Goal: Task Accomplishment & Management: Use online tool/utility

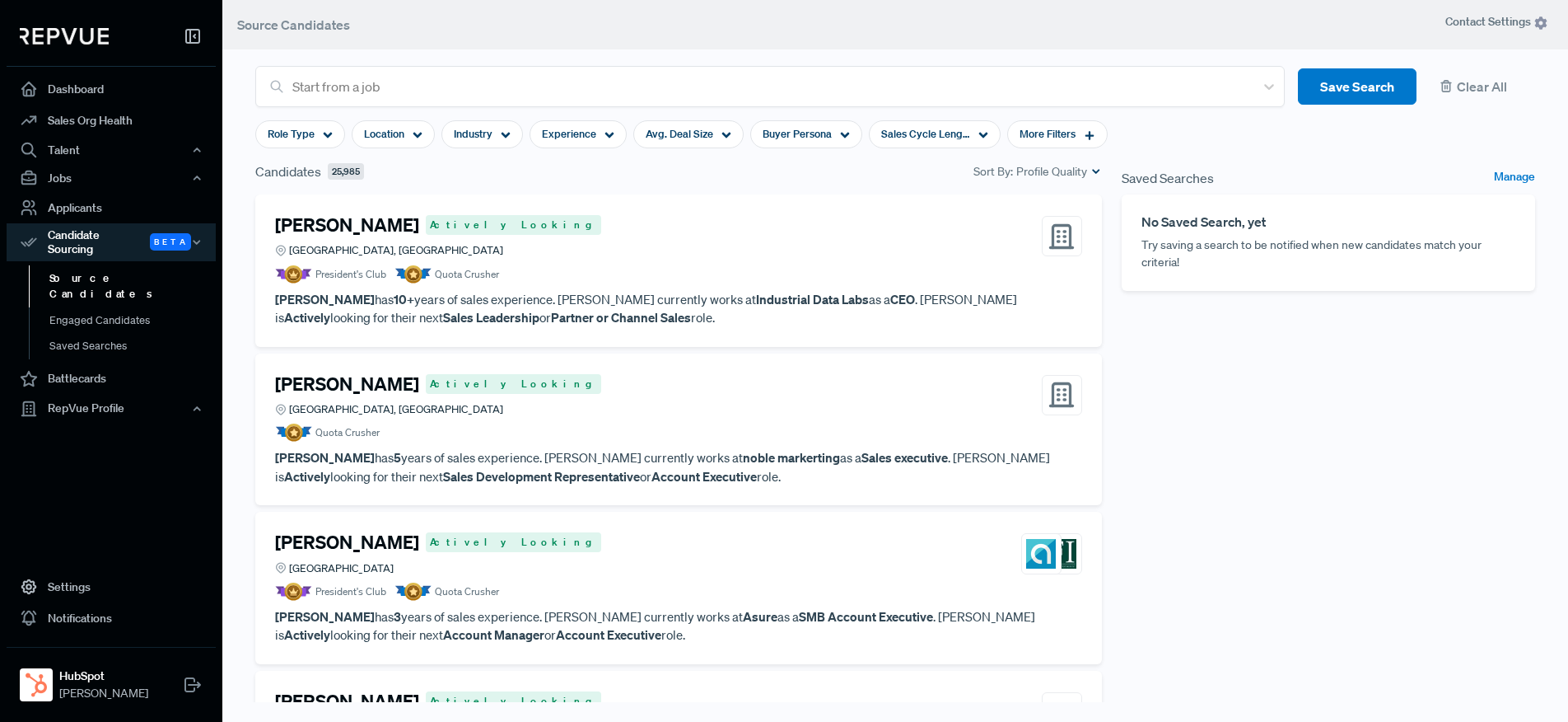
click at [74, 45] on div at bounding box center [111, 40] width 209 height 53
click at [71, 30] on img at bounding box center [64, 35] width 89 height 16
click at [87, 88] on link "Dashboard" at bounding box center [111, 89] width 209 height 31
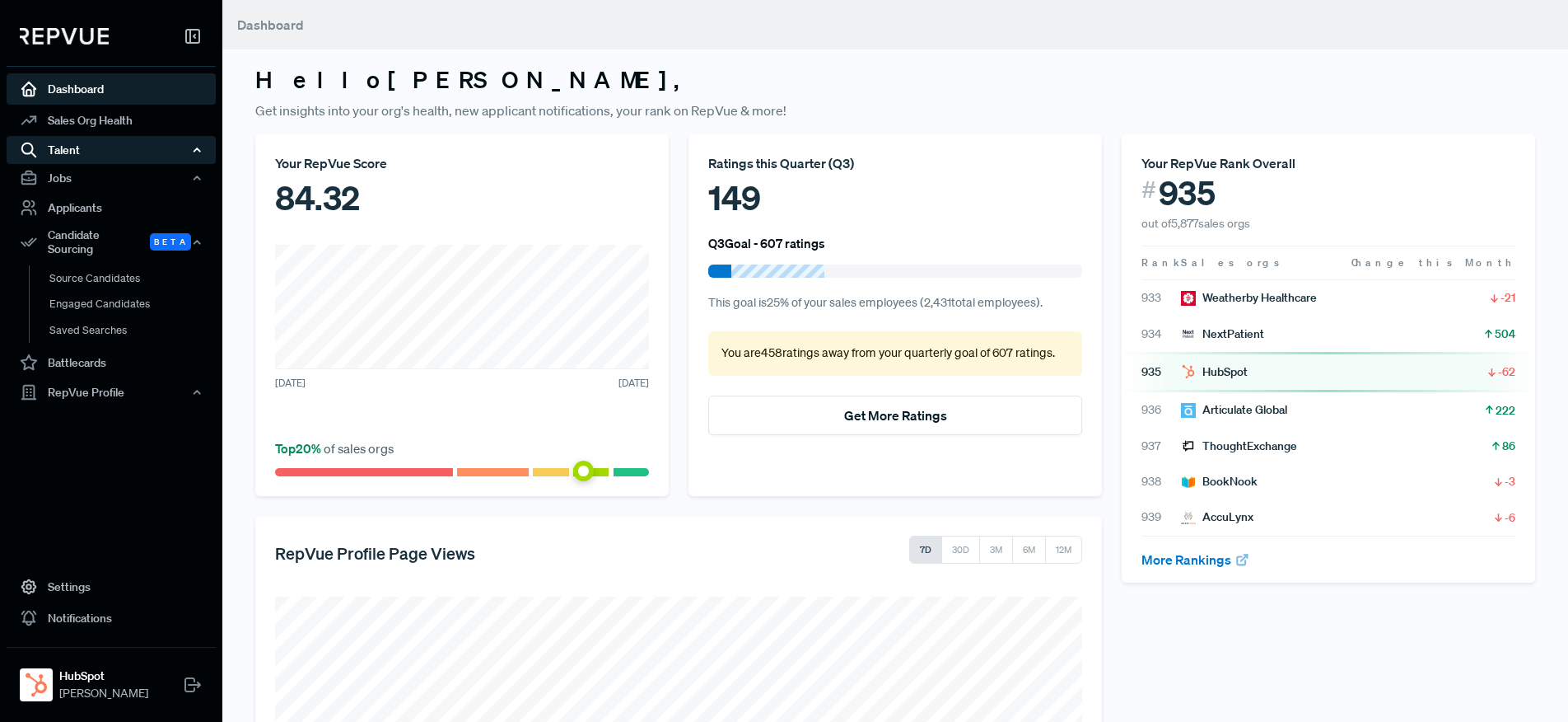
click at [158, 154] on div "Talent" at bounding box center [111, 150] width 209 height 28
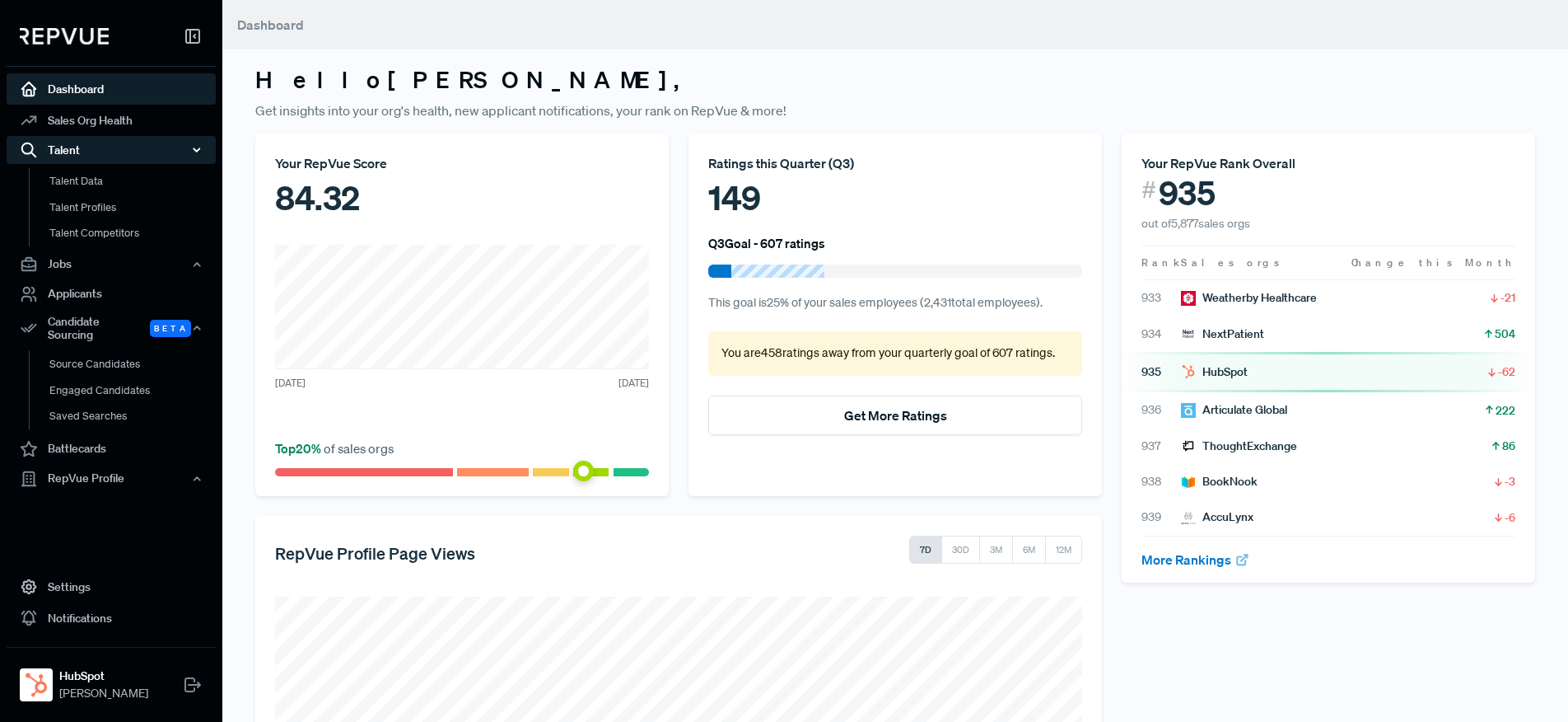
click at [158, 154] on div "Talent" at bounding box center [111, 150] width 209 height 28
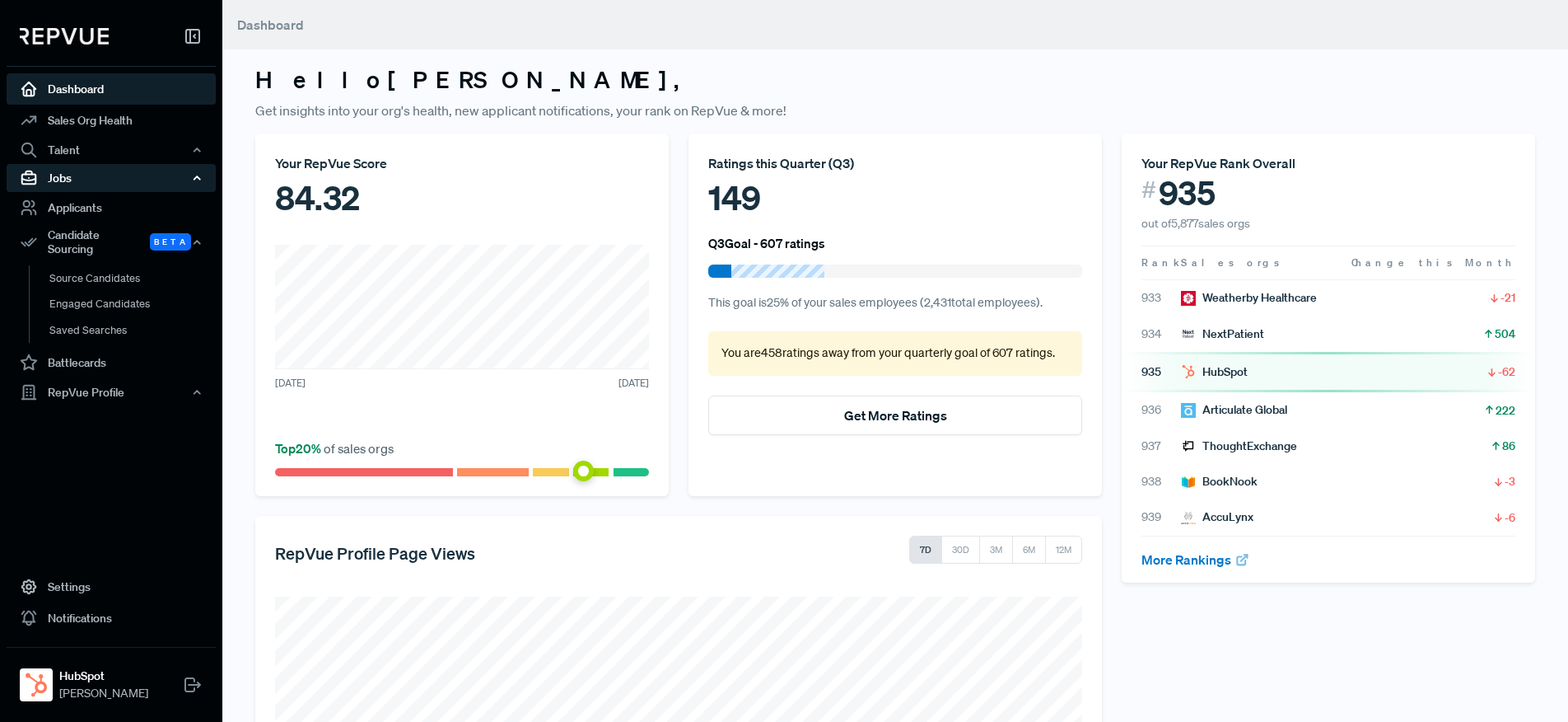
click at [140, 182] on div "Jobs" at bounding box center [111, 178] width 209 height 28
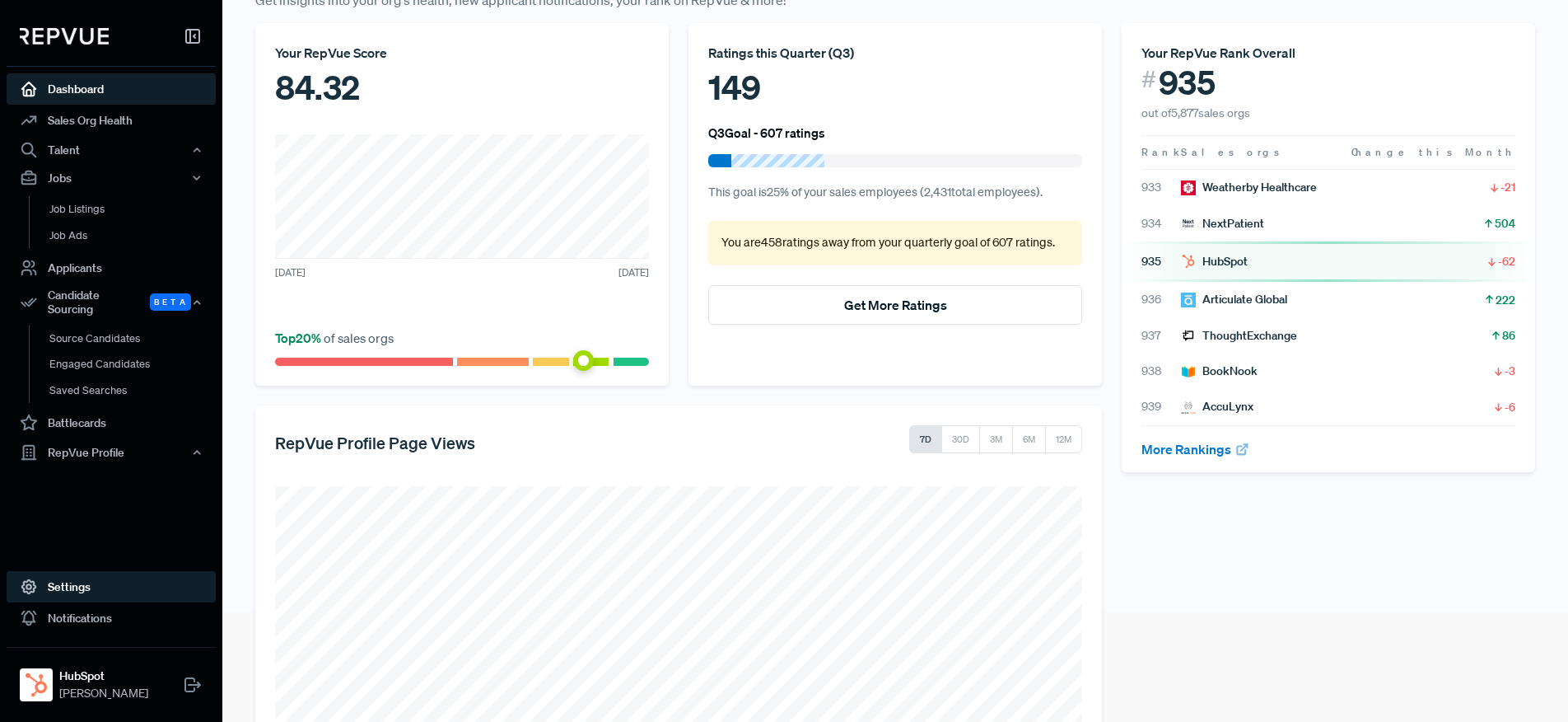
scroll to position [324, 0]
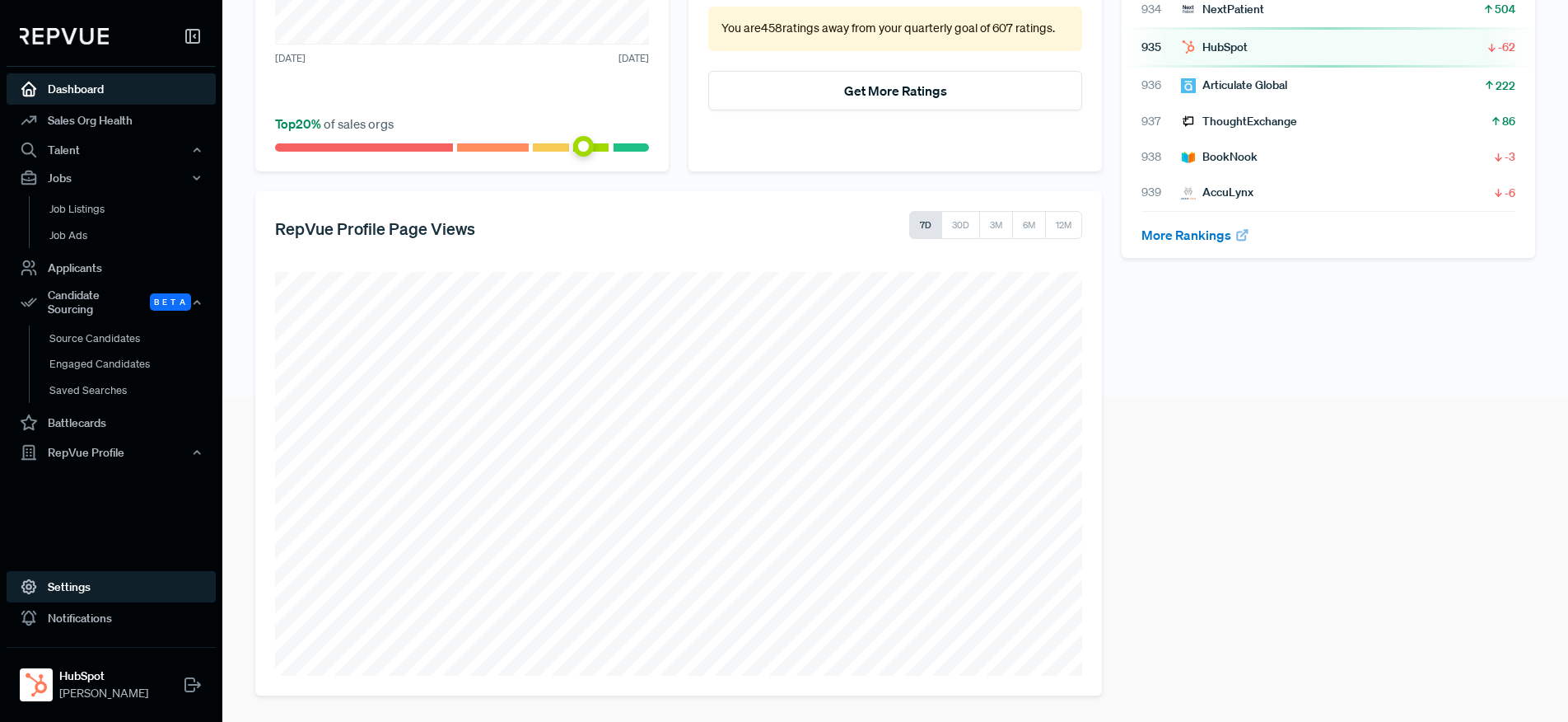
click at [94, 578] on link "Settings" at bounding box center [111, 587] width 209 height 31
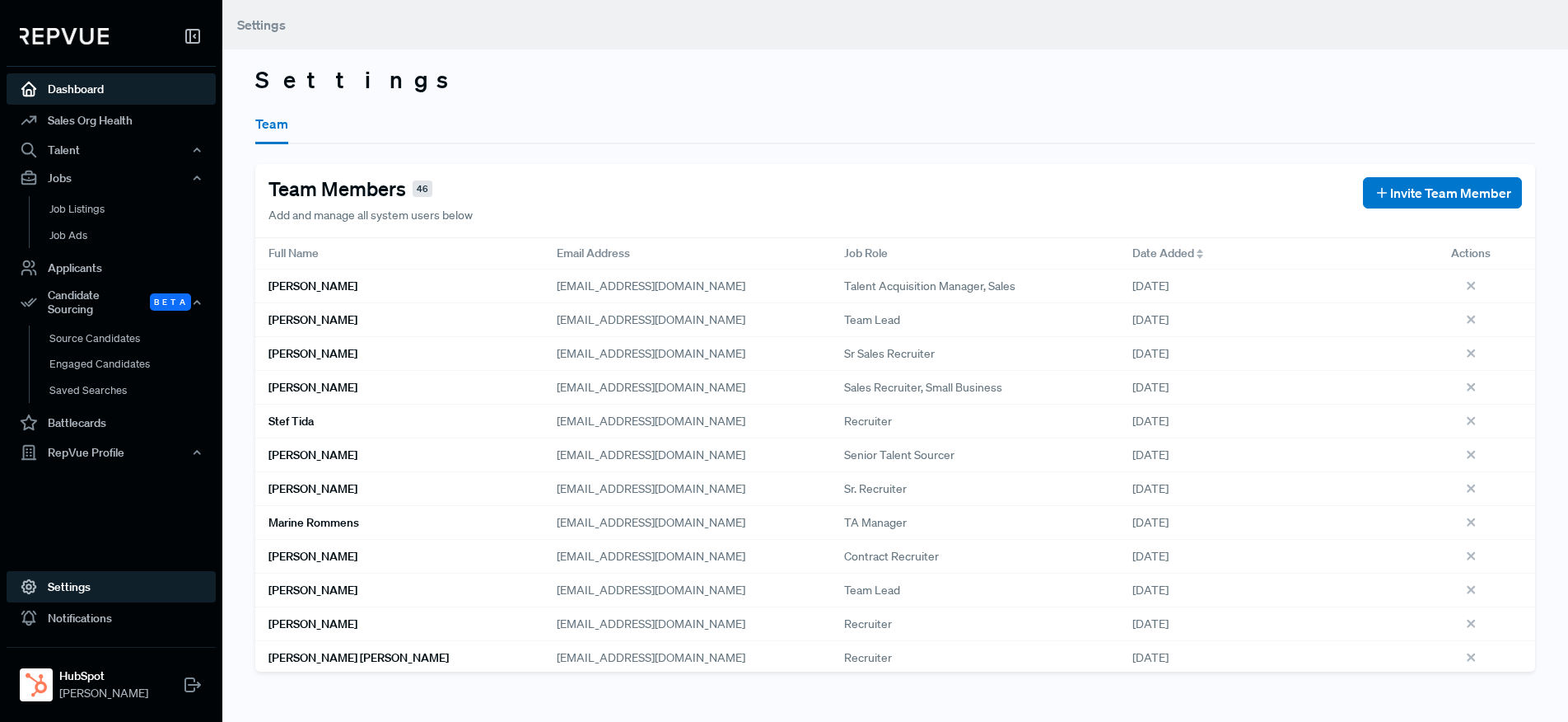
click at [98, 91] on link "Dashboard" at bounding box center [111, 89] width 209 height 31
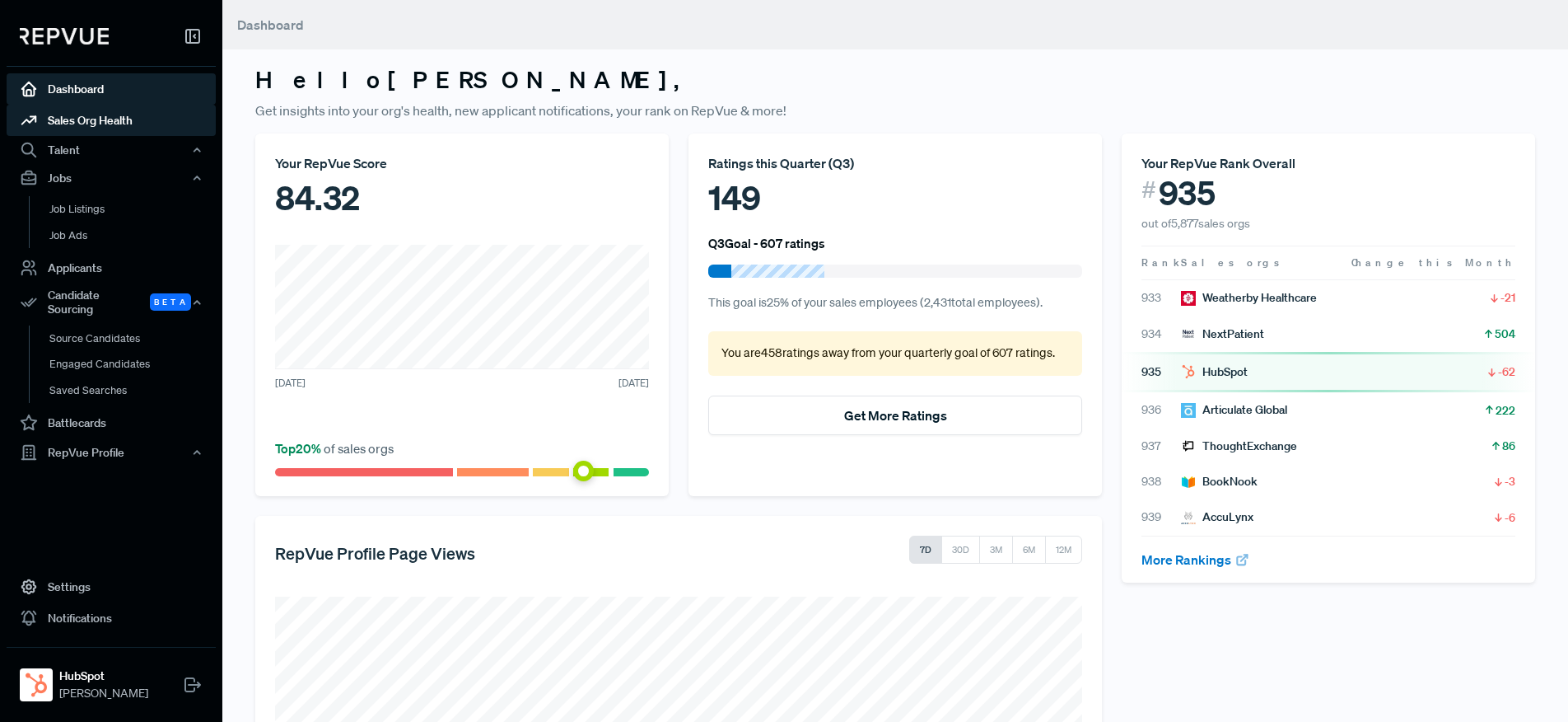
click at [97, 131] on link "Sales Org Health" at bounding box center [111, 120] width 209 height 31
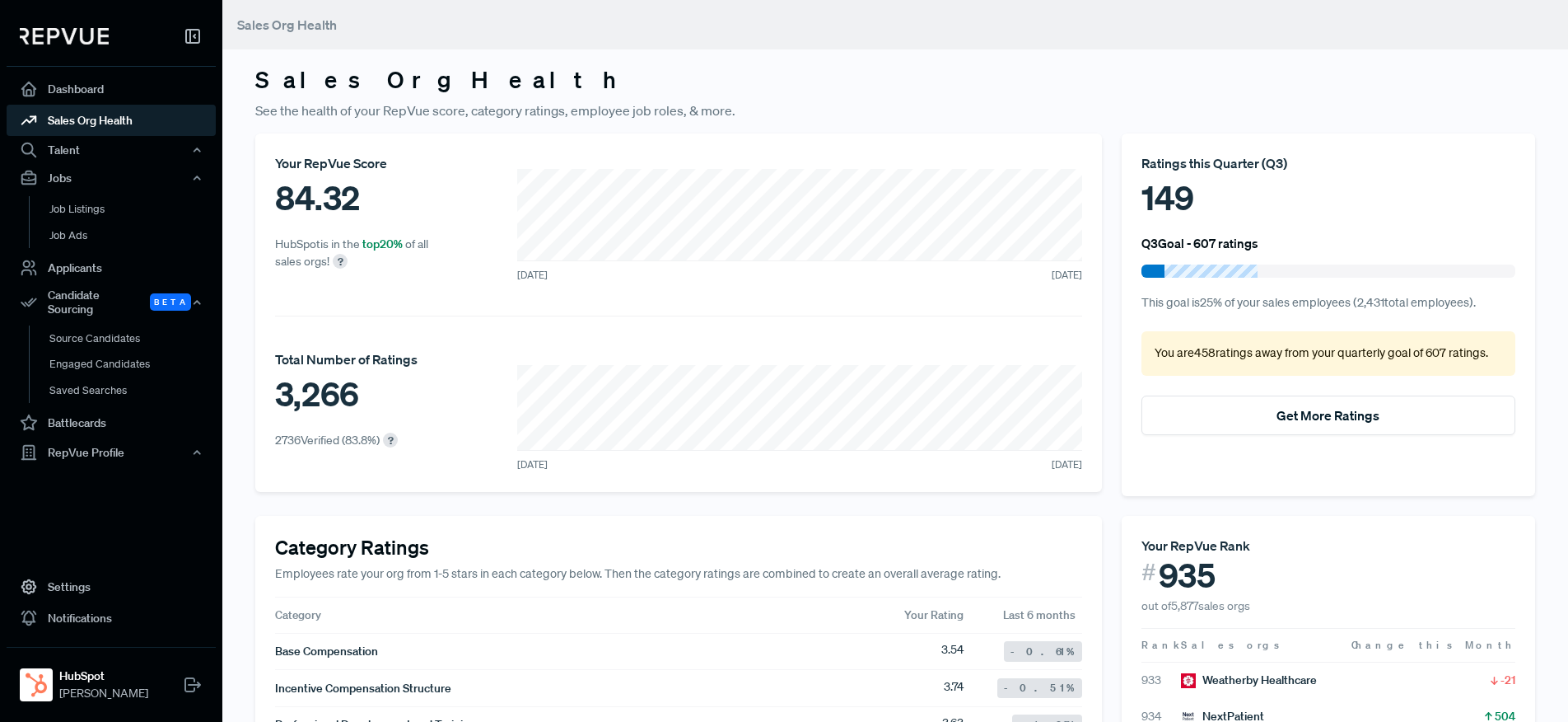
click at [34, 23] on div at bounding box center [111, 40] width 209 height 53
click at [42, 40] on img at bounding box center [64, 35] width 89 height 16
click at [86, 688] on span "[PERSON_NAME]" at bounding box center [103, 694] width 89 height 17
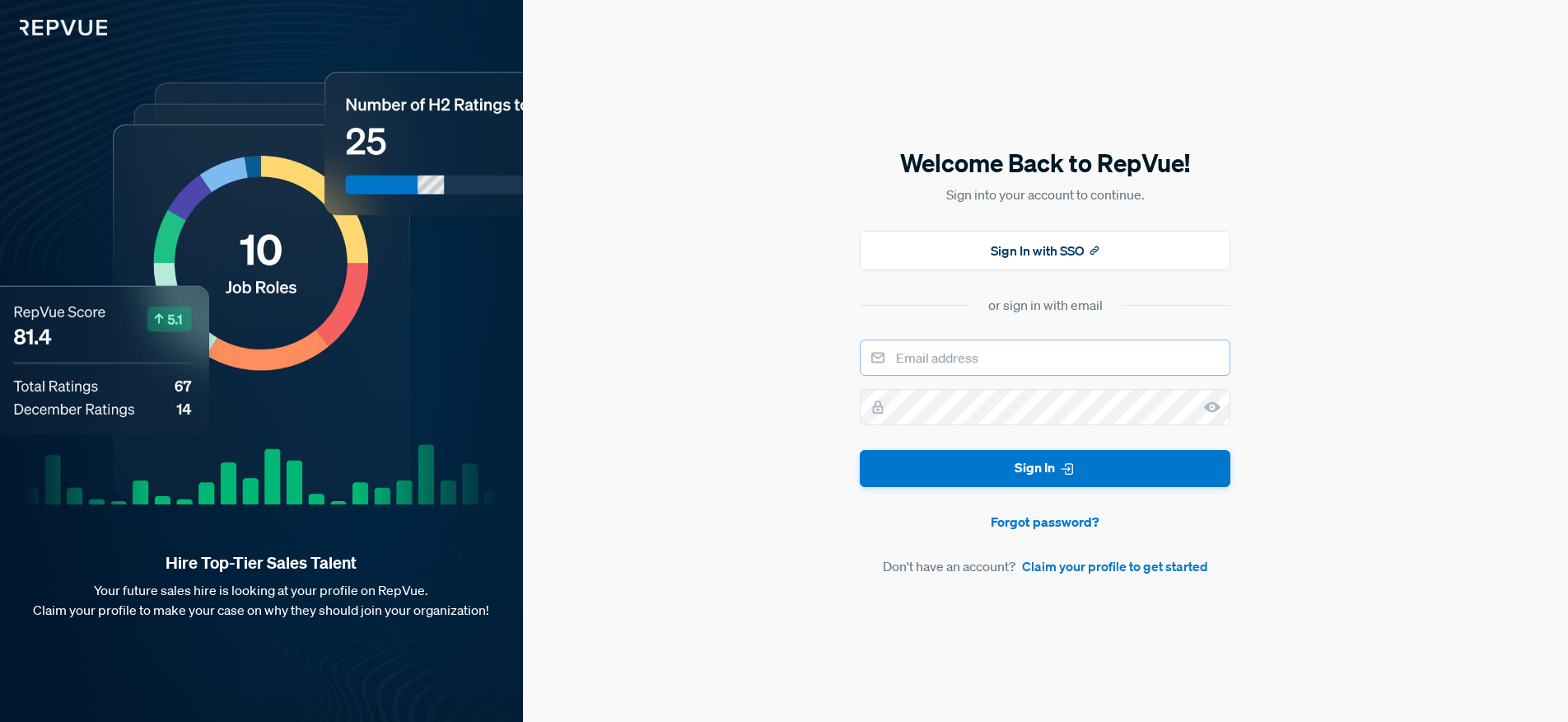
type input "[EMAIL_ADDRESS][DOMAIN_NAME]"
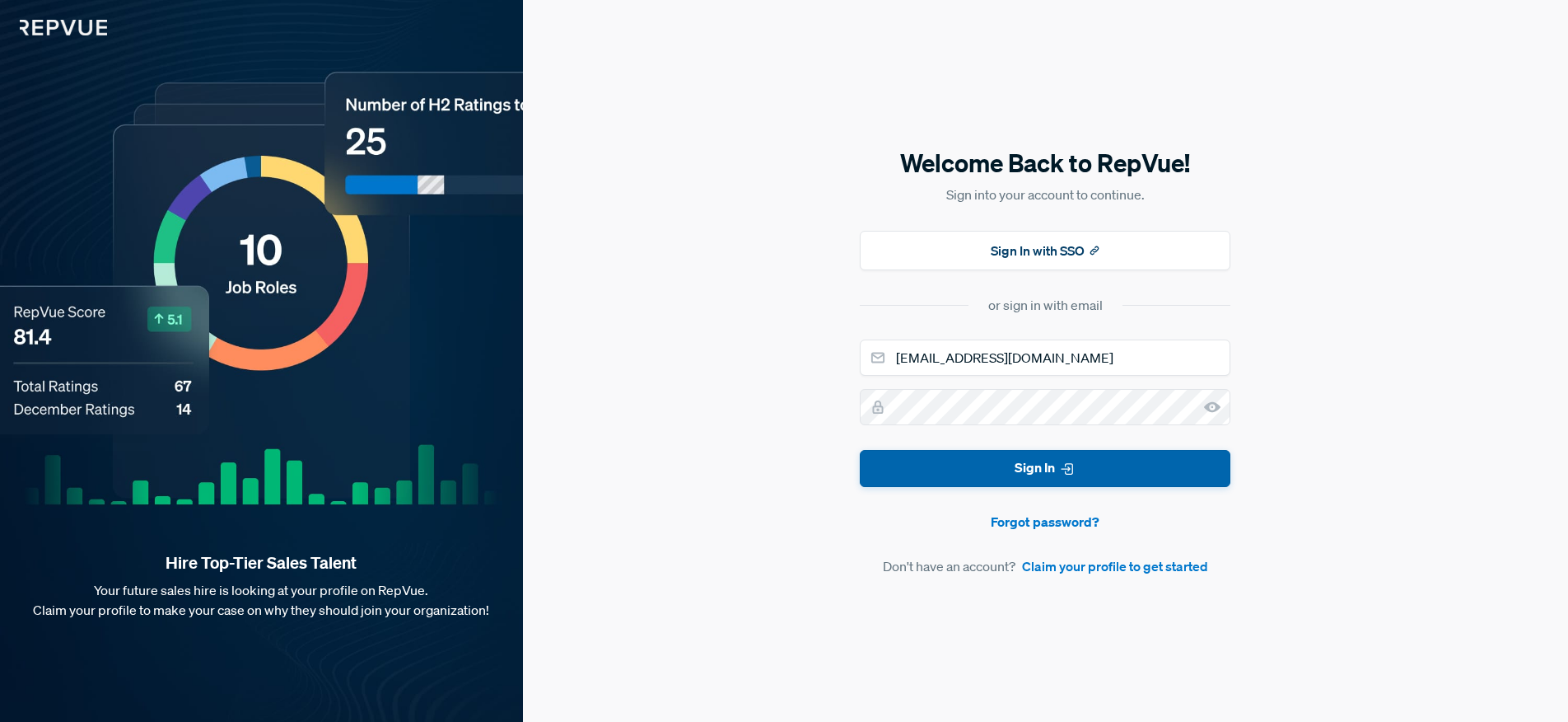
click at [1003, 468] on button "Sign In" at bounding box center [1045, 468] width 371 height 37
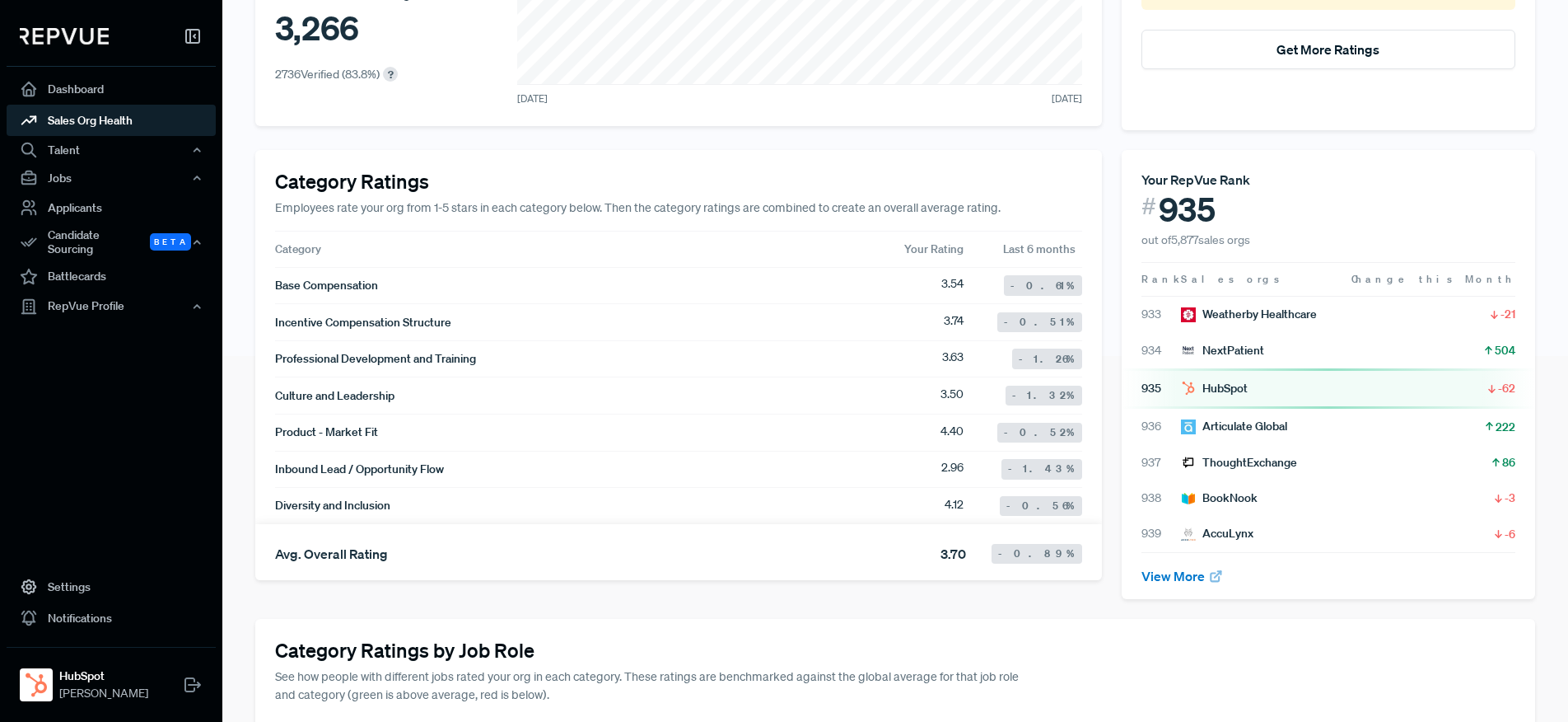
scroll to position [414, 0]
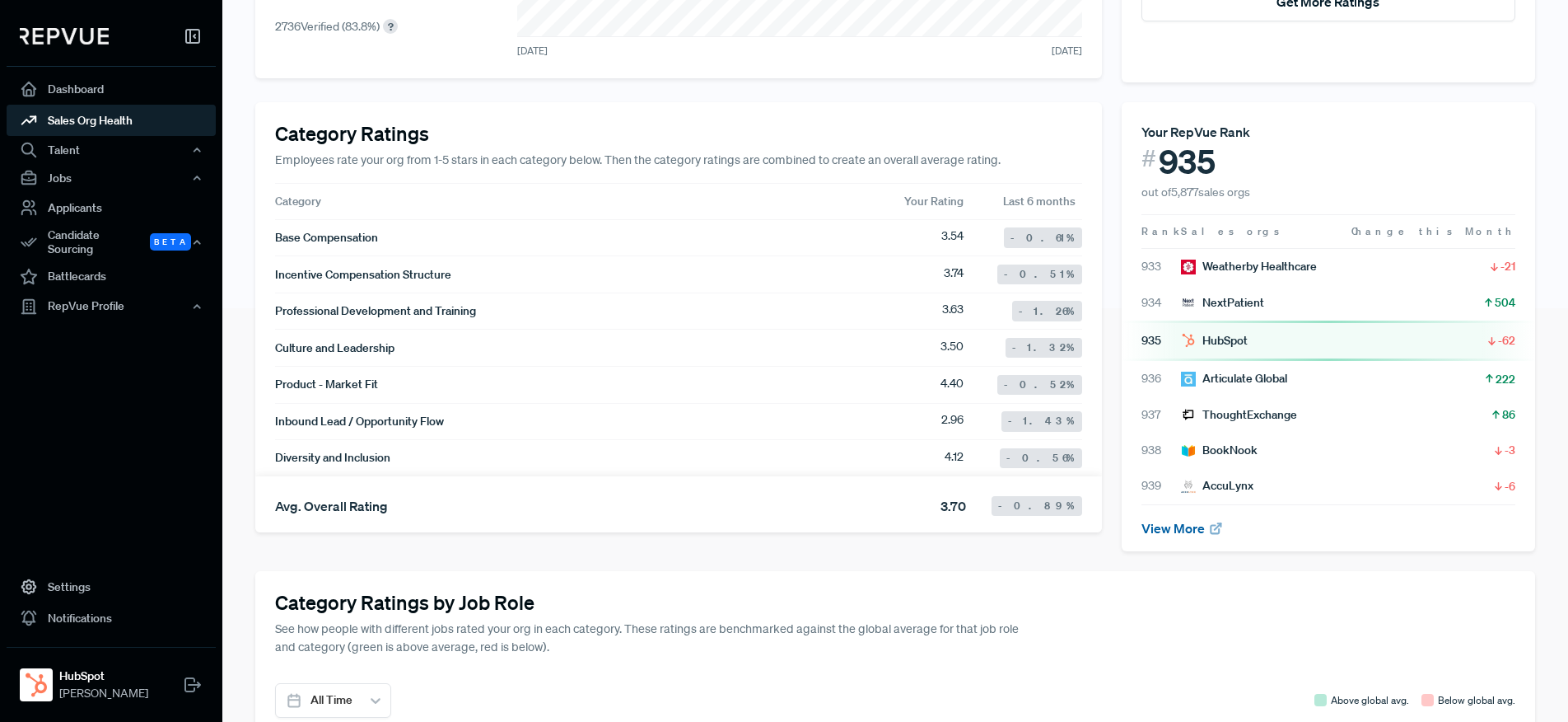
click at [1185, 530] on link "View More" at bounding box center [1183, 528] width 83 height 16
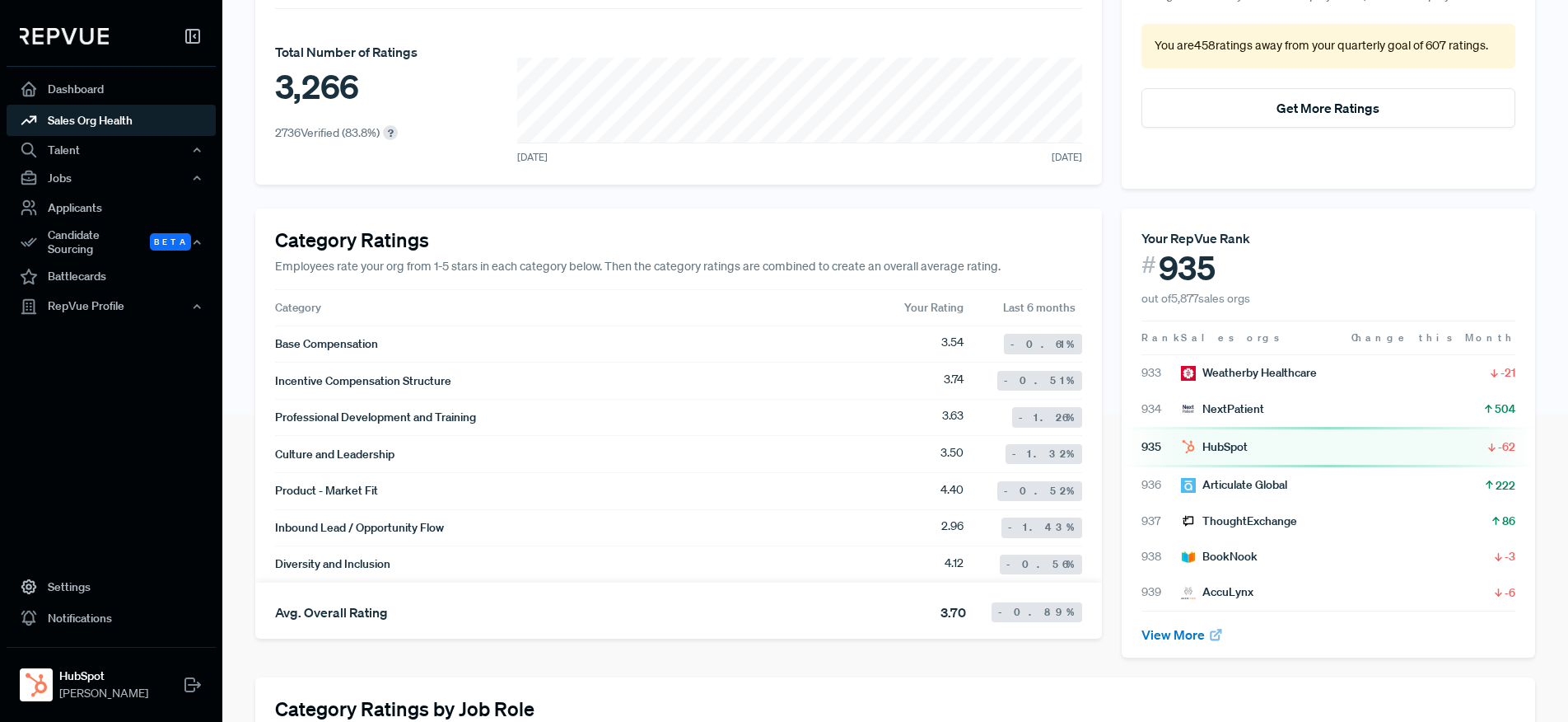
scroll to position [0, 0]
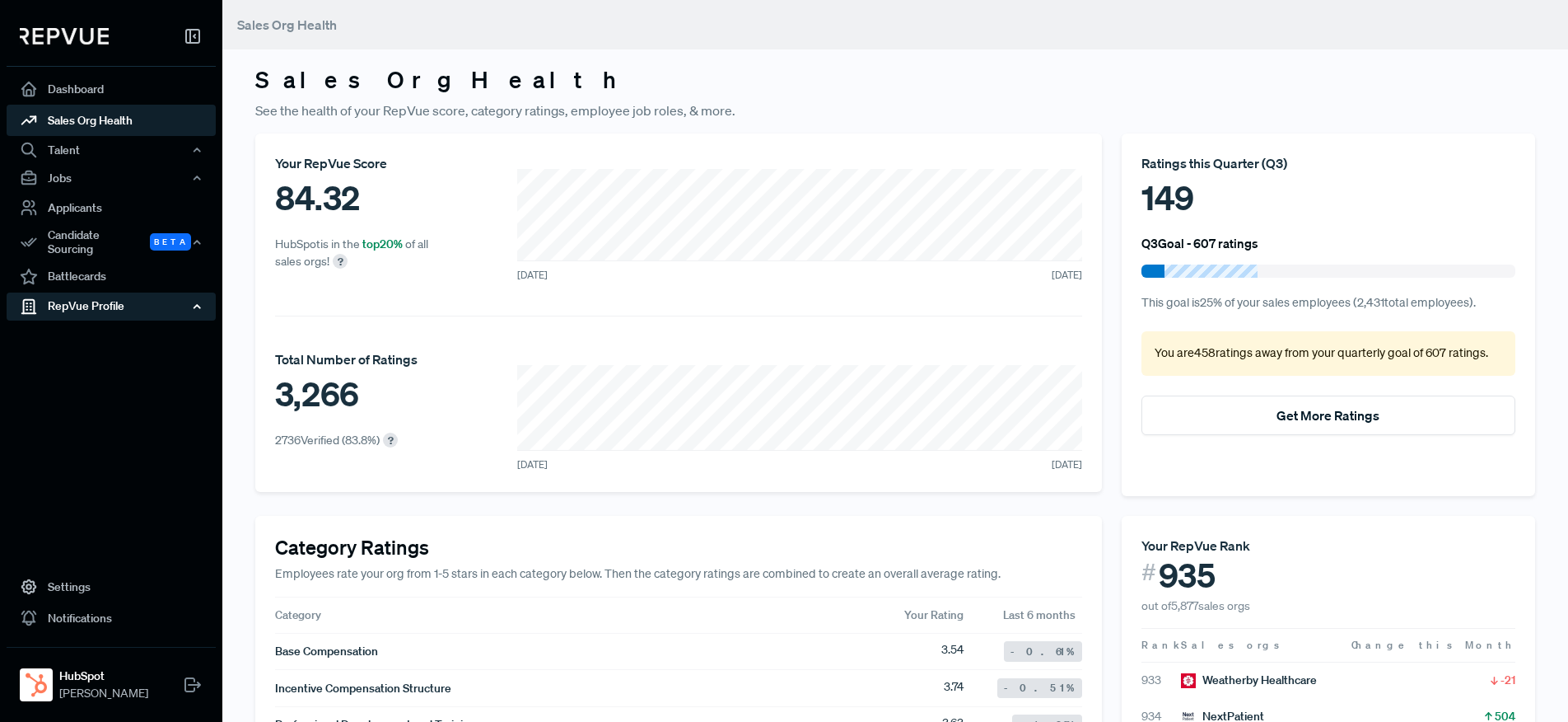
click at [102, 304] on div "RepVue Profile" at bounding box center [111, 306] width 209 height 28
click at [115, 332] on link "Profile Overview" at bounding box center [133, 345] width 209 height 42
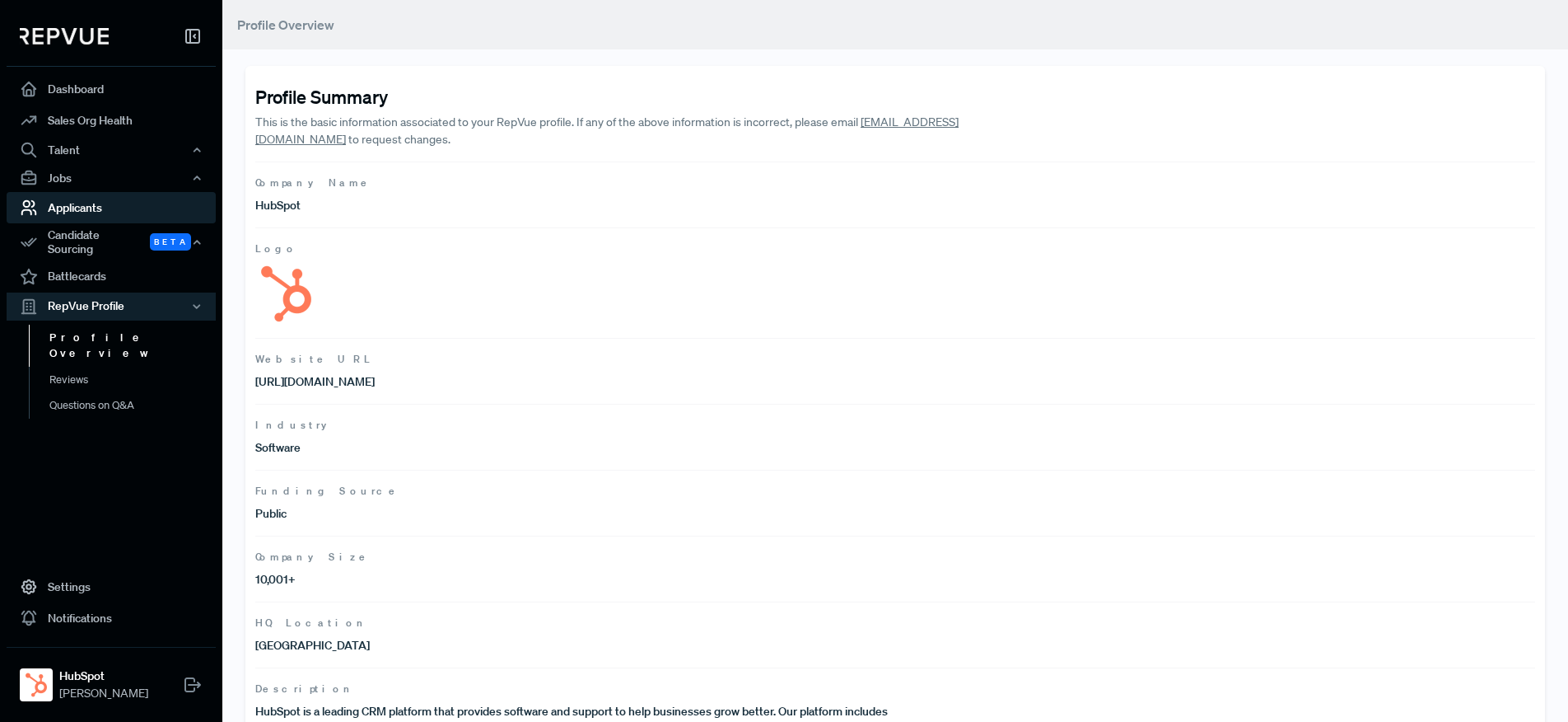
click at [112, 212] on link "Applicants" at bounding box center [111, 208] width 209 height 31
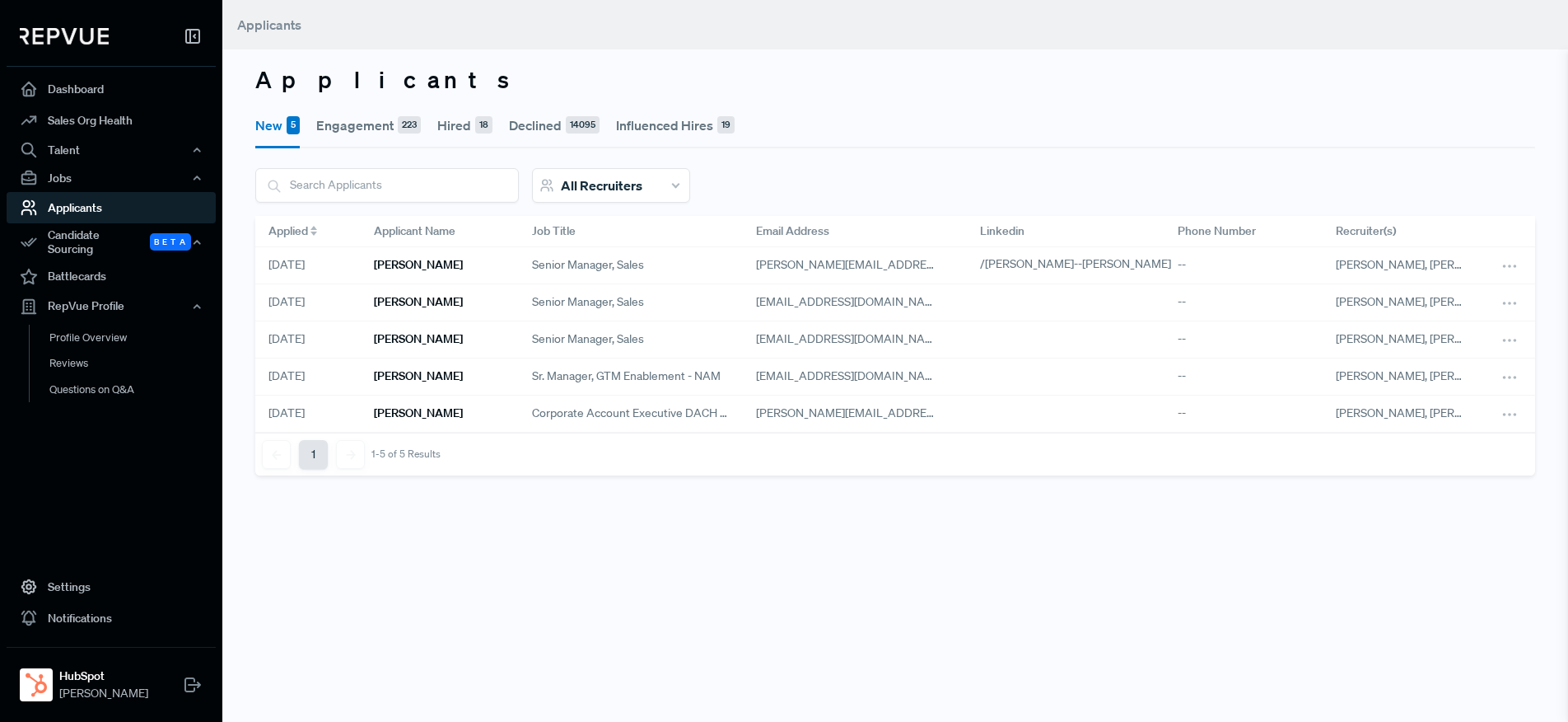
click at [575, 191] on span "All Recruiters" at bounding box center [602, 185] width 82 height 16
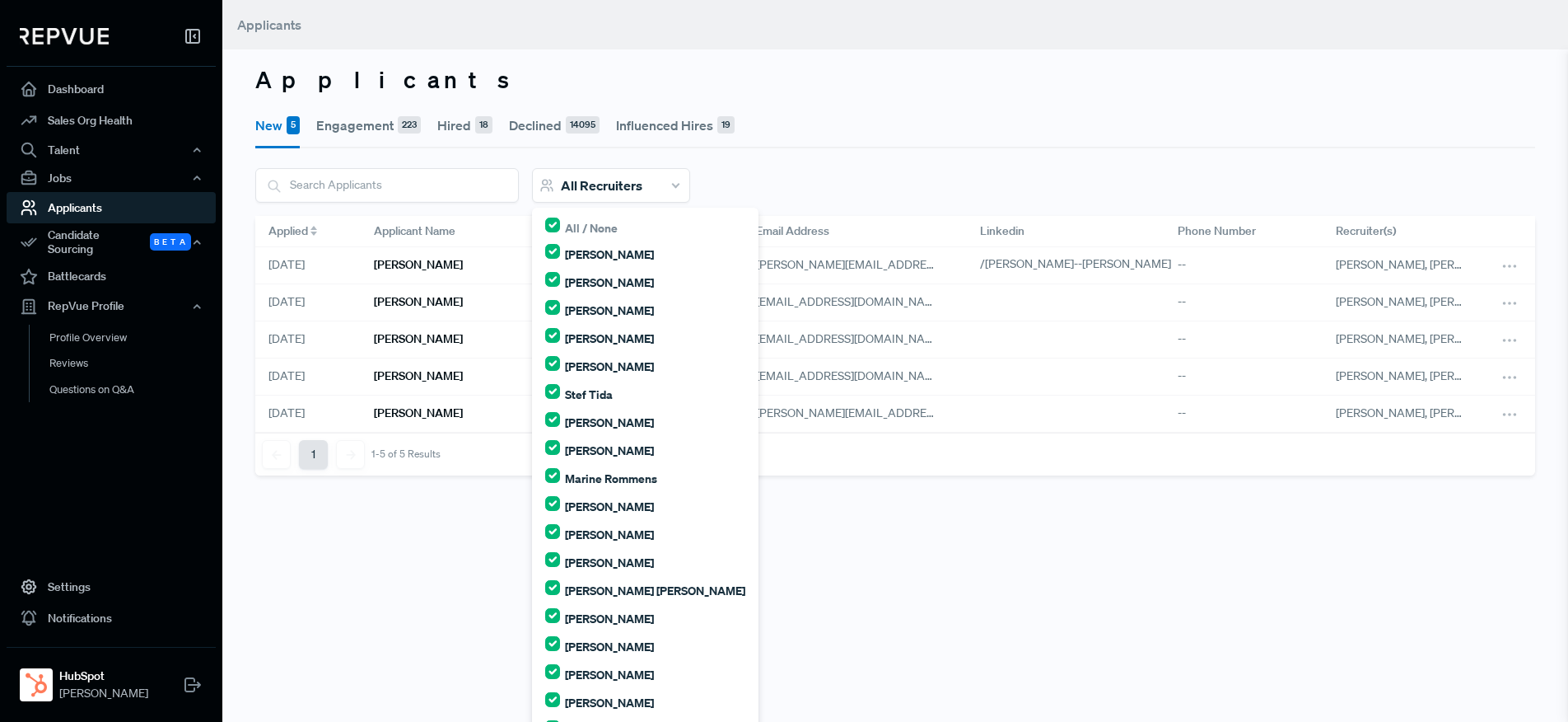
click at [508, 168] on div at bounding box center [387, 185] width 264 height 35
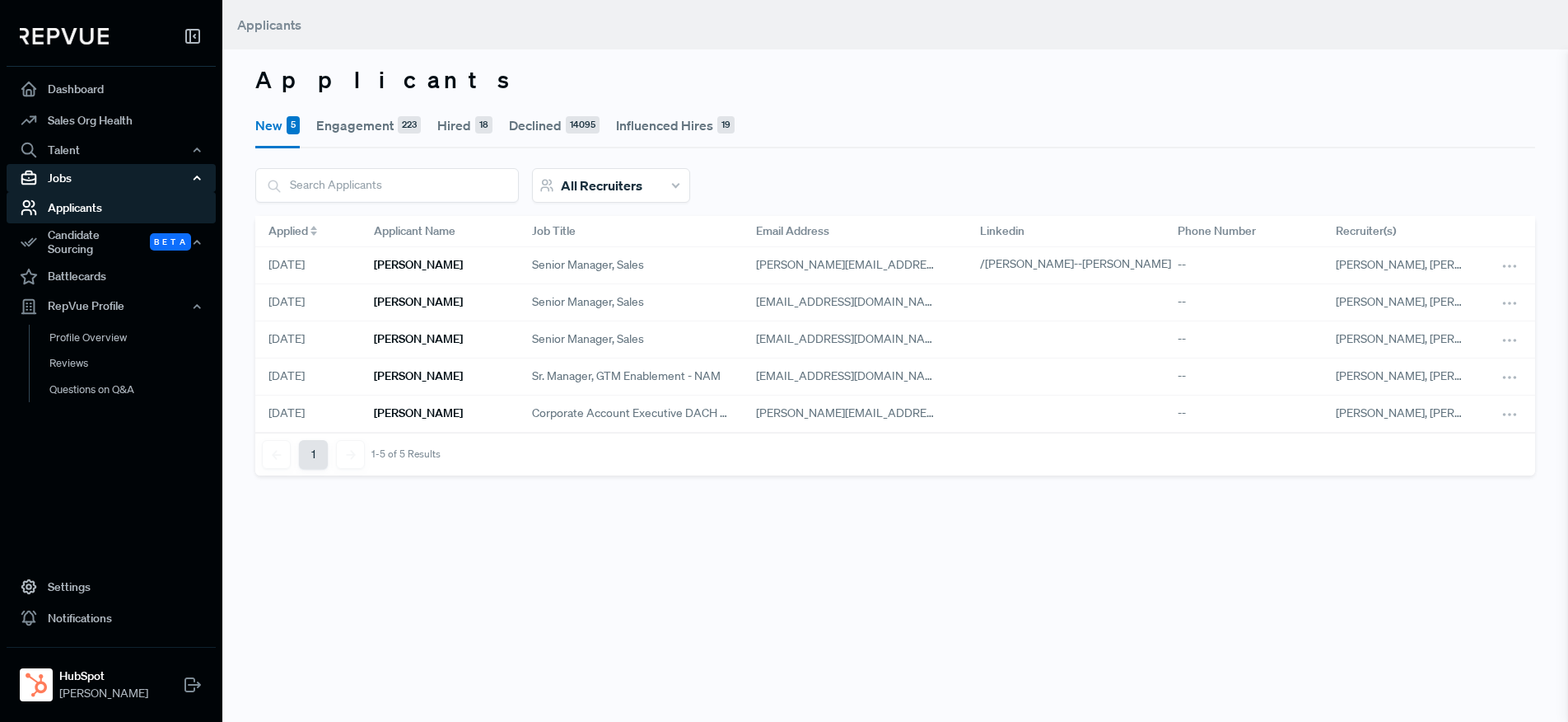
click at [147, 164] on div "Jobs" at bounding box center [111, 178] width 209 height 28
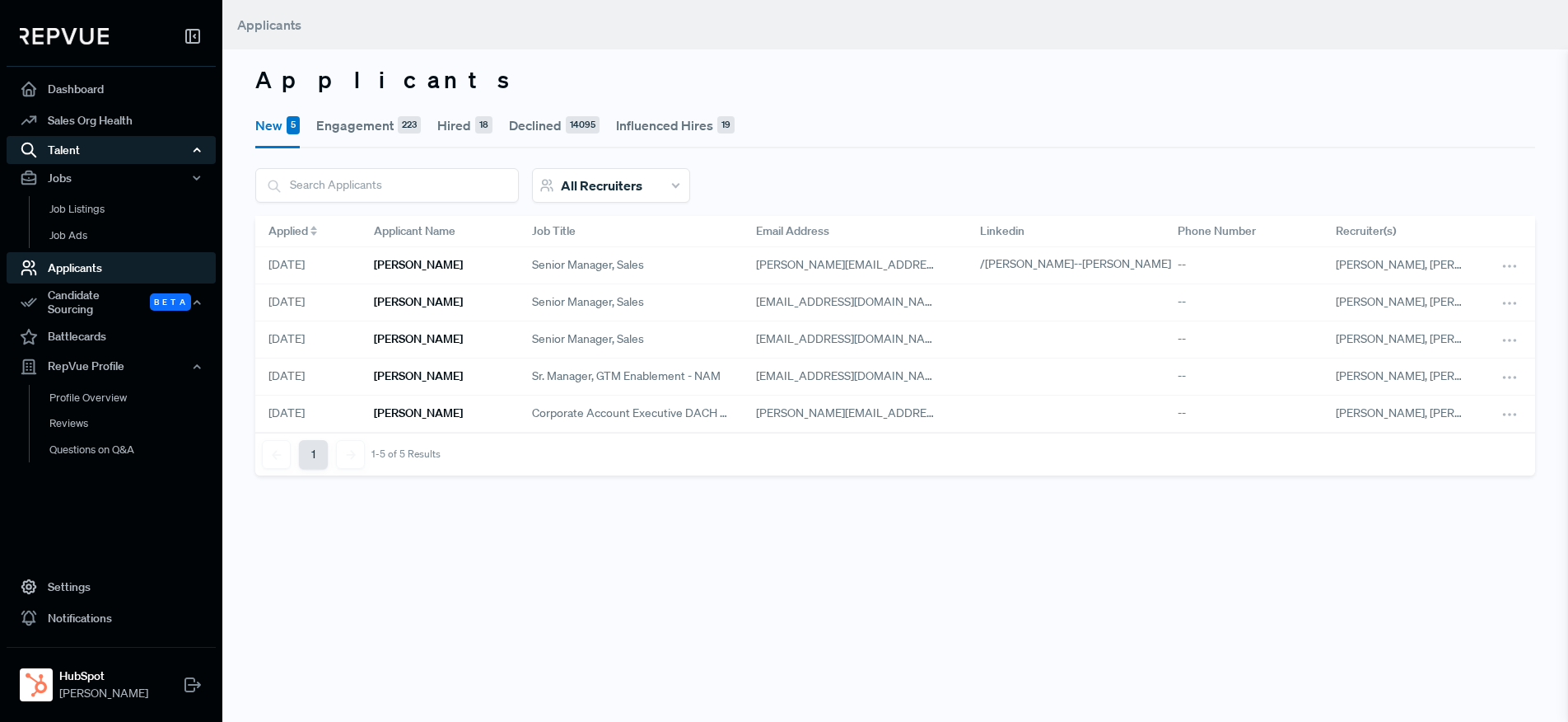
click at [144, 149] on div "Talent" at bounding box center [111, 150] width 209 height 28
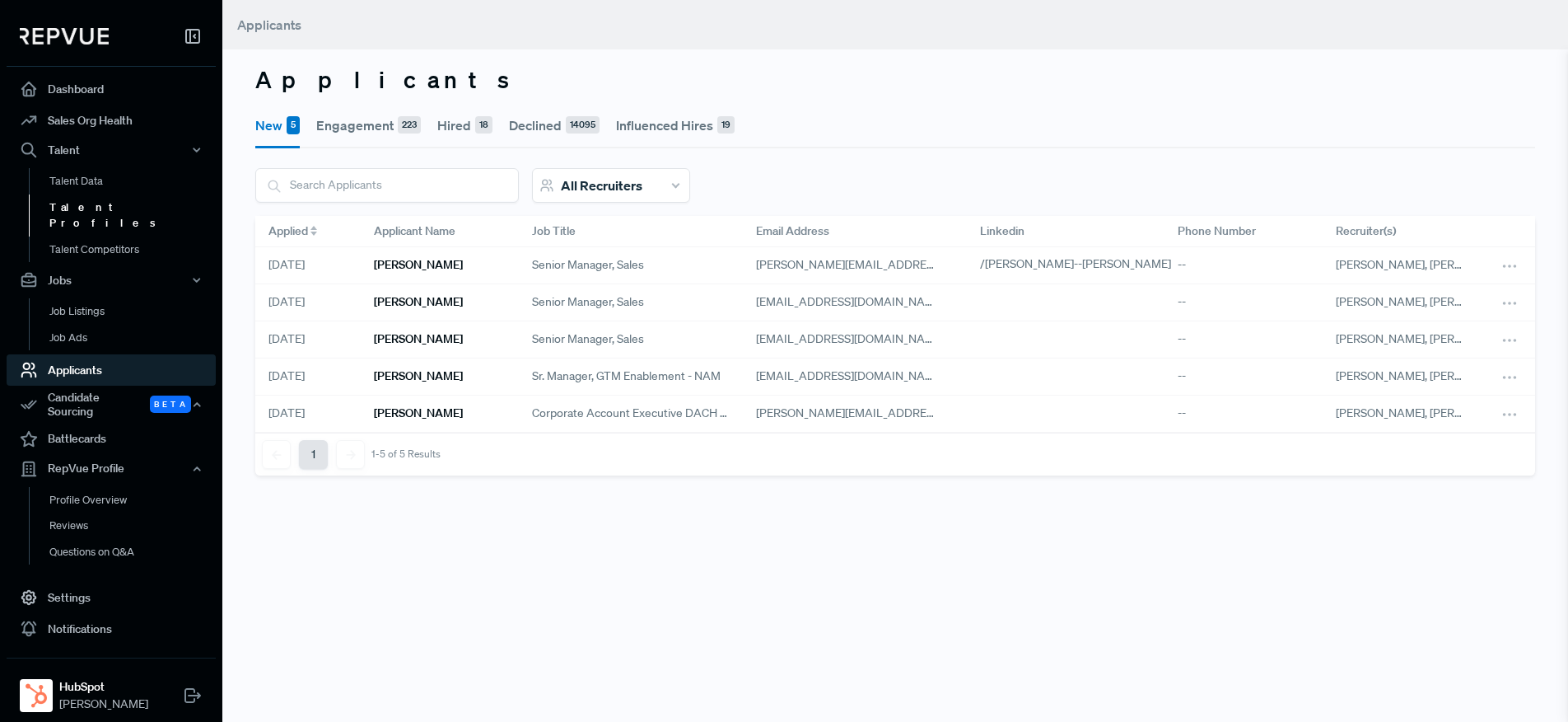
click at [122, 207] on link "Talent Profiles" at bounding box center [133, 215] width 209 height 42
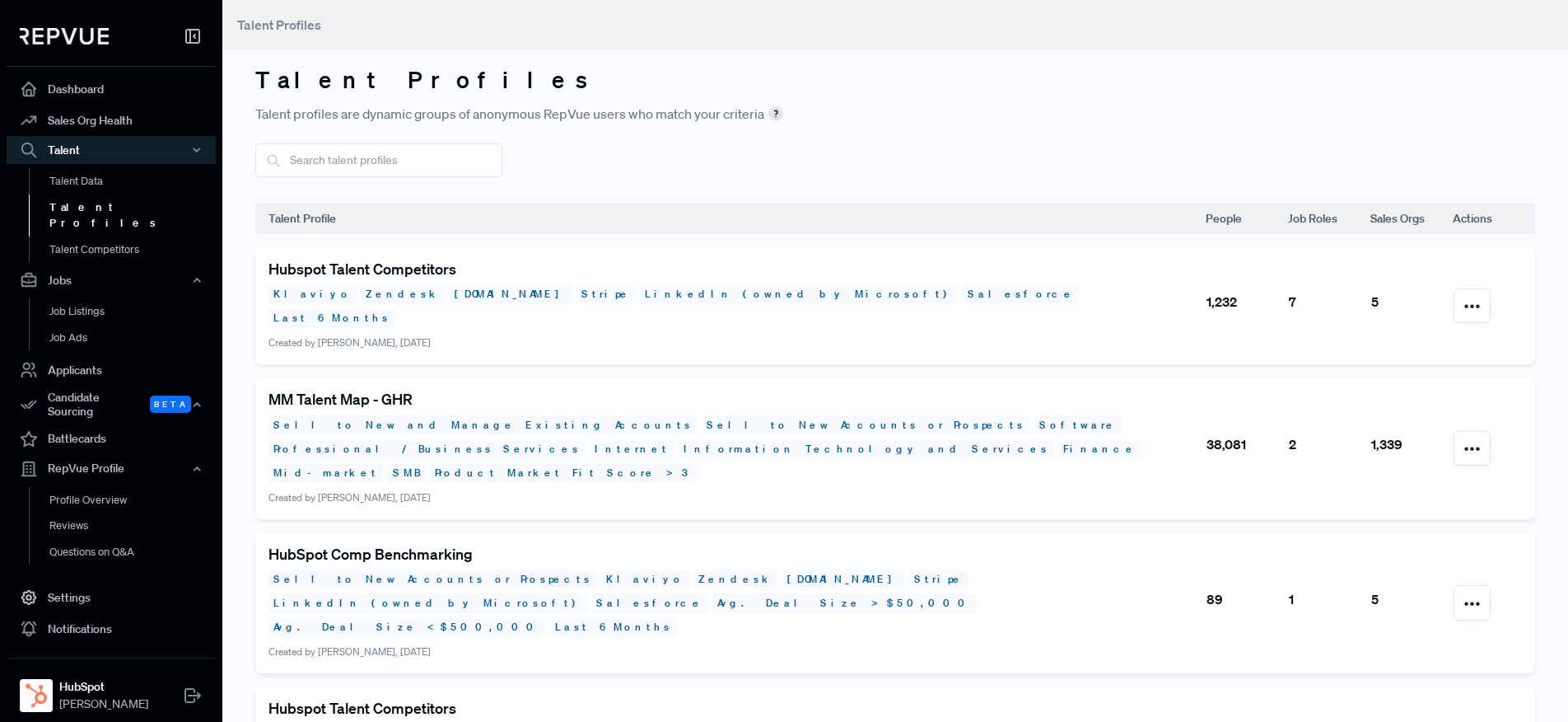
click at [392, 268] on h5 "Hubspot Talent Competitors" at bounding box center [736, 269] width 936 height 18
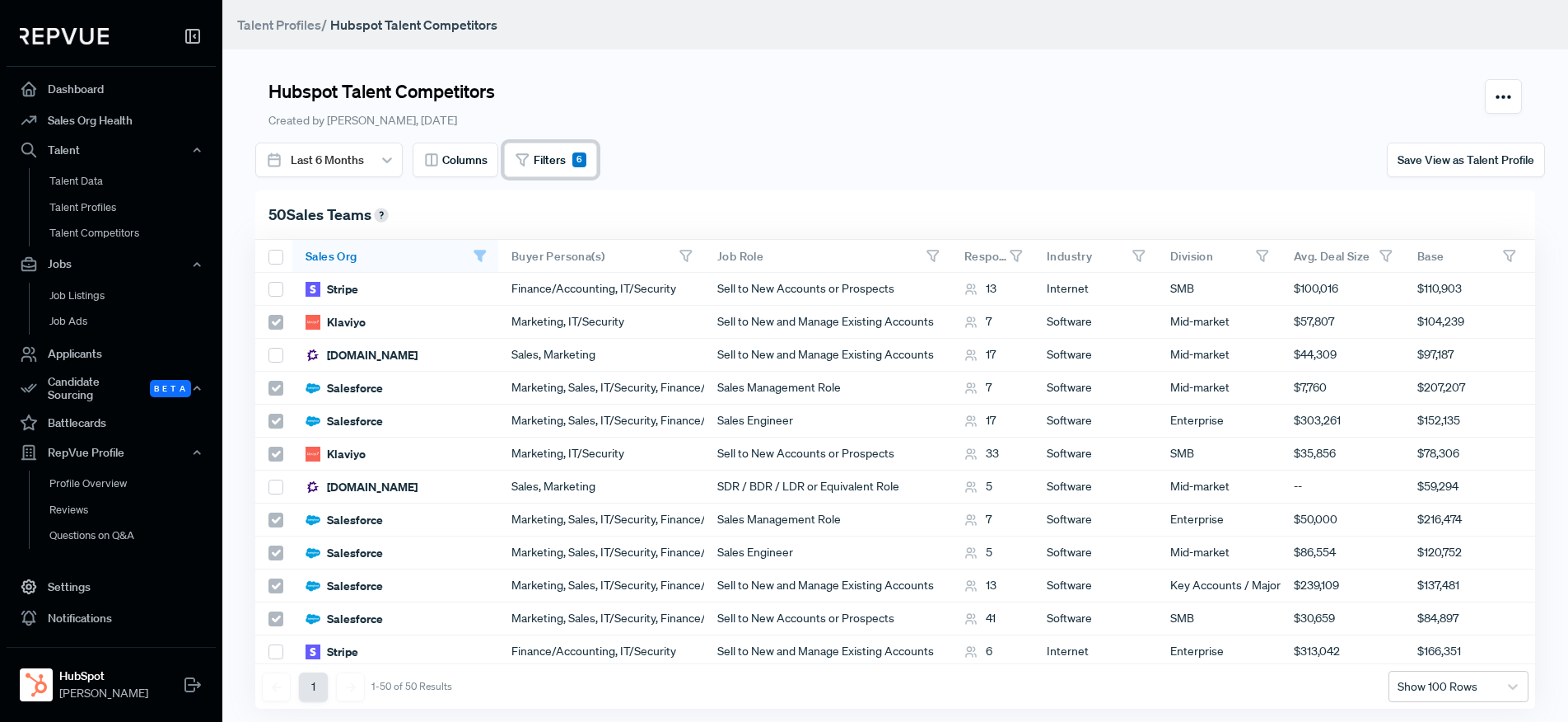
click at [555, 171] on button "Filters 6" at bounding box center [551, 160] width 93 height 35
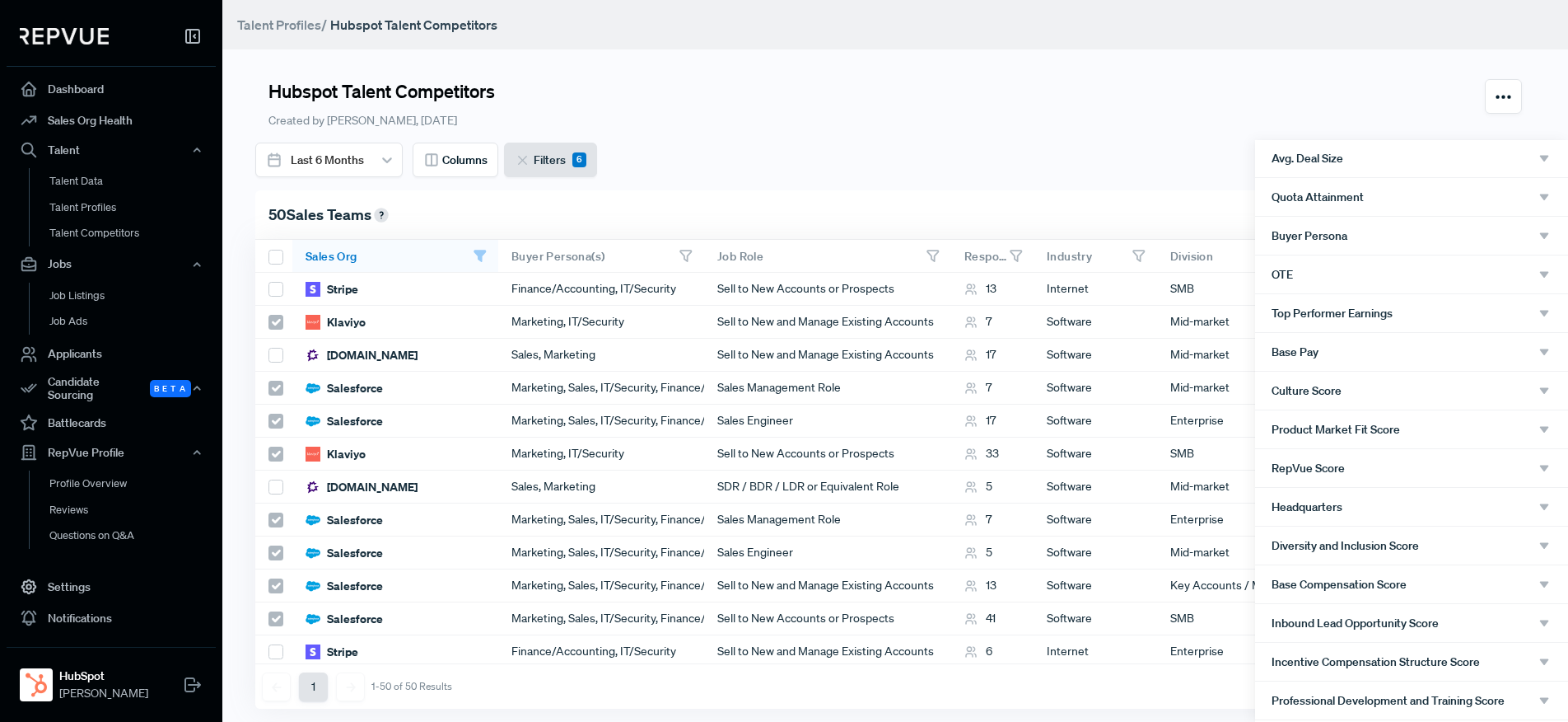
scroll to position [312, 0]
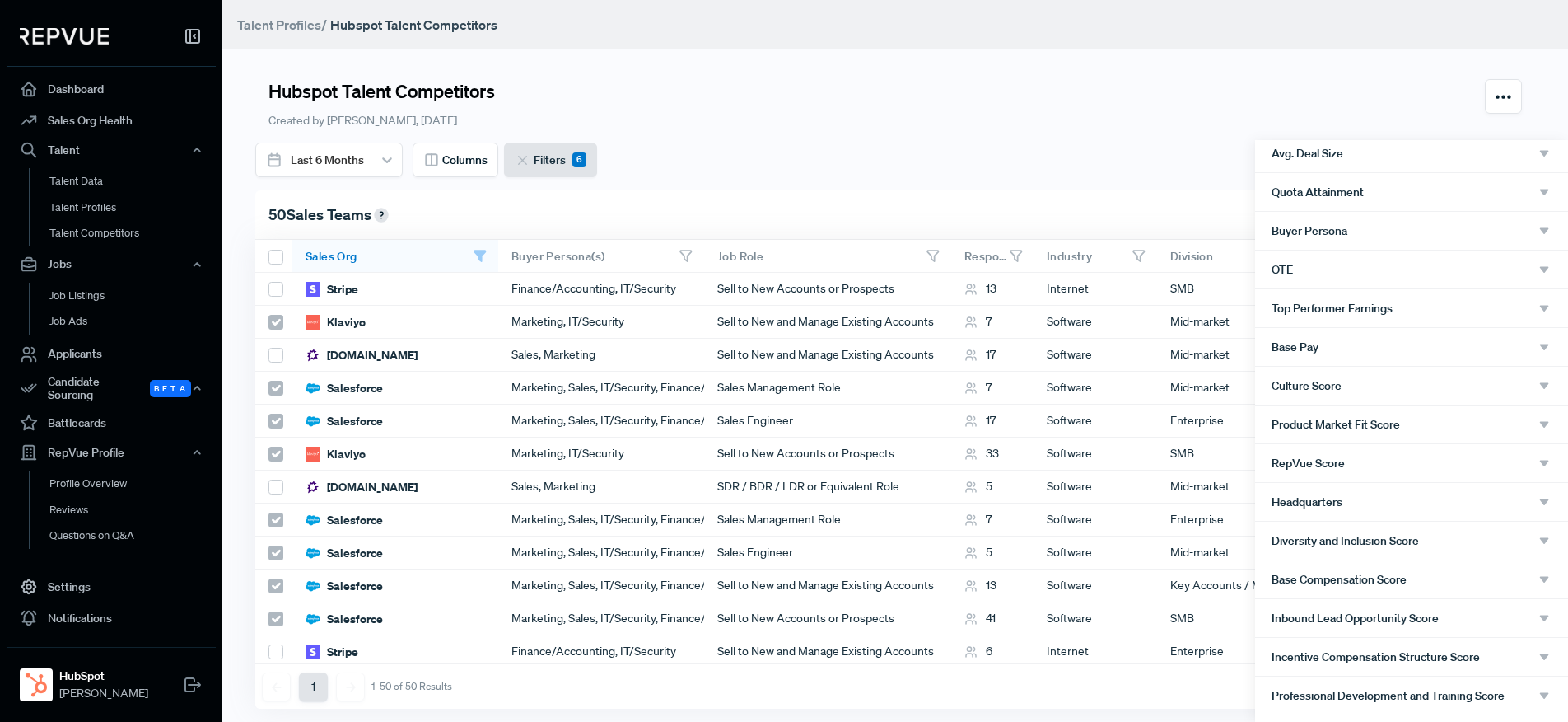
click at [840, 94] on div at bounding box center [784, 361] width 1568 height 722
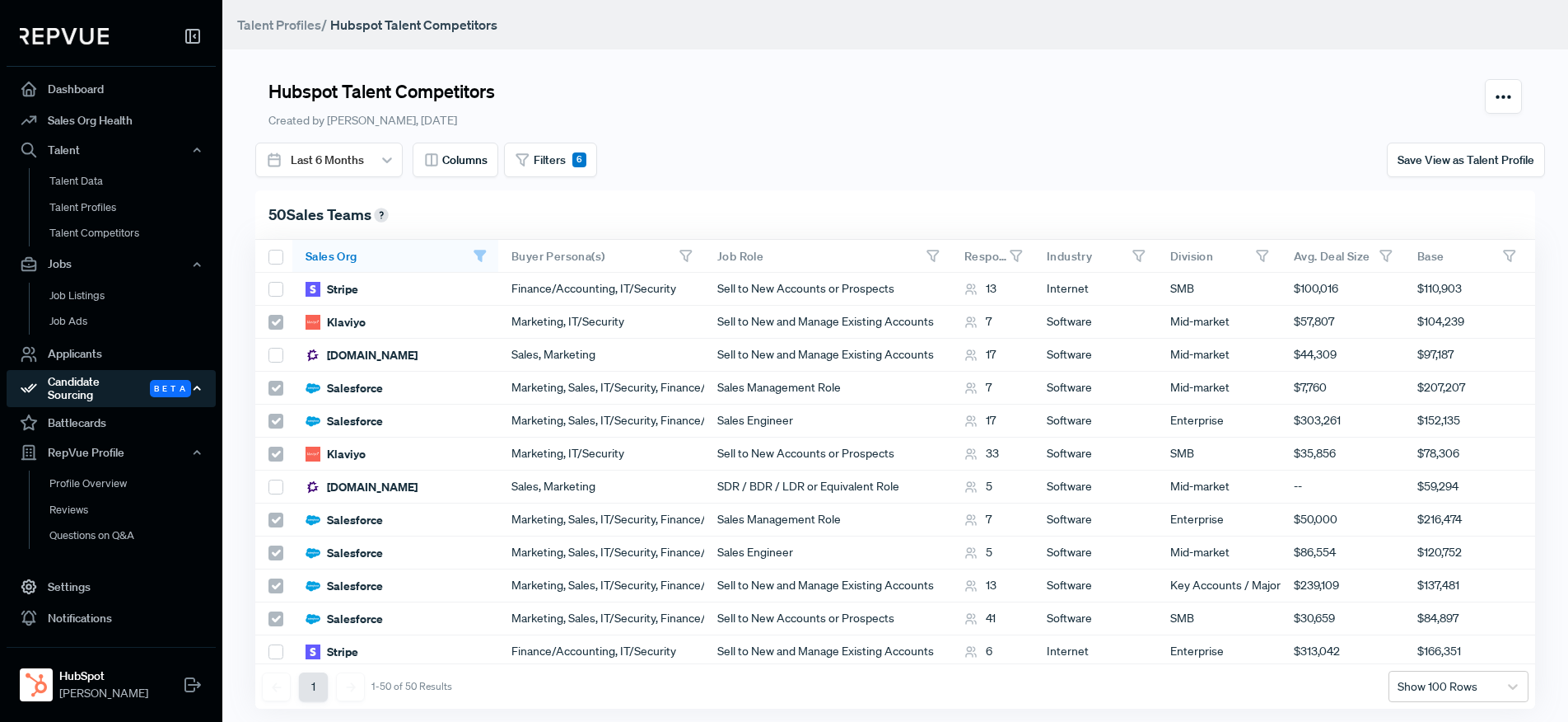
click at [139, 380] on div "Candidate Sourcing Beta" at bounding box center [111, 389] width 209 height 38
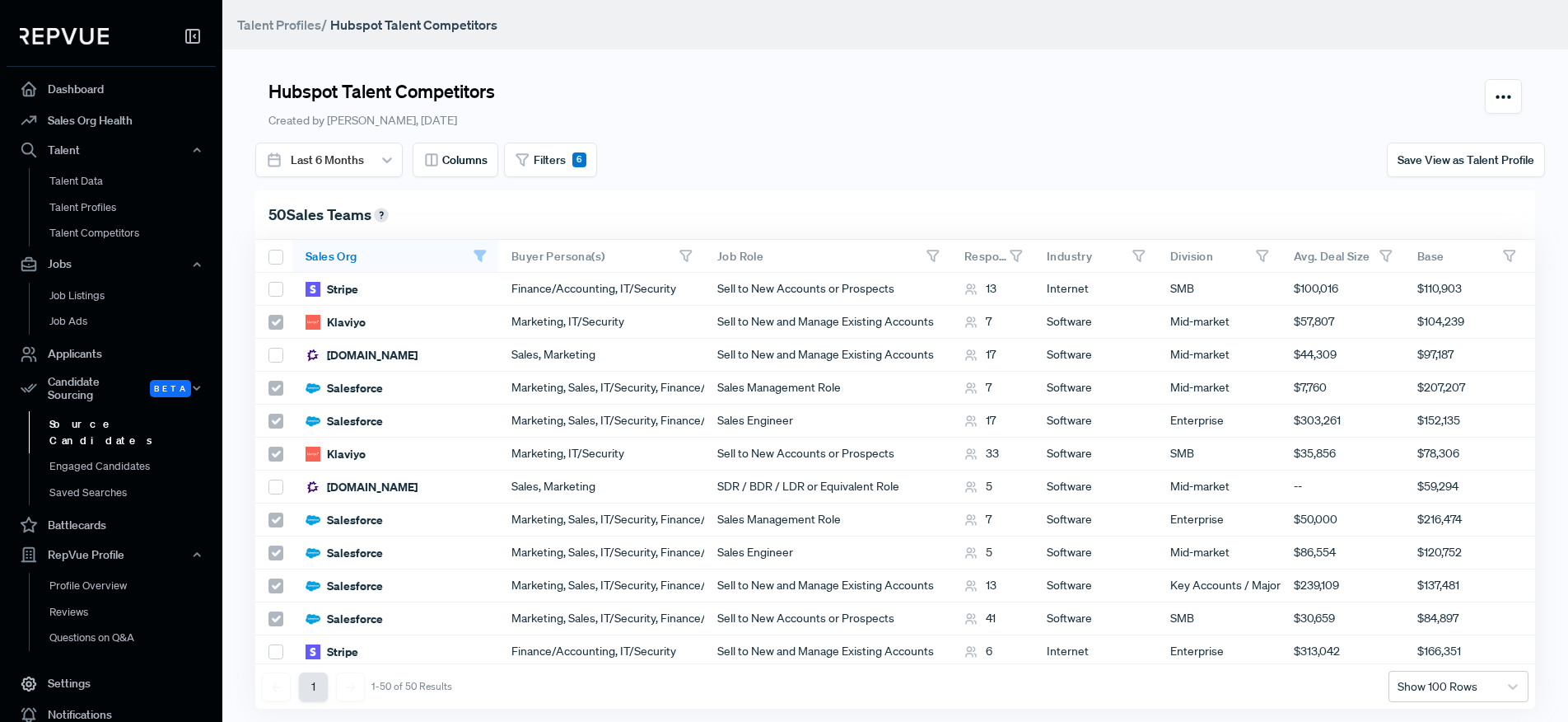
click at [137, 421] on link "Source Candidates" at bounding box center [133, 432] width 209 height 42
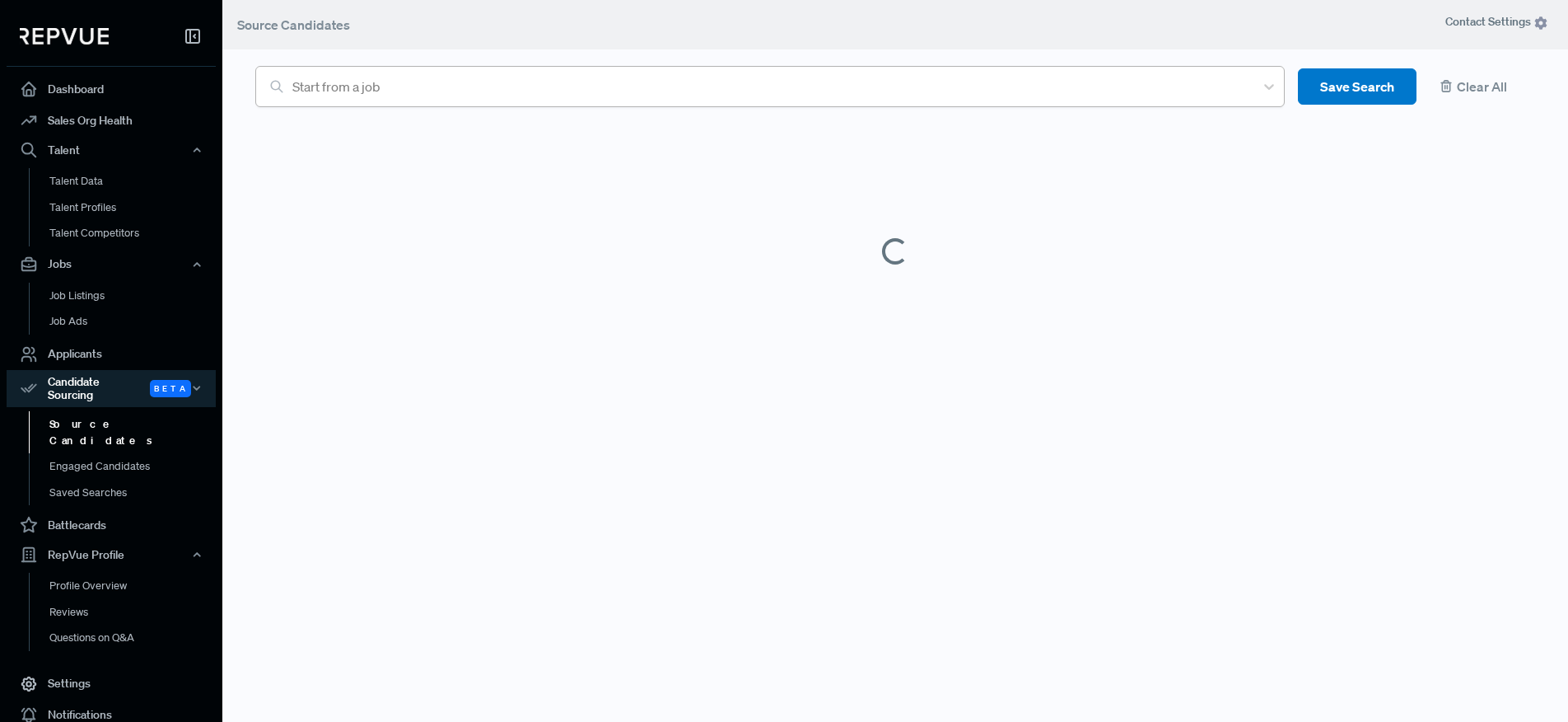
click at [526, 72] on div "Start from a job" at bounding box center [769, 86] width 970 height 29
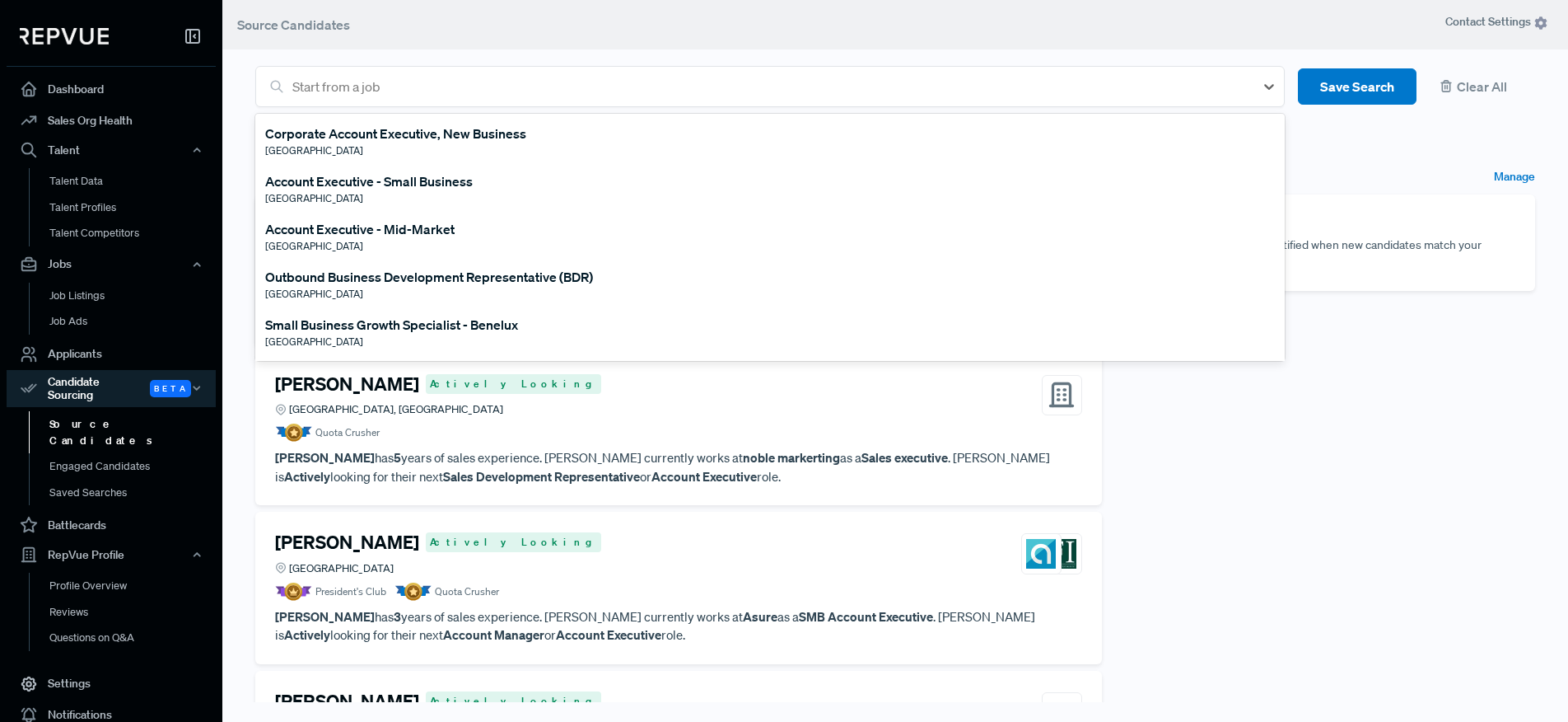
click at [546, 38] on header "Source Candidates" at bounding box center [895, 24] width 1346 height 49
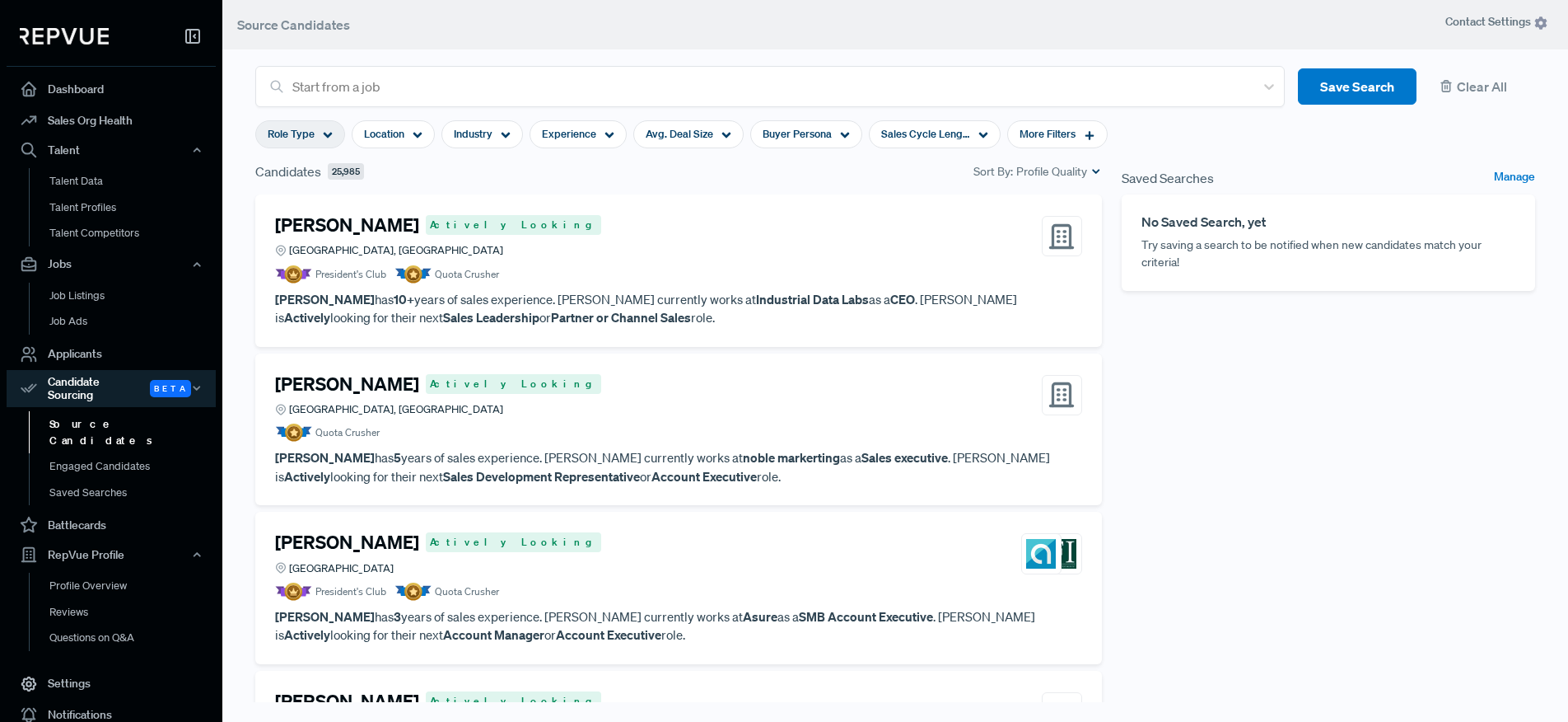
click at [306, 141] on span "Role Type" at bounding box center [291, 134] width 47 height 16
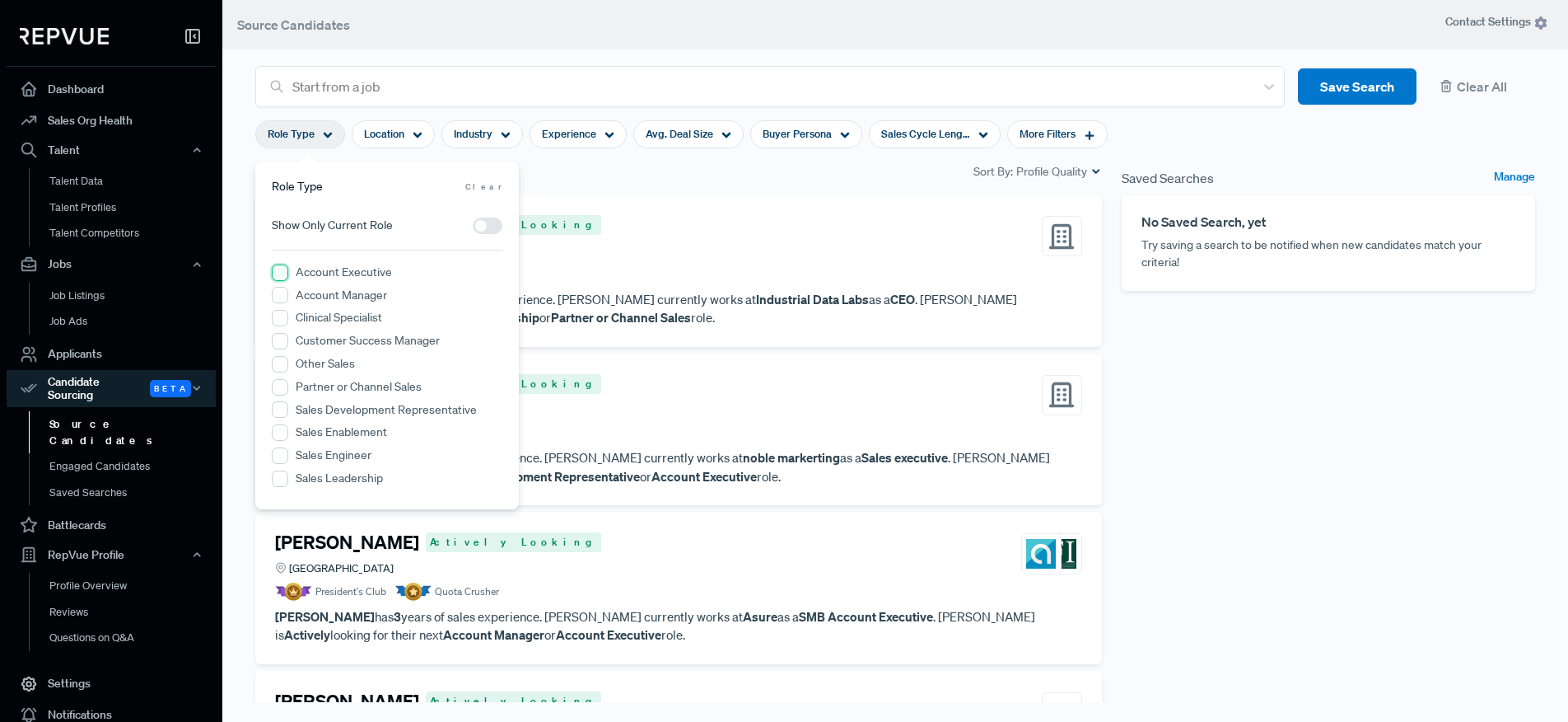
click at [281, 272] on Executive "Account Executive" at bounding box center [279, 273] width 16 height 16
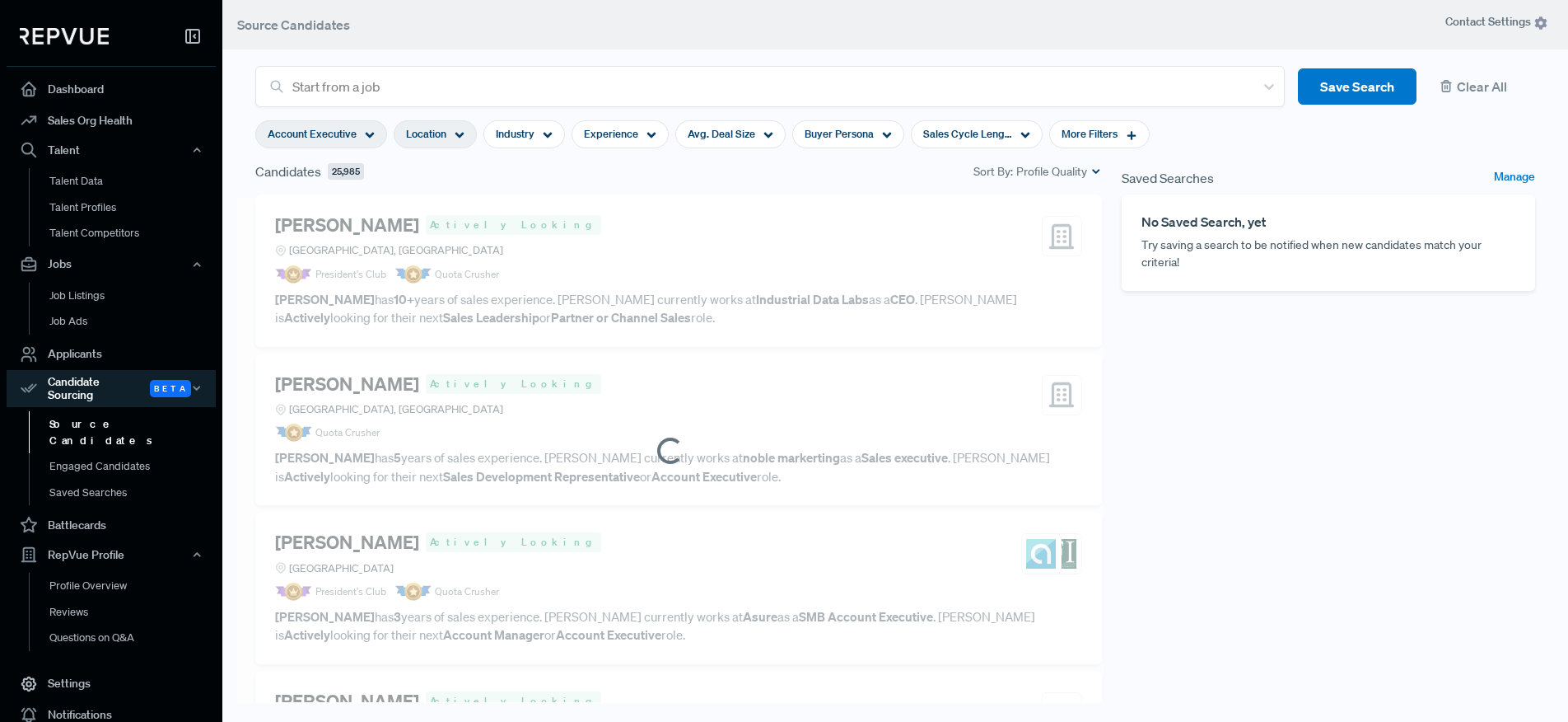
click at [453, 124] on div "Location" at bounding box center [435, 134] width 83 height 28
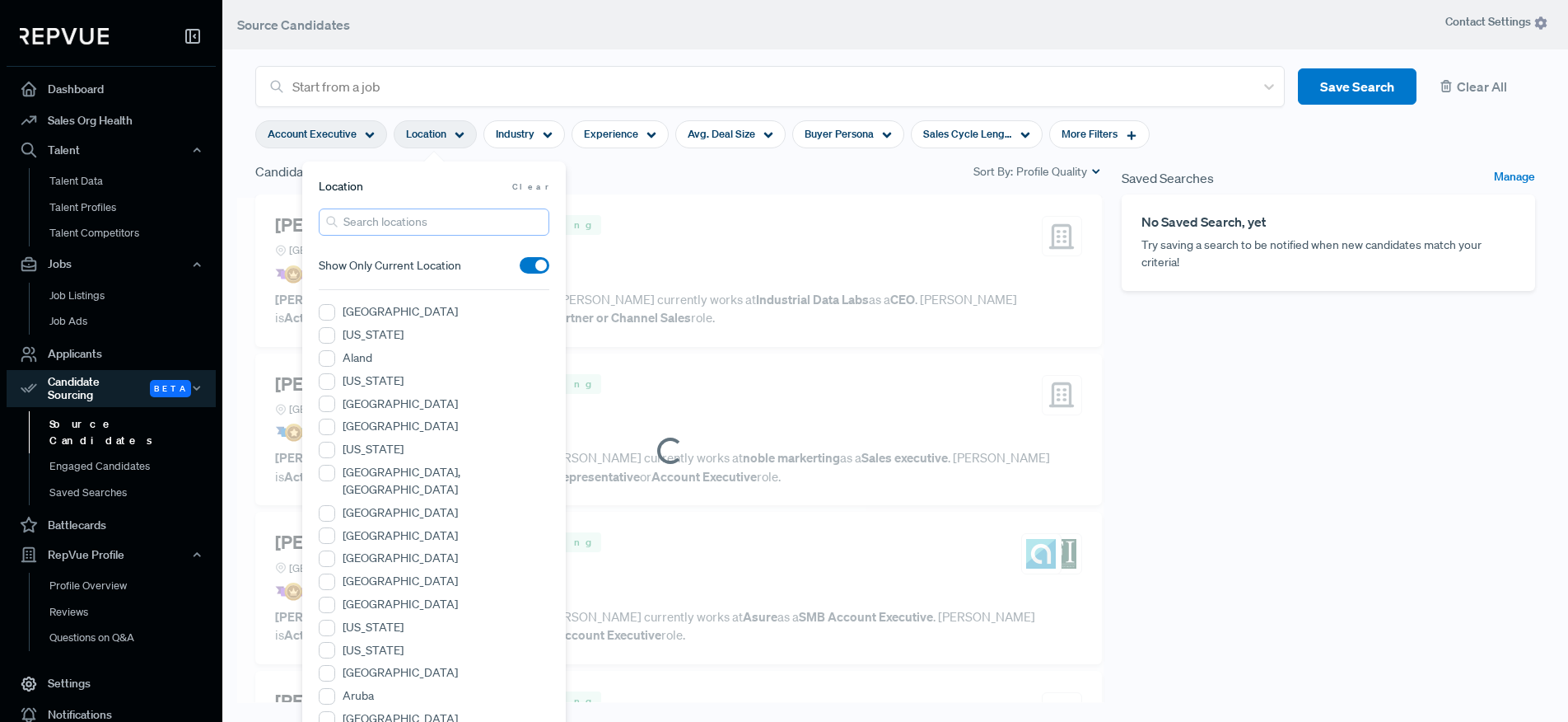
click at [415, 219] on input "search" at bounding box center [434, 223] width 231 height 28
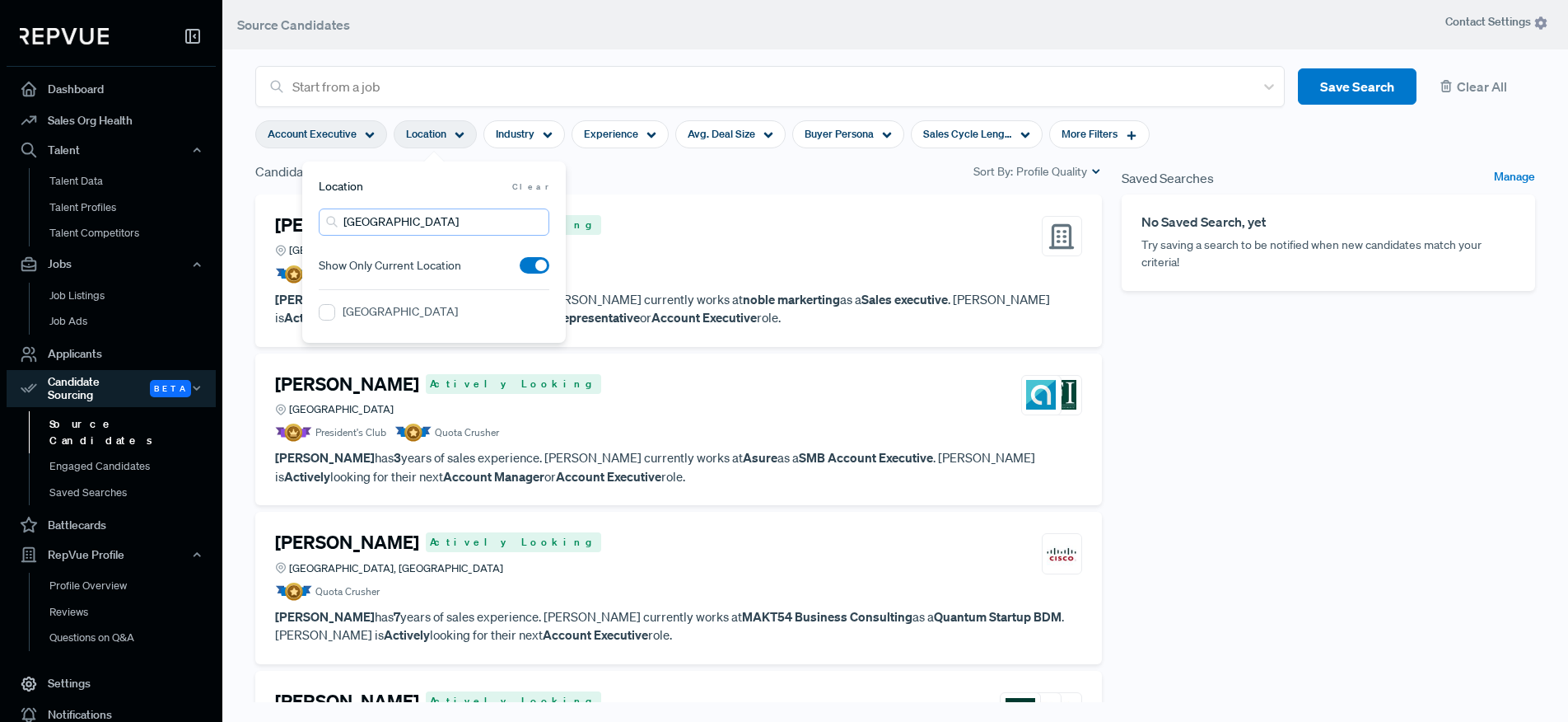
type input "[GEOGRAPHIC_DATA]"
click at [360, 323] on div "[GEOGRAPHIC_DATA]" at bounding box center [434, 314] width 231 height 22
click at [330, 315] on Area "[GEOGRAPHIC_DATA]" at bounding box center [327, 312] width 16 height 16
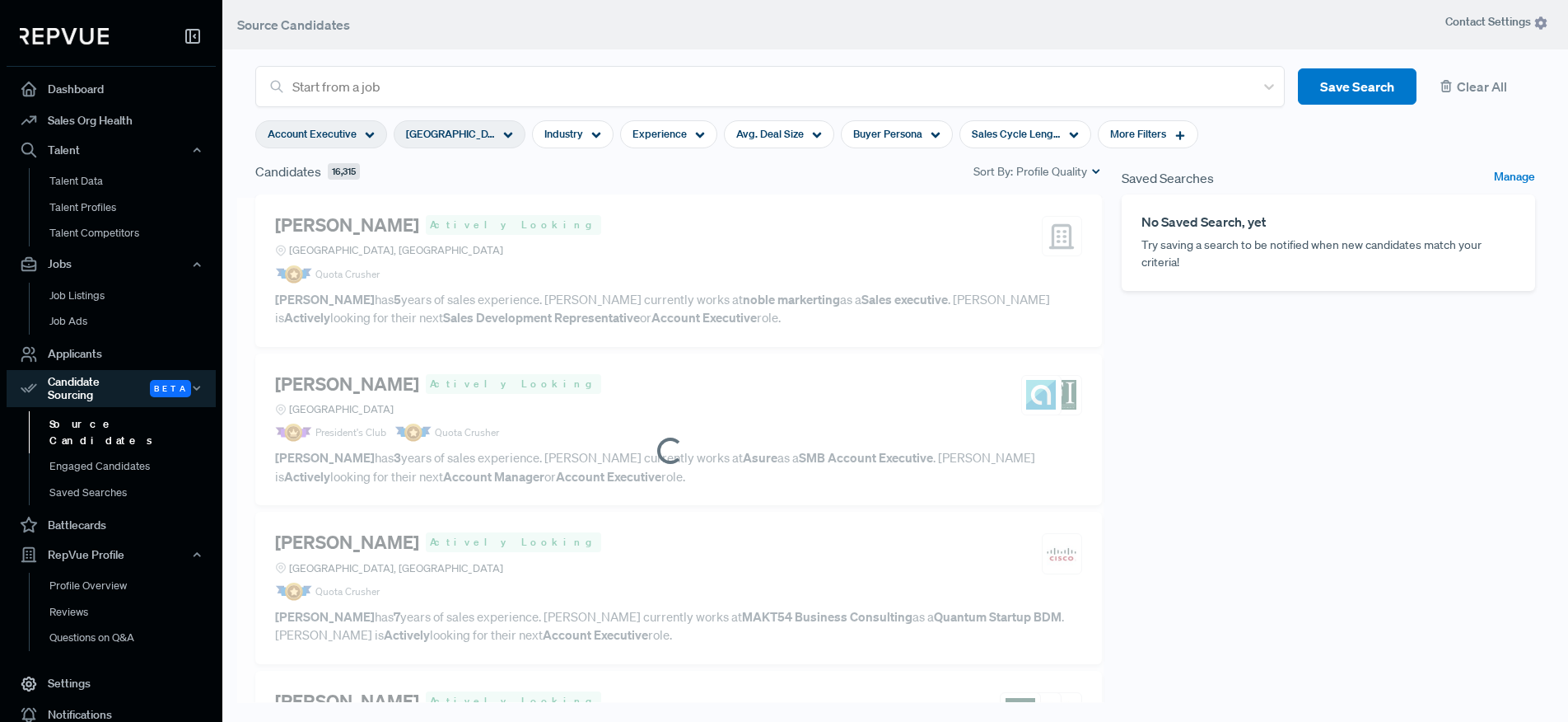
click at [619, 188] on div "Candidates 16,315 Sort By: Profile Quality" at bounding box center [678, 178] width 866 height 33
click at [661, 135] on span "Experience" at bounding box center [659, 134] width 54 height 16
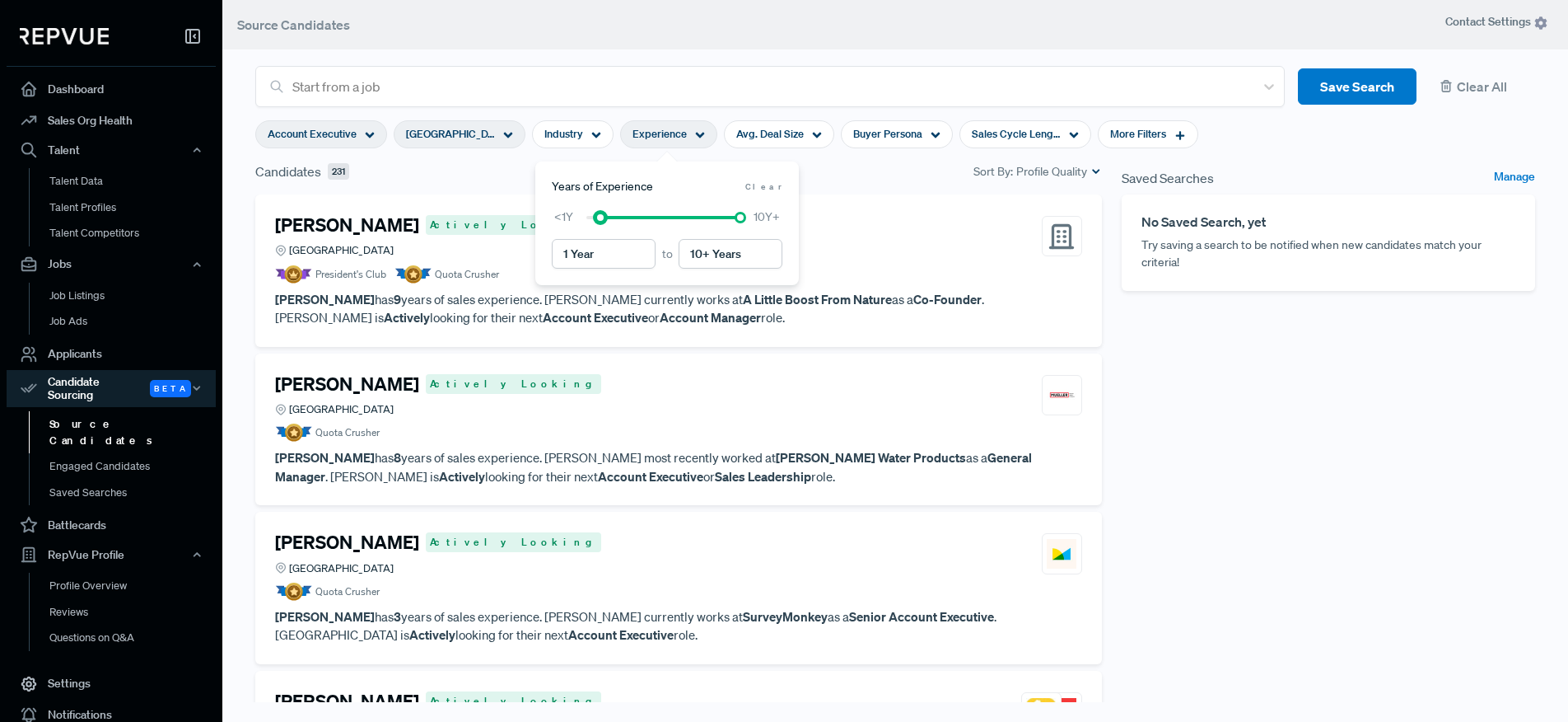
type input "2 Years"
drag, startPoint x: 585, startPoint y: 217, endPoint x: 609, endPoint y: 217, distance: 24.0
click at [609, 217] on div at bounding box center [614, 217] width 11 height 11
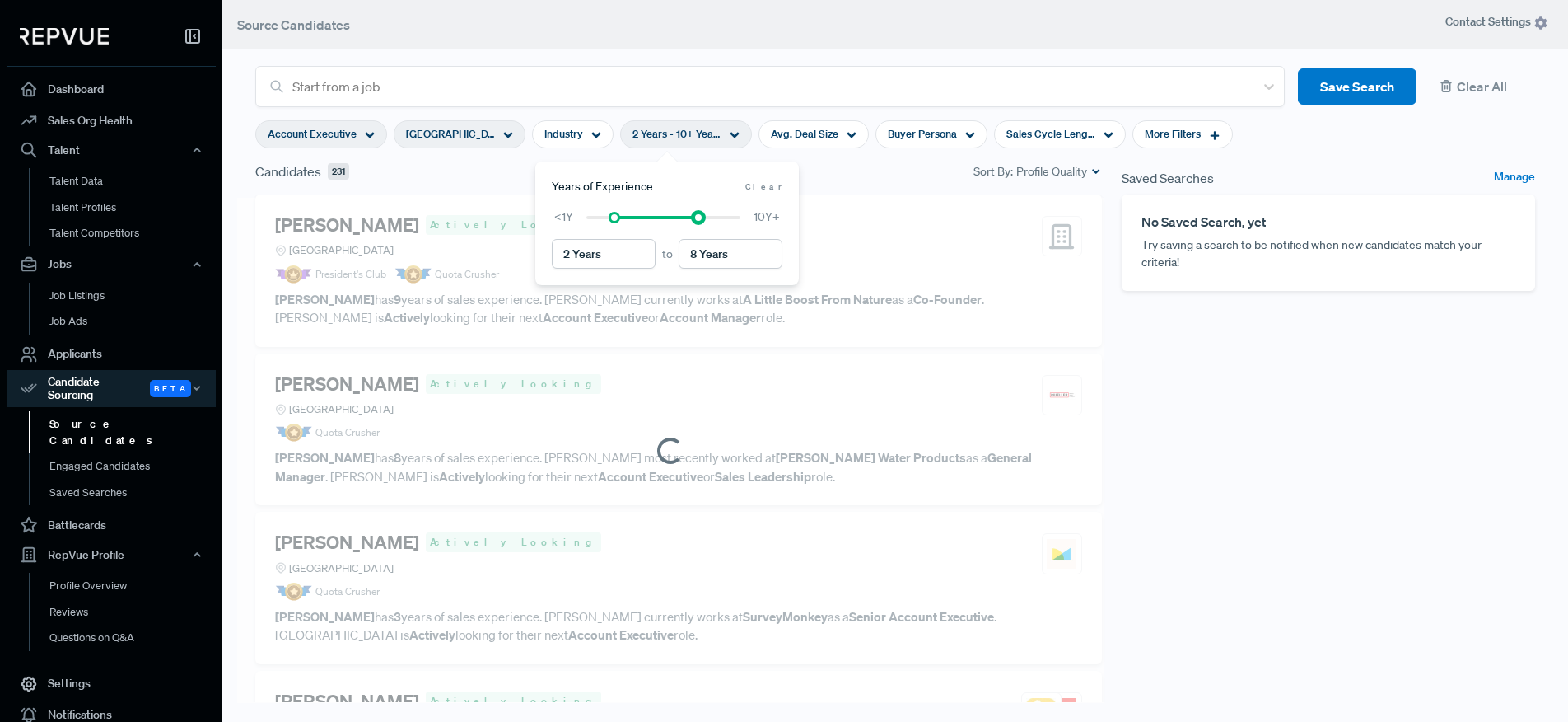
type input "7 Years"
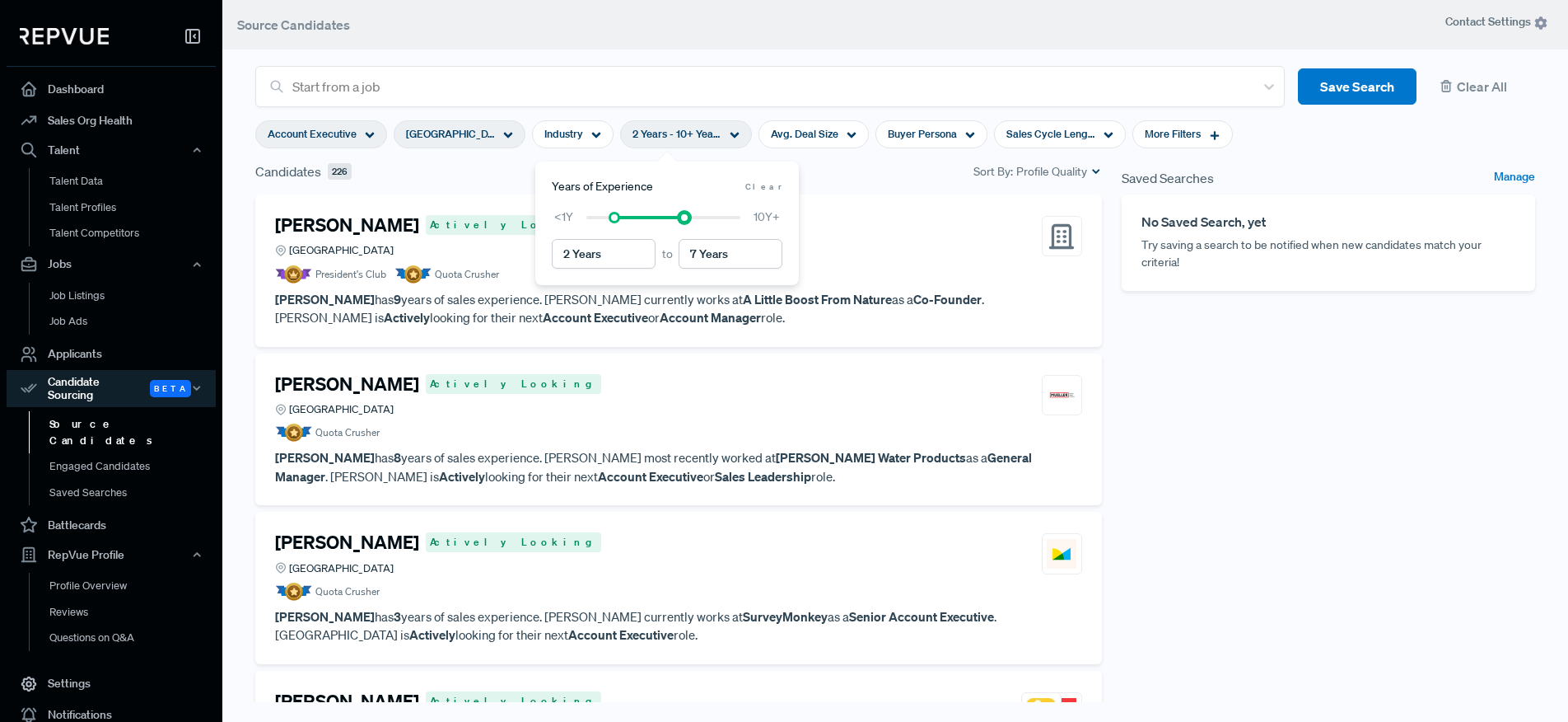
drag, startPoint x: 743, startPoint y: 219, endPoint x: 687, endPoint y: 226, distance: 56.4
click at [687, 226] on div "2 Years to 7 Years <1Y 10Y+" at bounding box center [667, 239] width 231 height 60
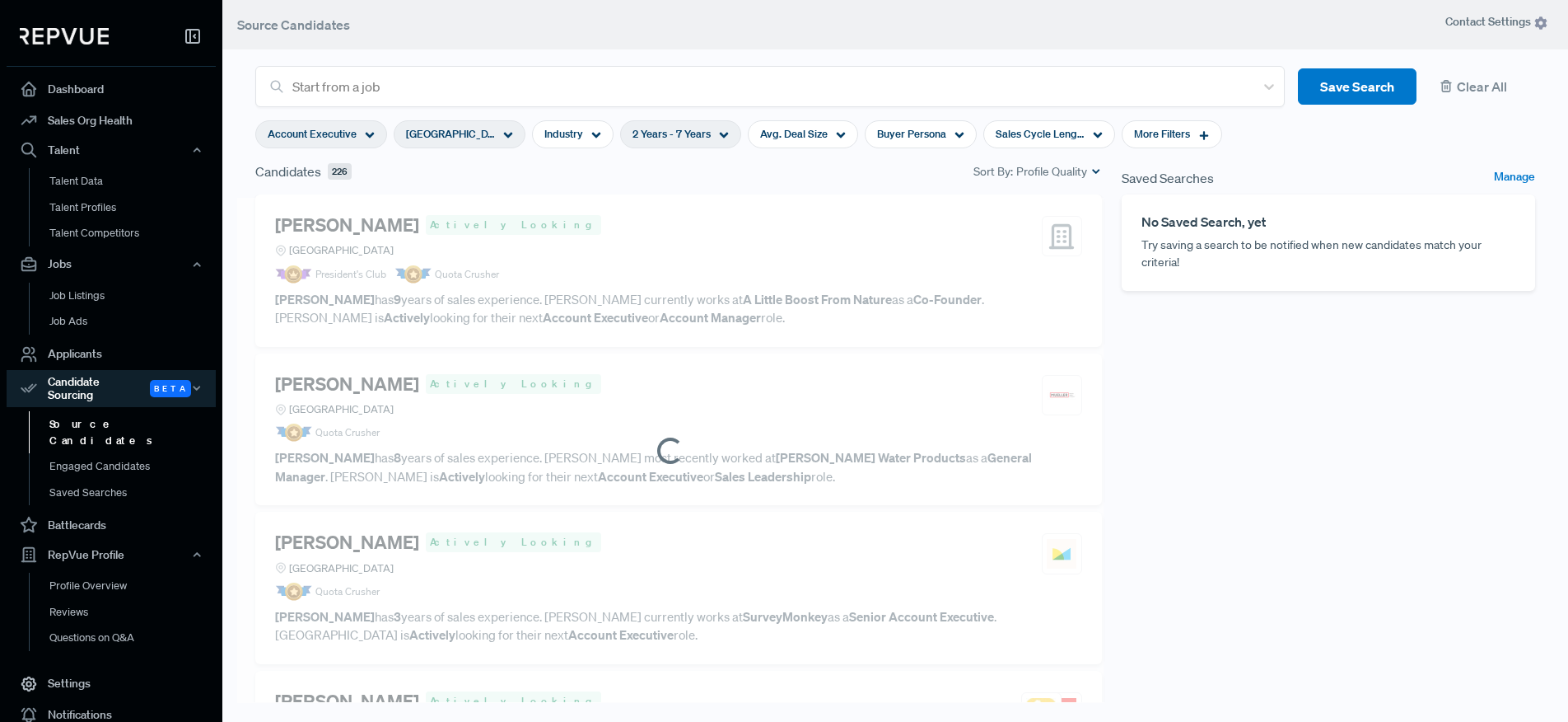
click at [938, 229] on article at bounding box center [670, 450] width 866 height 505
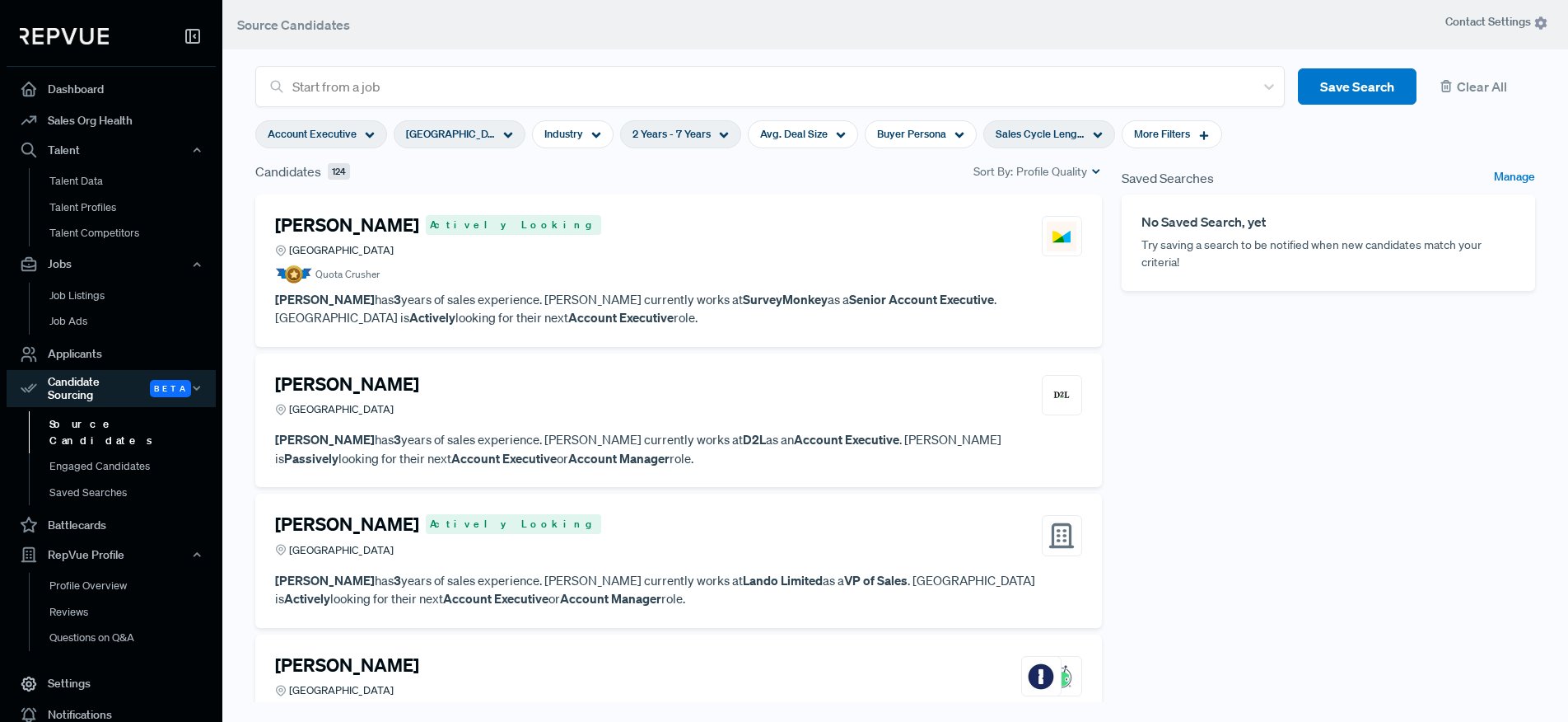
click at [1052, 130] on span "Sales Cycle Length" at bounding box center [1040, 134] width 89 height 16
click at [348, 219] on h4 "[PERSON_NAME]" at bounding box center [347, 224] width 144 height 22
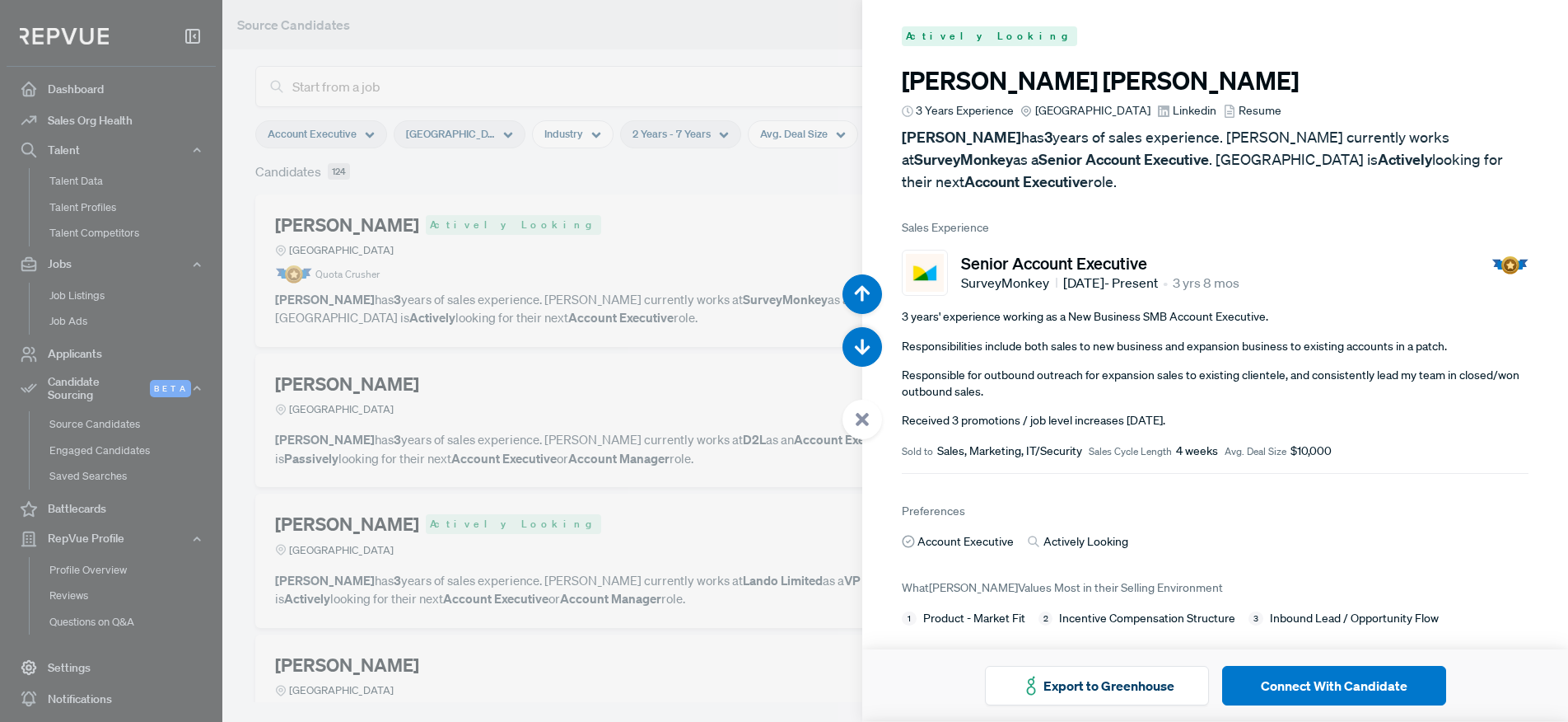
click at [1184, 114] on span "Linkedin" at bounding box center [1194, 110] width 44 height 17
click at [1354, 690] on button "Connect With Candidate" at bounding box center [1334, 686] width 224 height 40
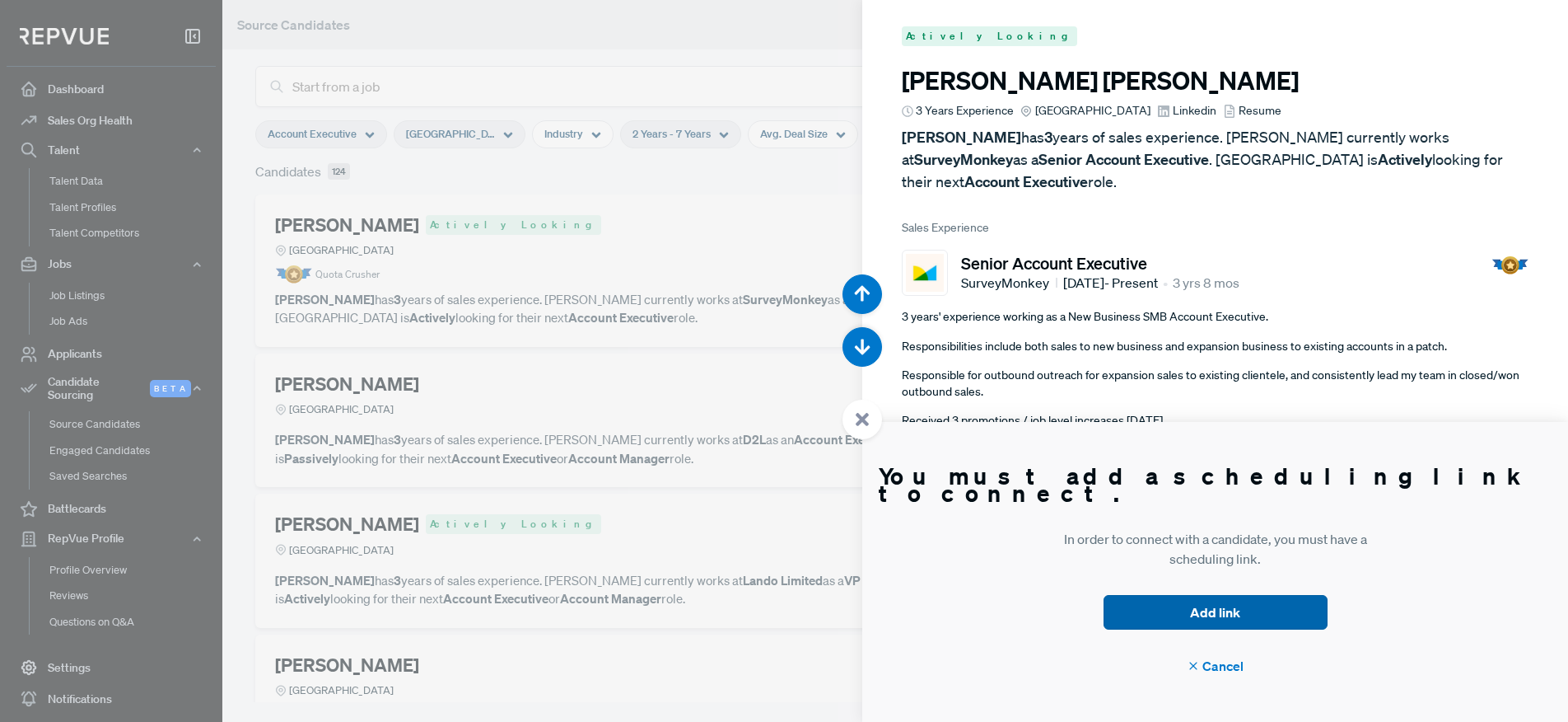
click at [1263, 604] on button "Add link" at bounding box center [1215, 612] width 224 height 35
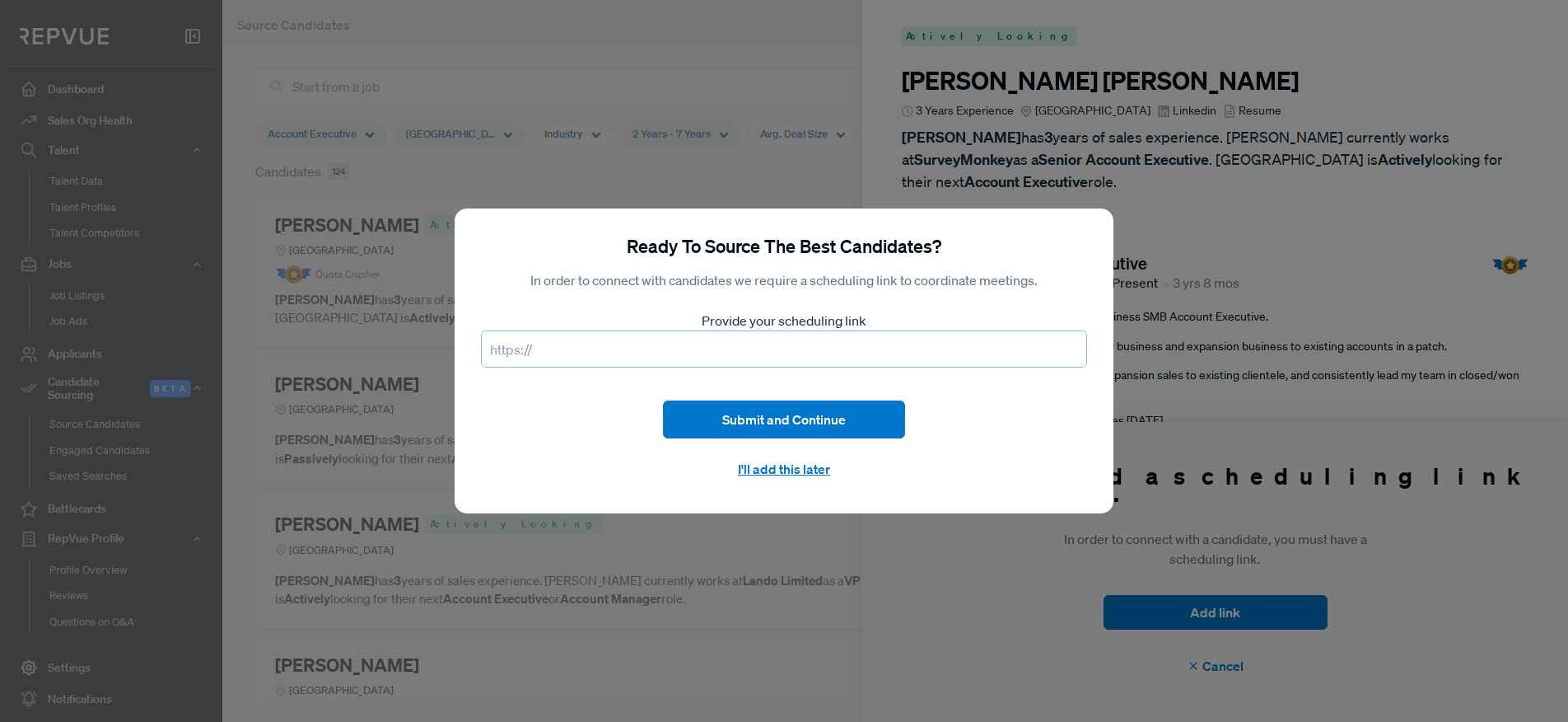
click at [653, 342] on input "text" at bounding box center [784, 348] width 606 height 37
paste input "[URL][DOMAIN_NAME]"
type input "[URL][DOMAIN_NAME]"
click at [842, 424] on button "Submit and Continue" at bounding box center [784, 418] width 242 height 37
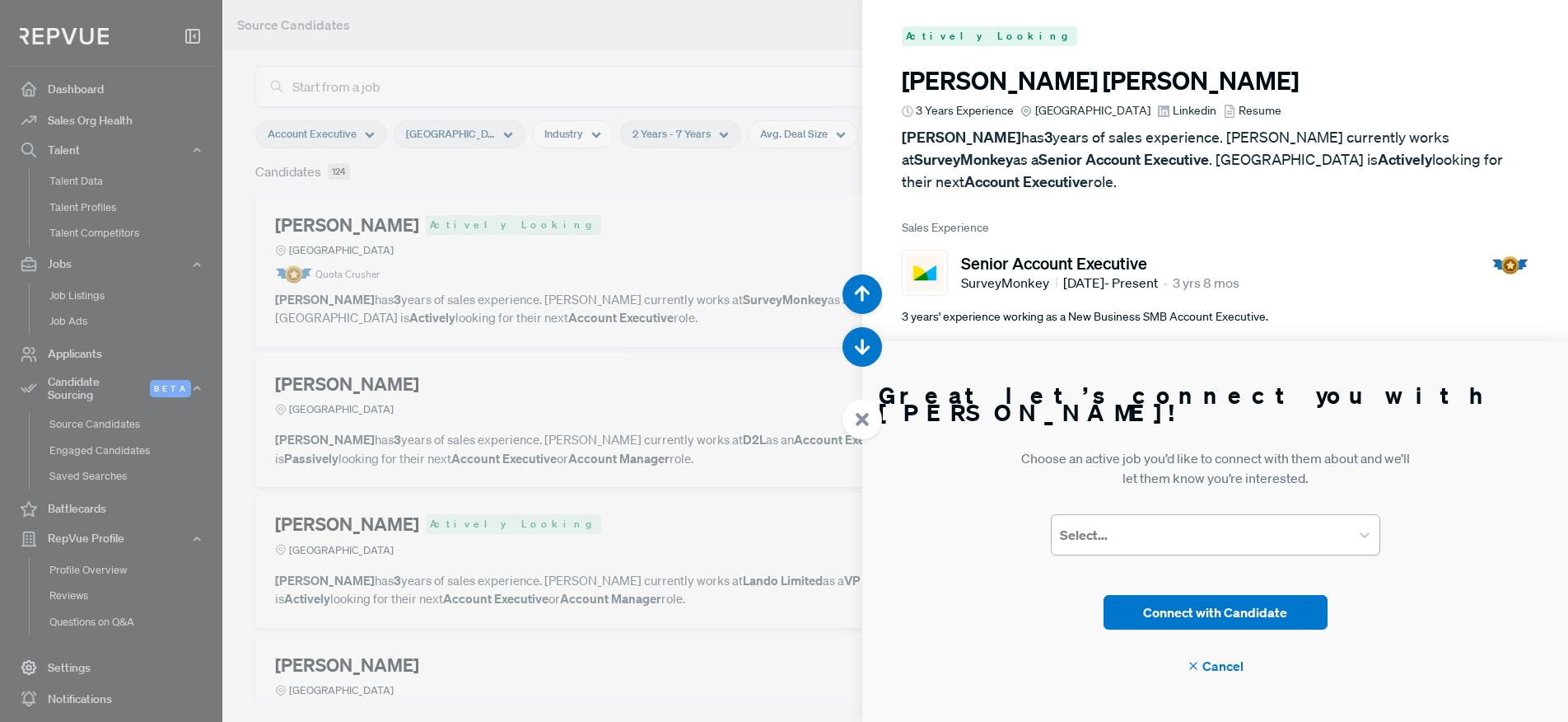
click at [1283, 537] on div at bounding box center [1201, 535] width 282 height 23
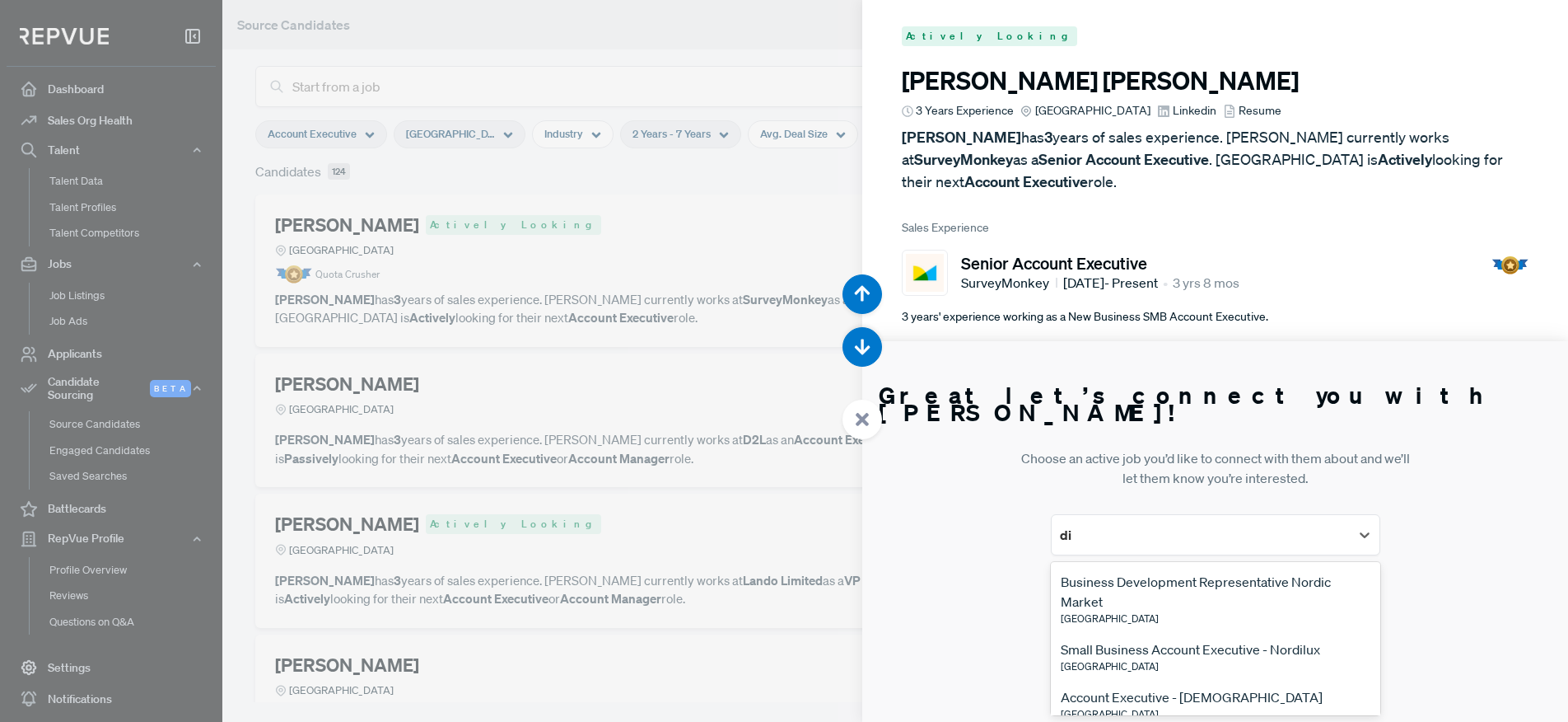
type input "d"
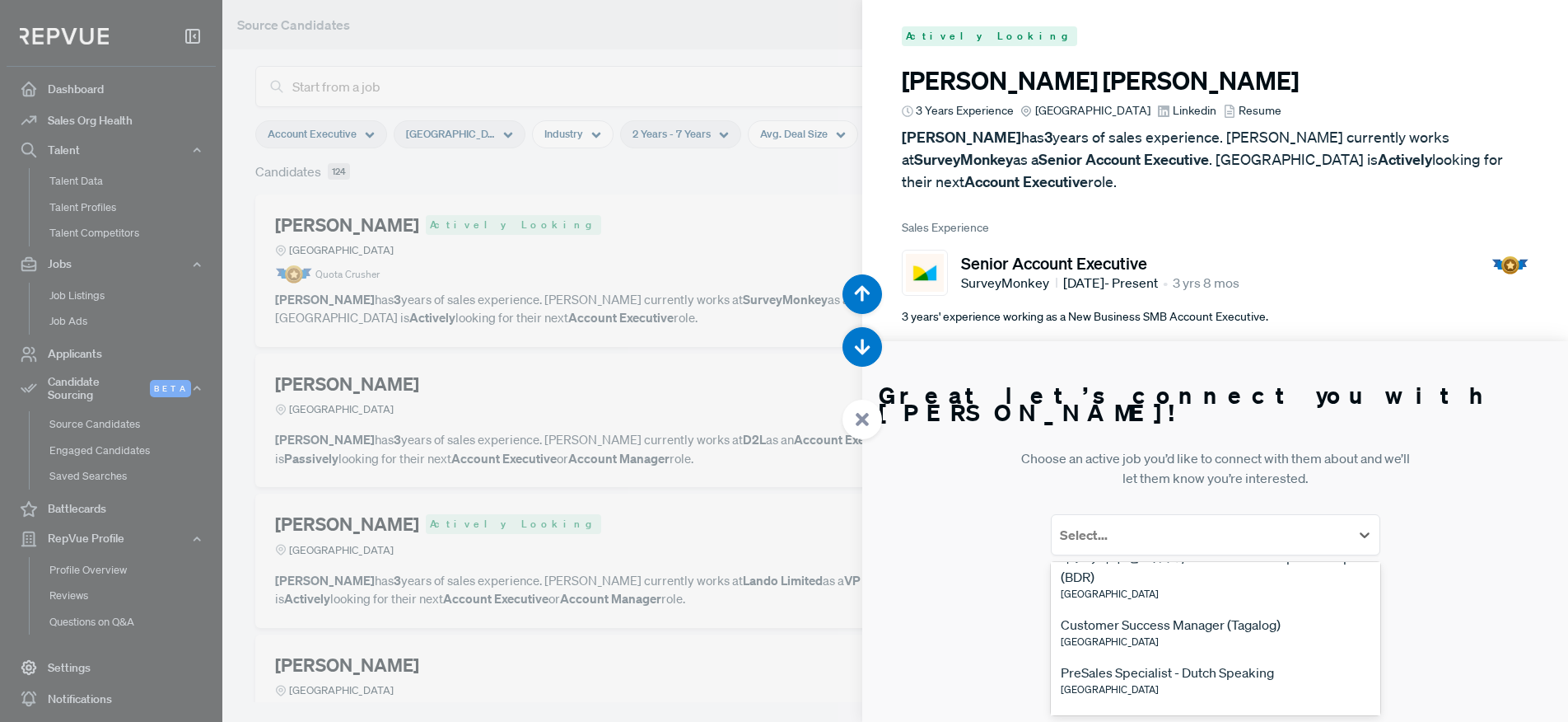
scroll to position [590, 0]
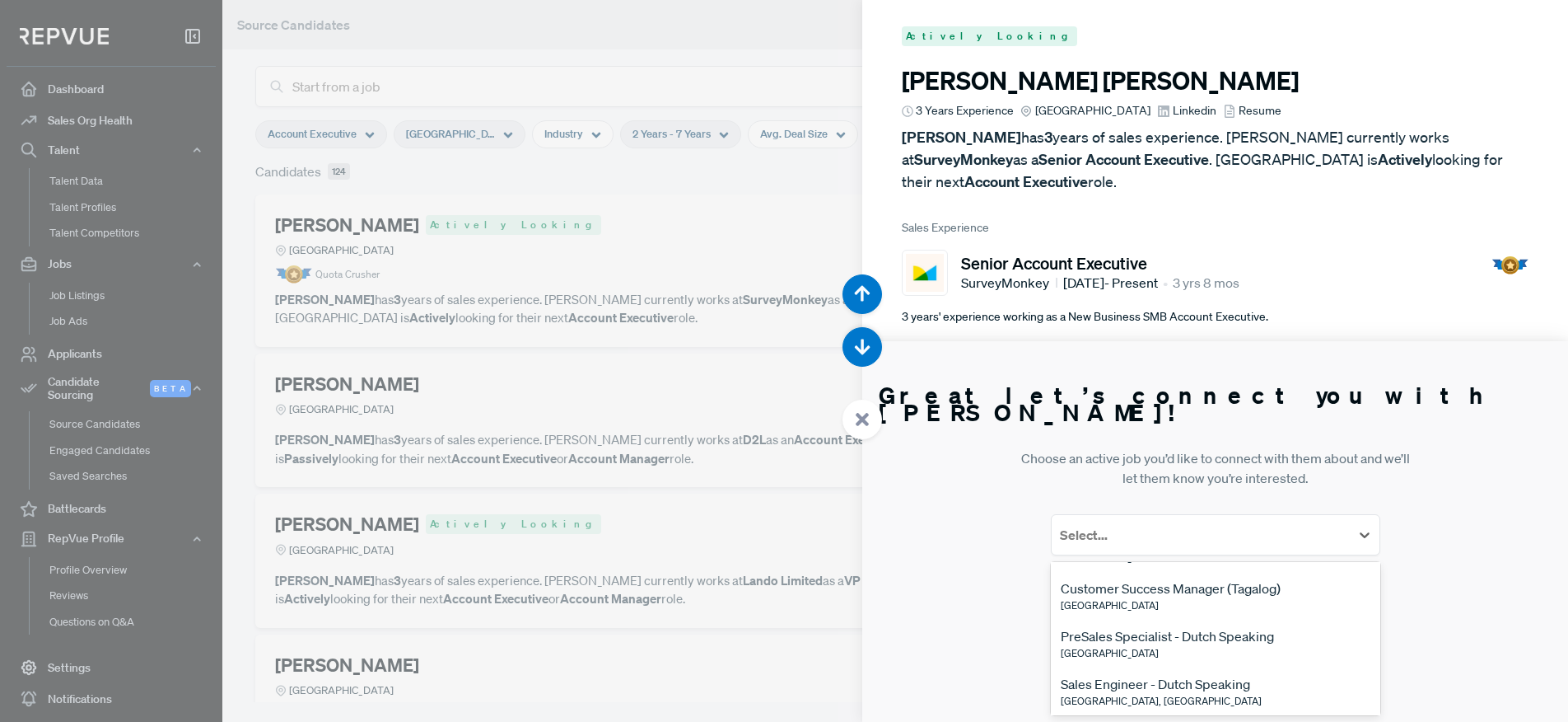
click at [1514, 457] on article "Great let’s connect you with [PERSON_NAME]! Choose an active job you’d like to …" at bounding box center [1215, 531] width 706 height 380
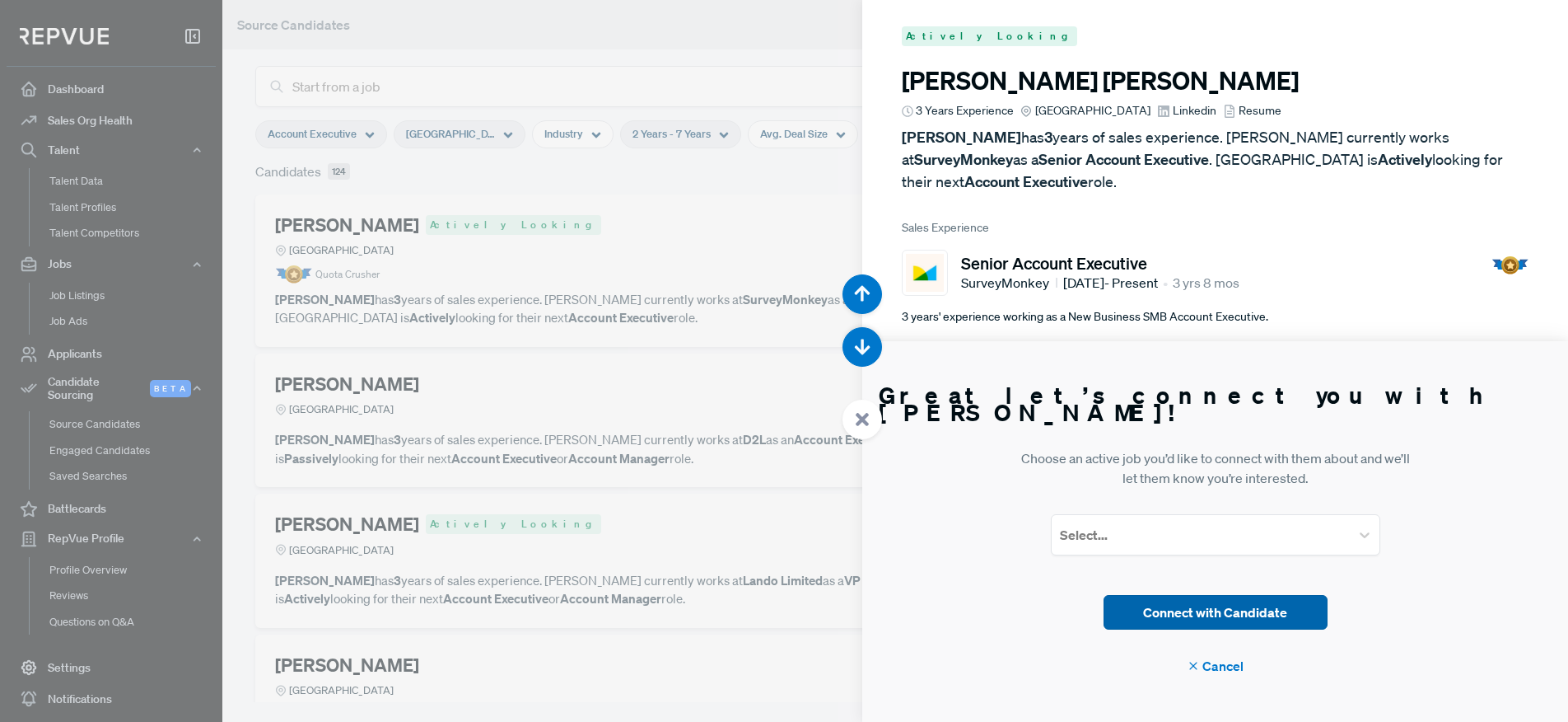
click at [1195, 614] on button "Connect with Candidate" at bounding box center [1215, 612] width 224 height 35
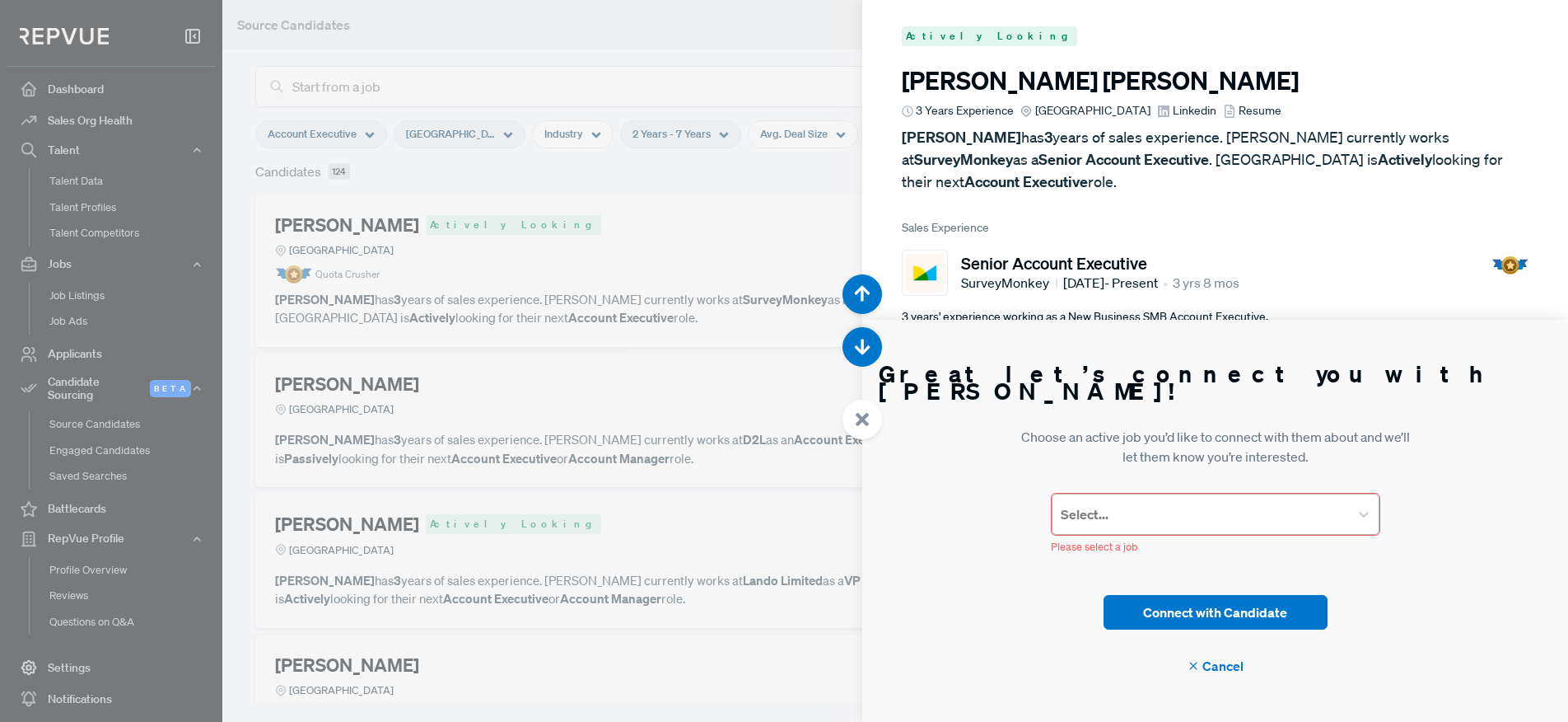
click at [1128, 510] on div at bounding box center [1201, 514] width 280 height 23
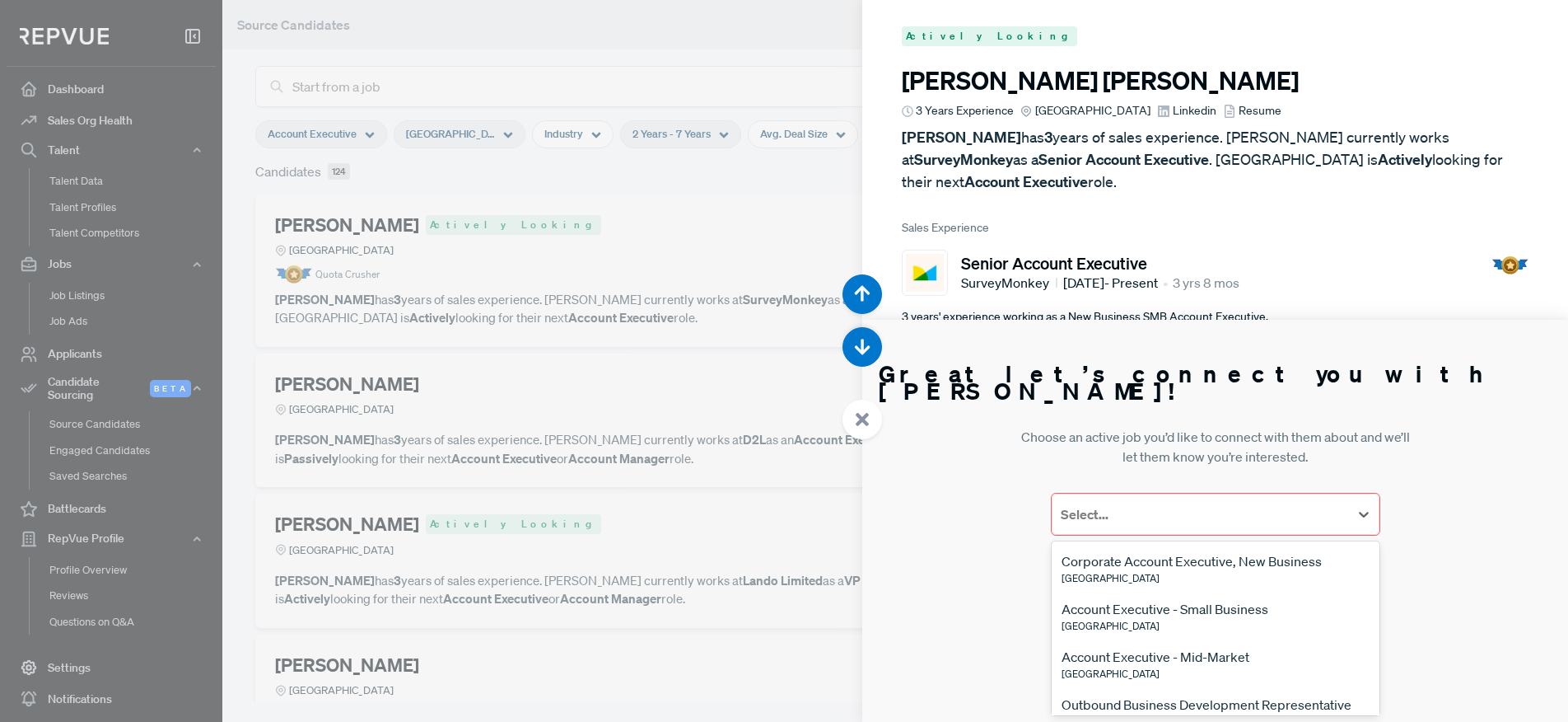
click at [1132, 561] on div "Corporate Account Executive, New Business" at bounding box center [1191, 561] width 260 height 20
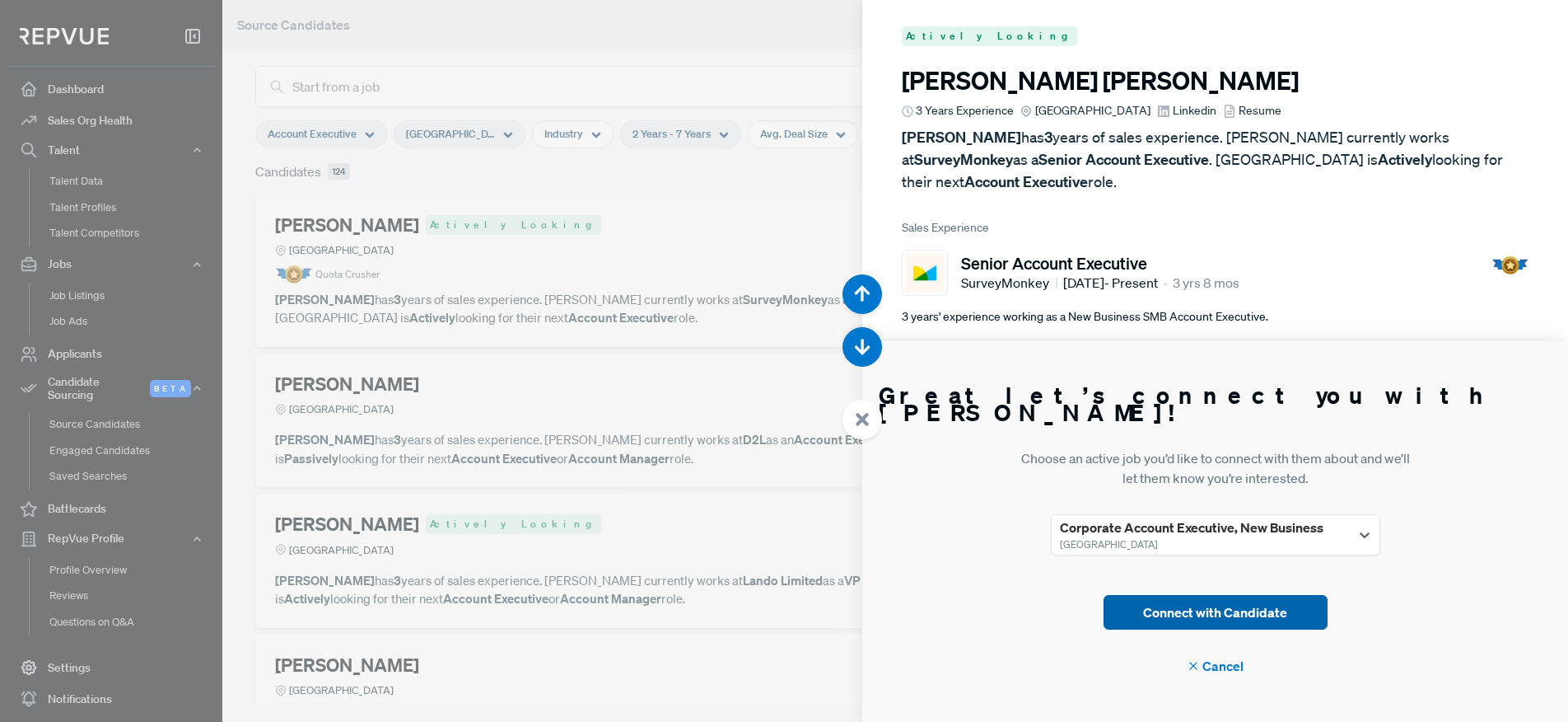
click at [1170, 606] on button "Connect with Candidate" at bounding box center [1215, 612] width 224 height 35
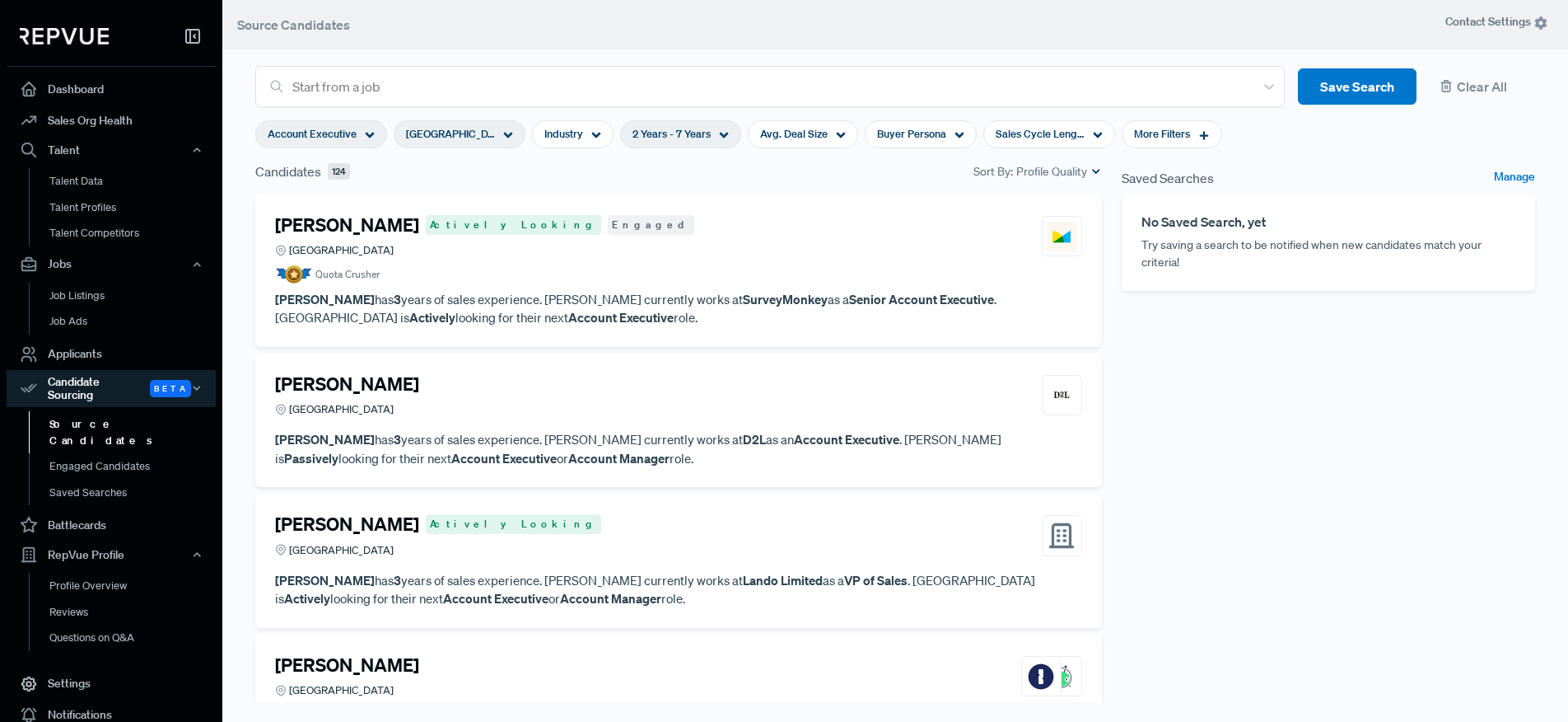
click at [1059, 245] on img at bounding box center [1061, 236] width 29 height 29
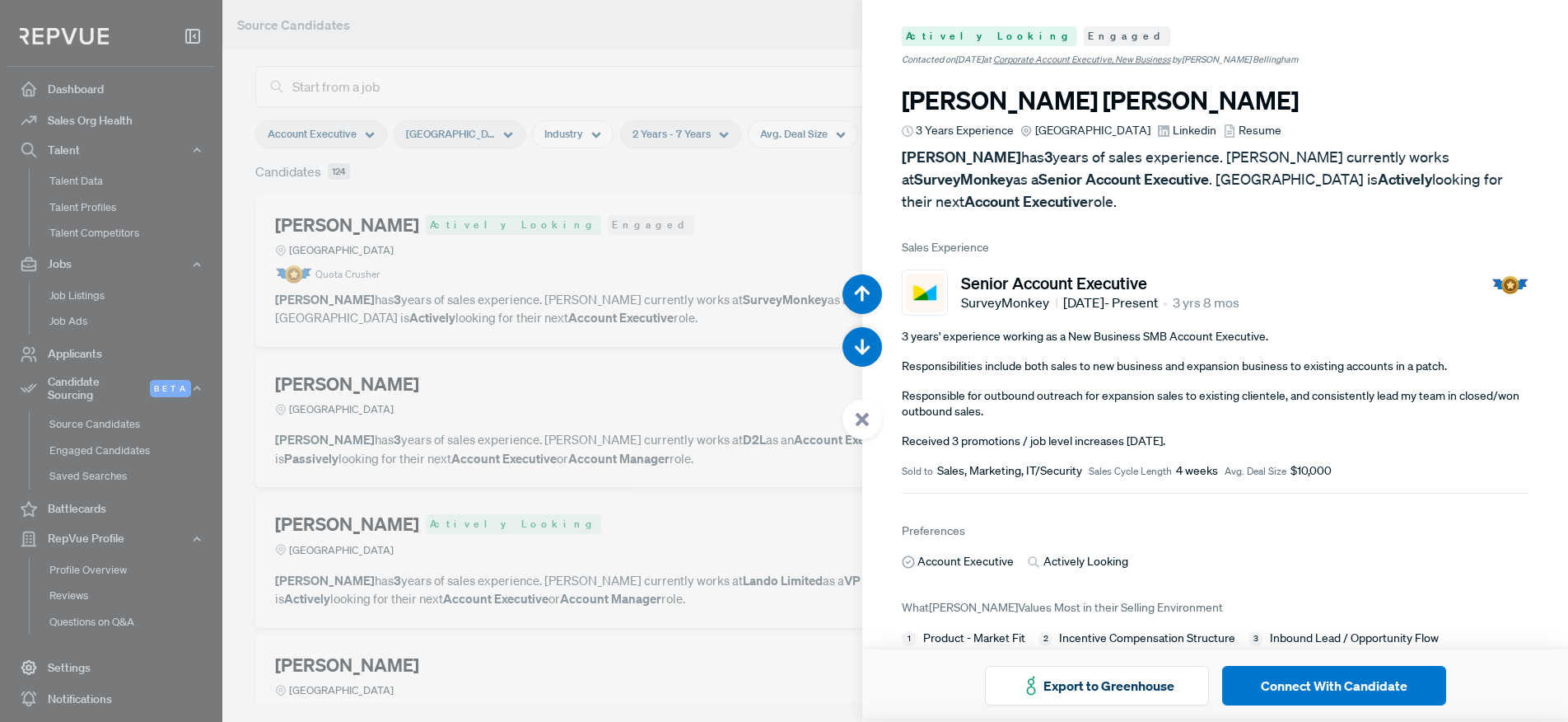
click at [529, 361] on div at bounding box center [784, 361] width 1568 height 722
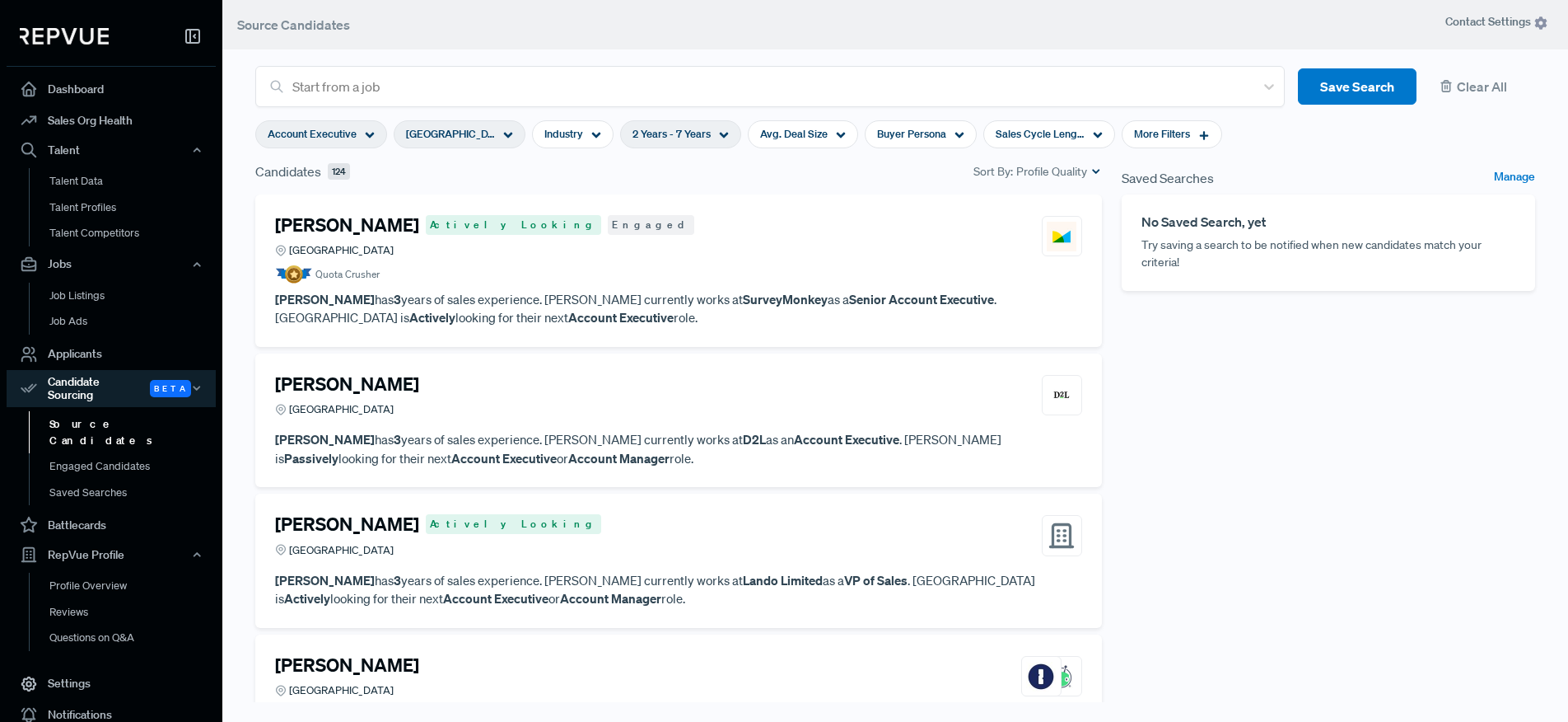
click at [1502, 22] on span "Contact Settings" at bounding box center [1496, 22] width 103 height 17
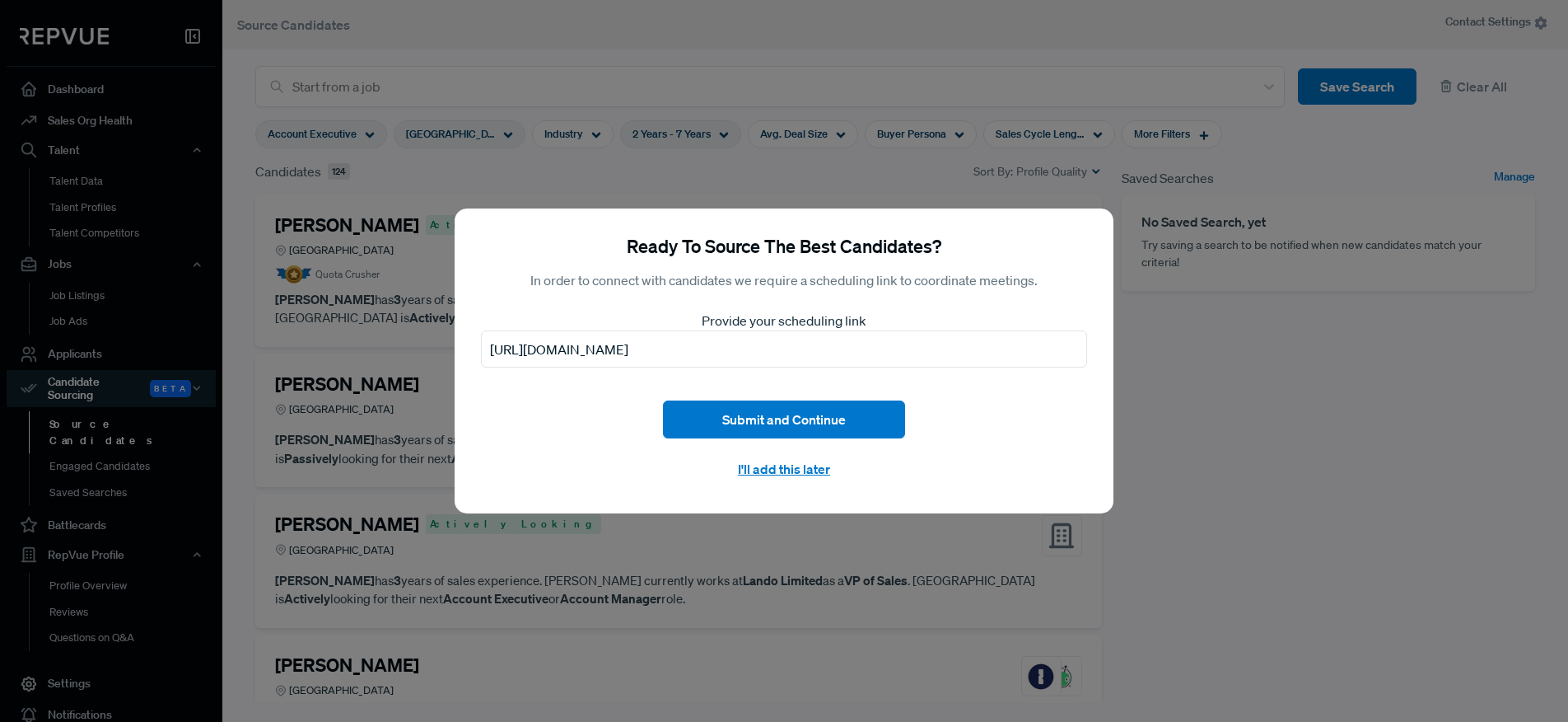
click at [1313, 392] on div "Ready To Source The Best Candidates? In order to connect with candidates we req…" at bounding box center [784, 361] width 1568 height 722
click at [790, 416] on button "Submit and Continue" at bounding box center [784, 418] width 242 height 37
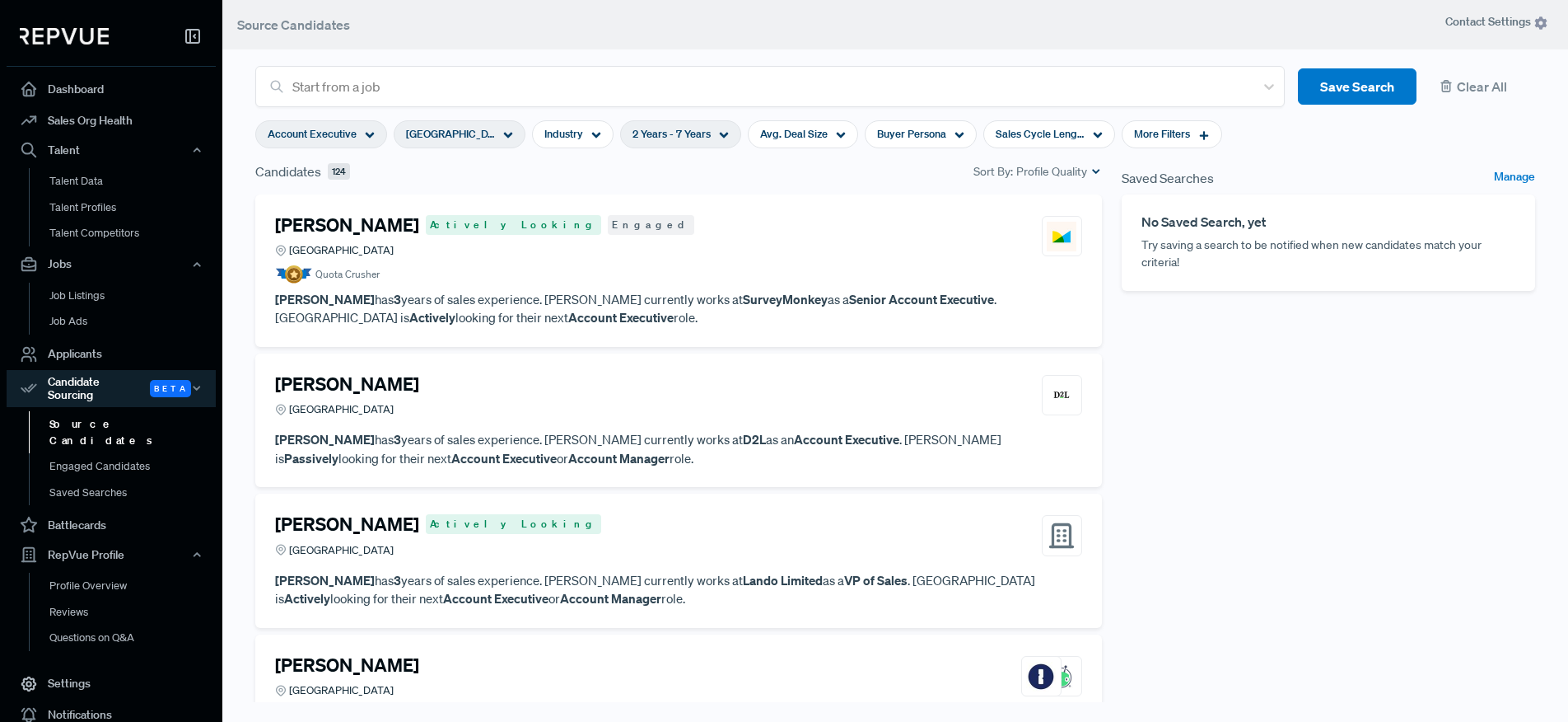
scroll to position [66, 0]
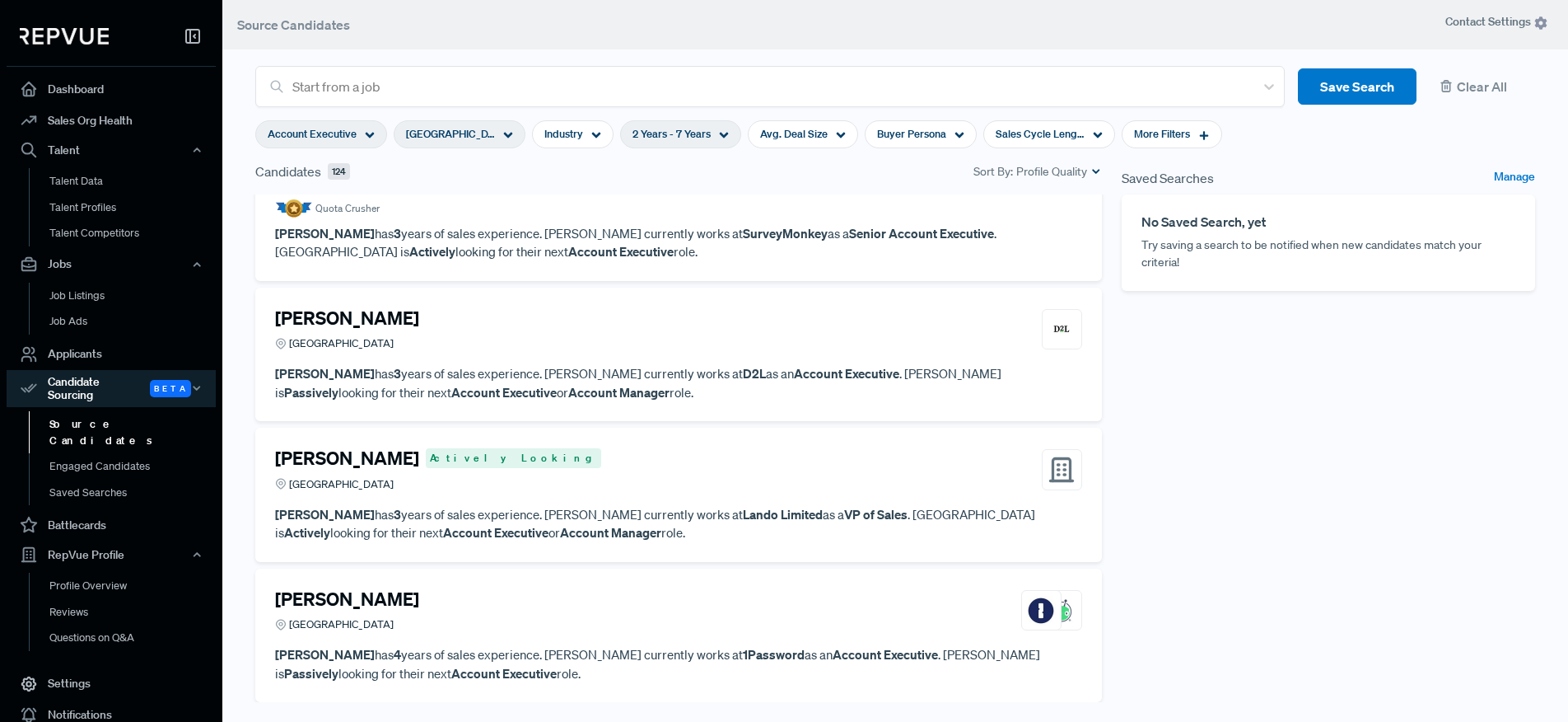
click at [372, 313] on h4 "[PERSON_NAME]" at bounding box center [347, 317] width 144 height 22
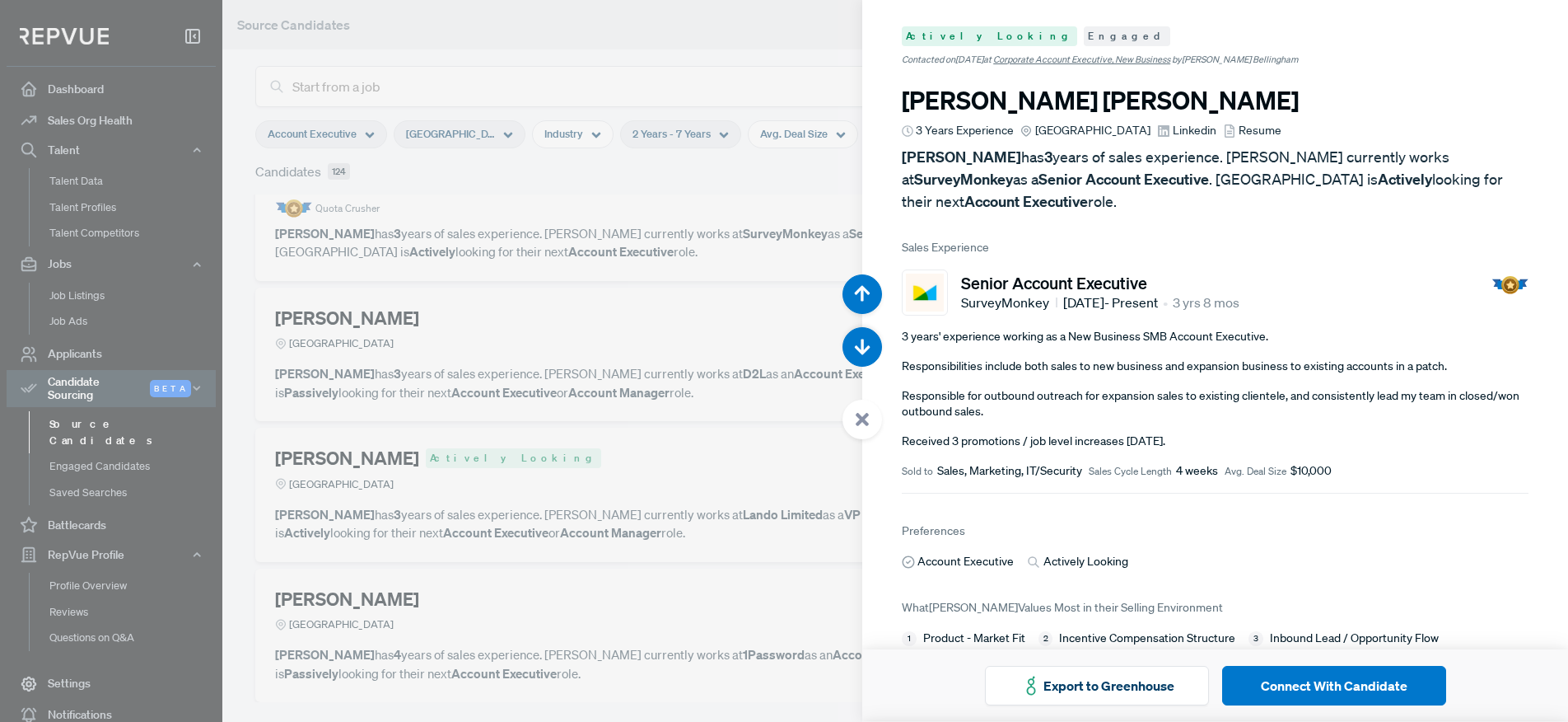
scroll to position [722, 0]
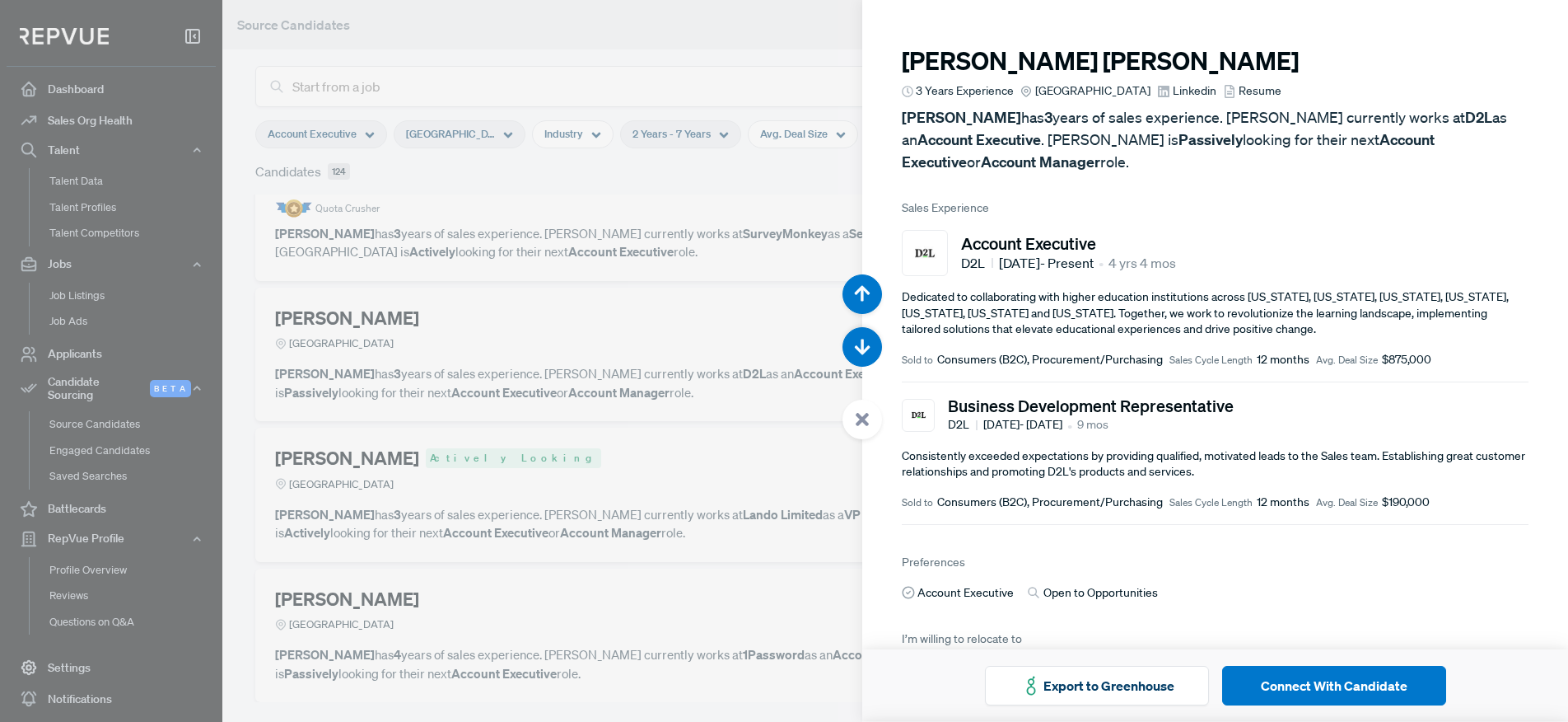
click at [1198, 88] on span "Linkedin" at bounding box center [1194, 91] width 44 height 17
click at [594, 361] on div at bounding box center [784, 361] width 1568 height 722
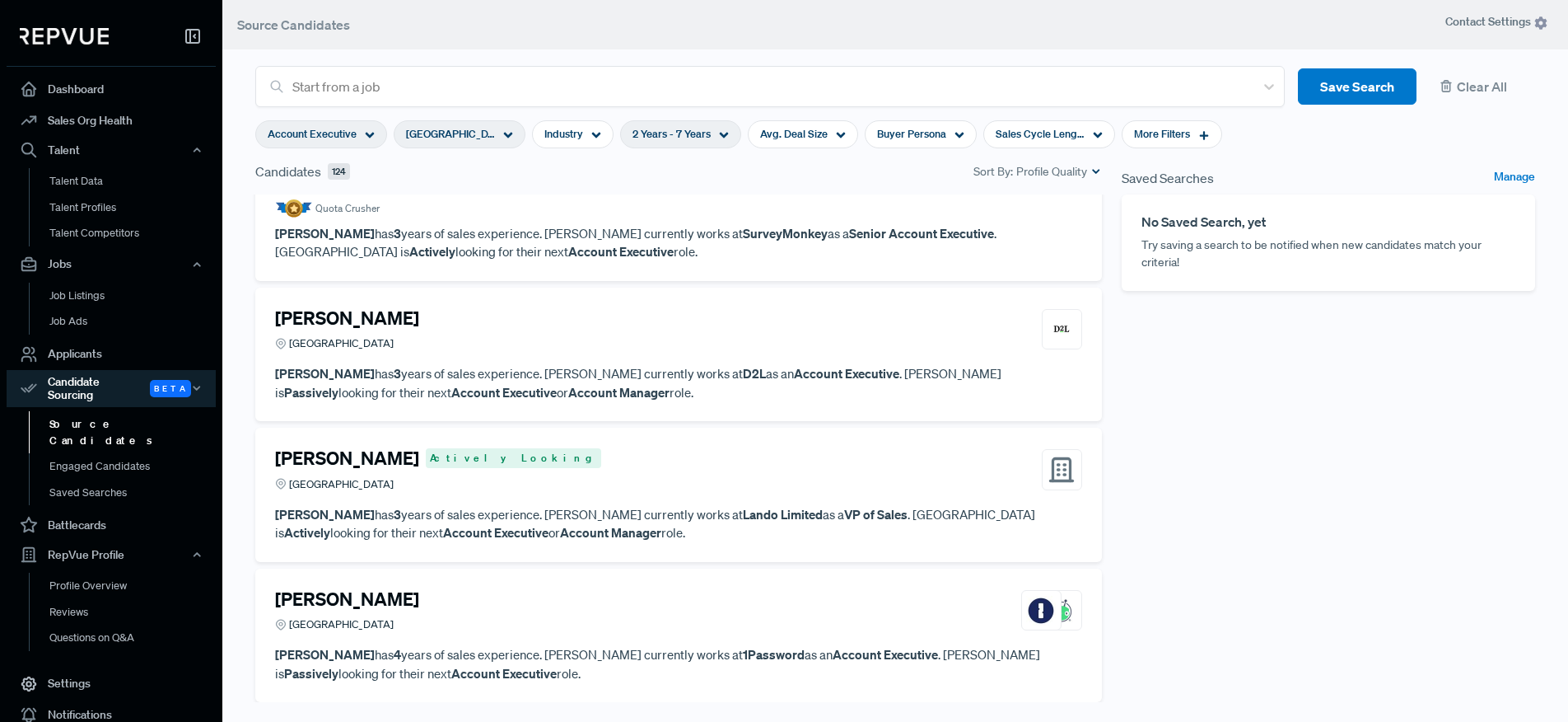
click at [332, 461] on h4 "[PERSON_NAME]" at bounding box center [347, 458] width 144 height 22
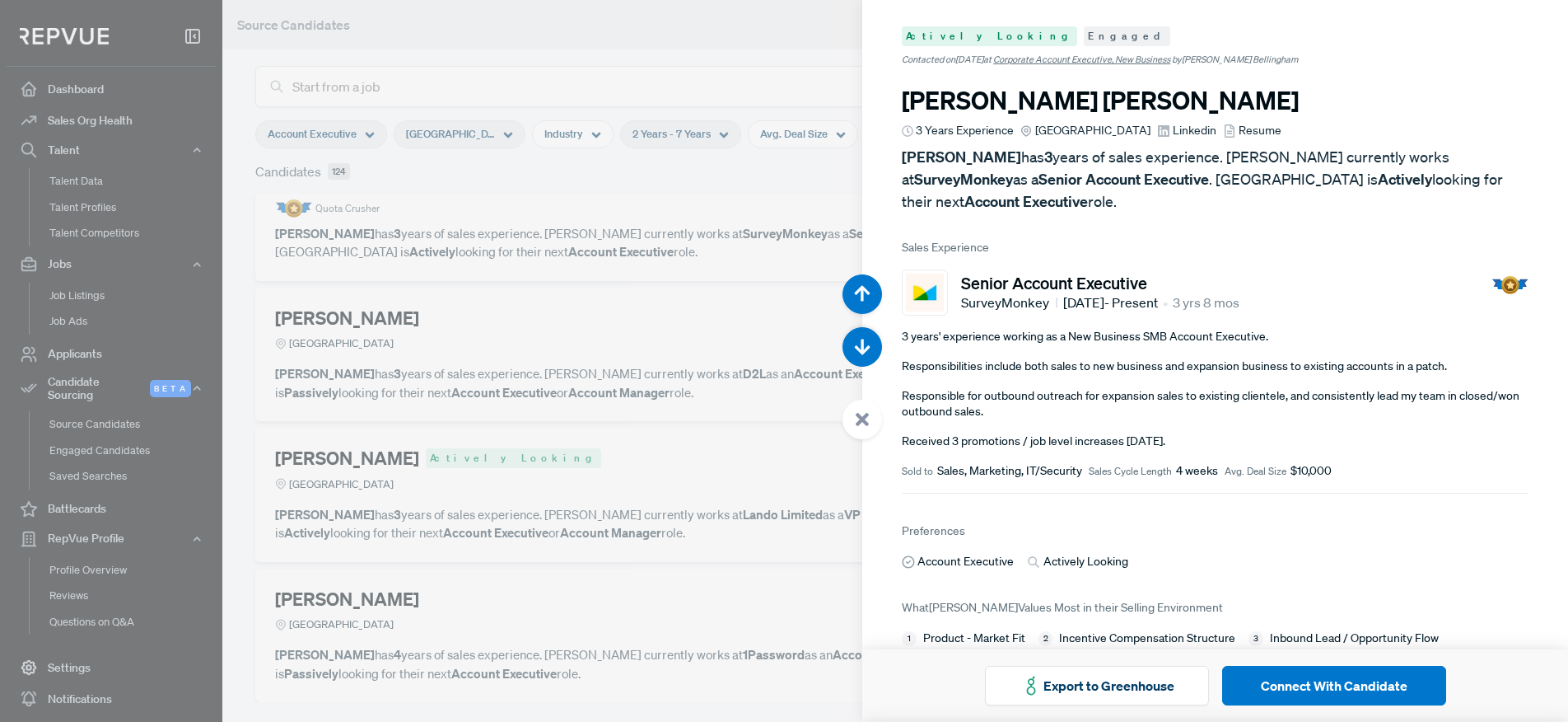
scroll to position [1444, 0]
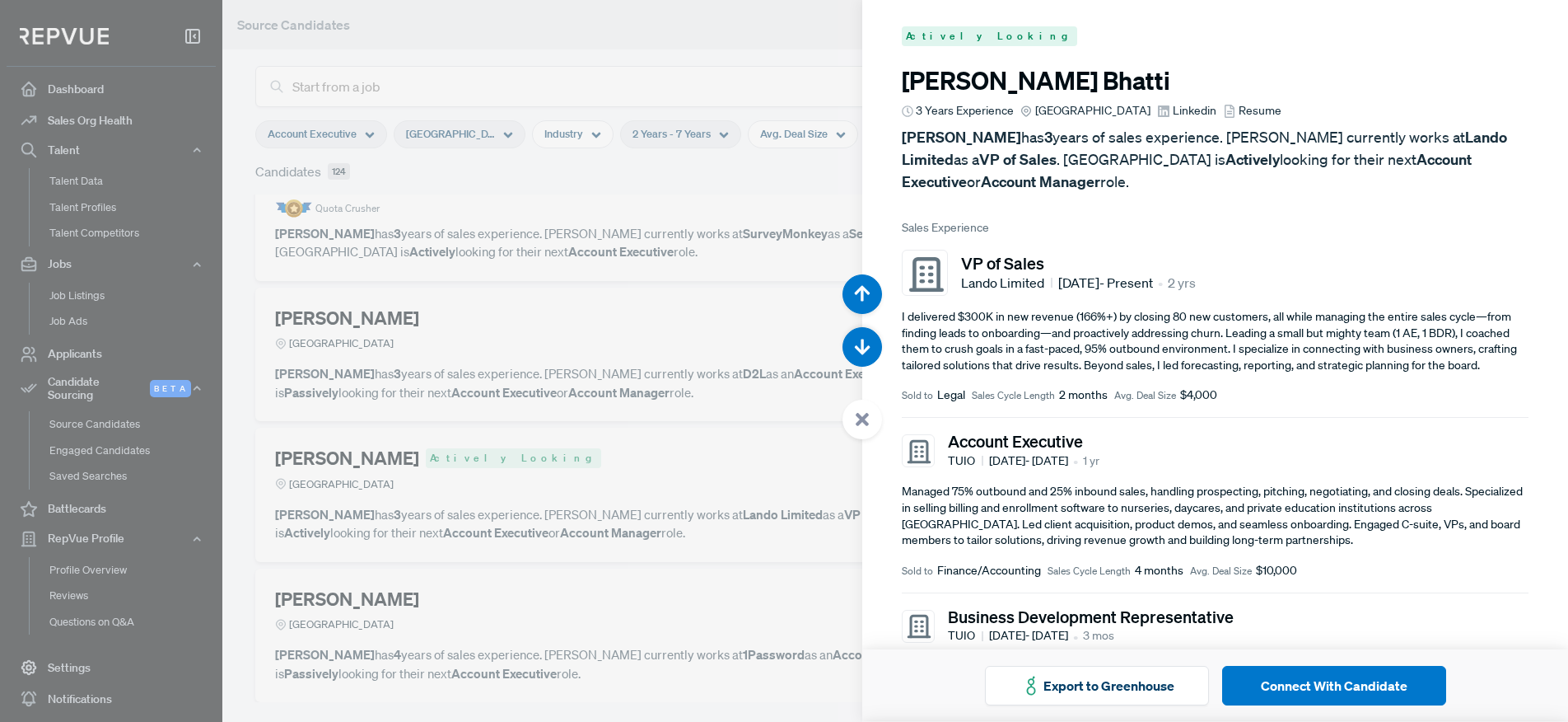
click at [1182, 117] on span "Linkedin" at bounding box center [1194, 110] width 44 height 17
click at [640, 433] on div at bounding box center [784, 361] width 1568 height 722
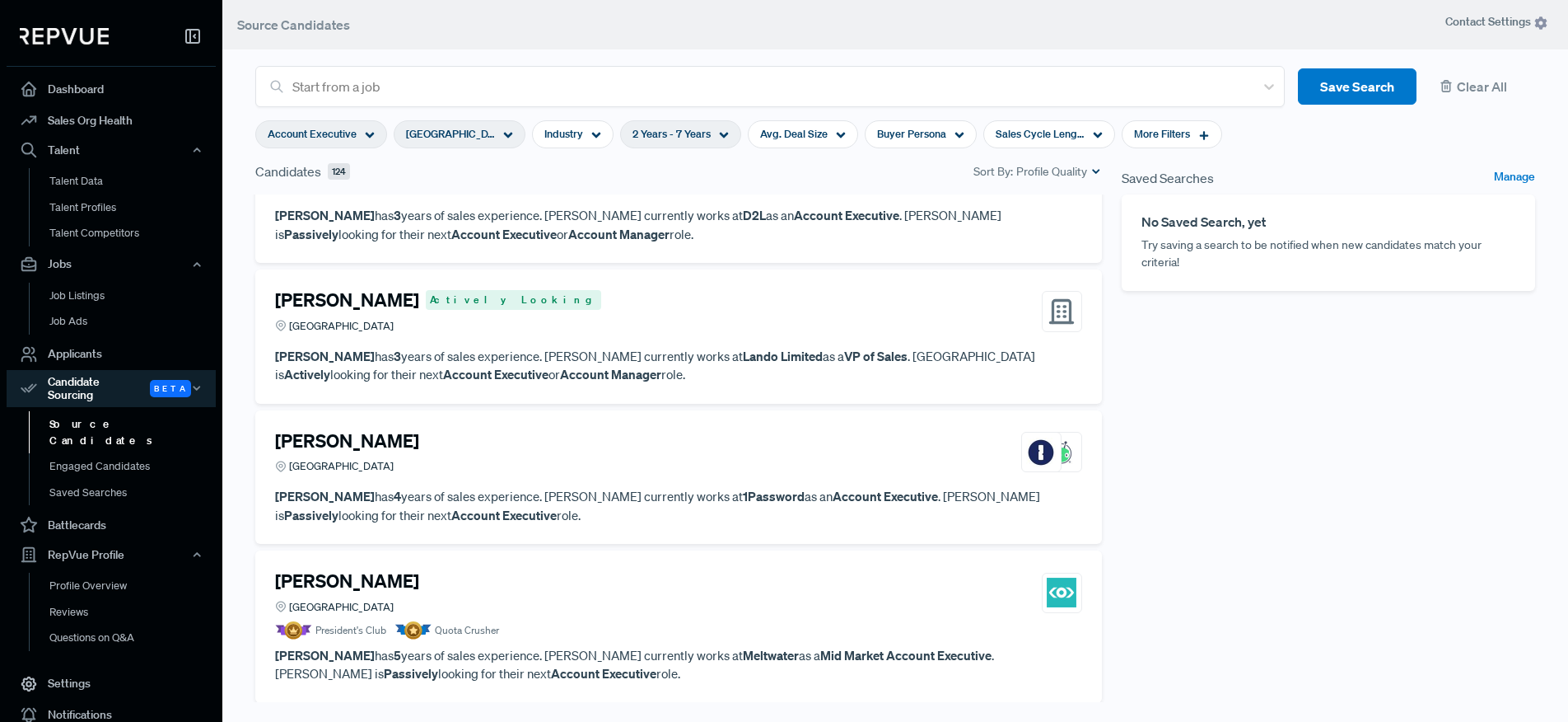
scroll to position [364, 0]
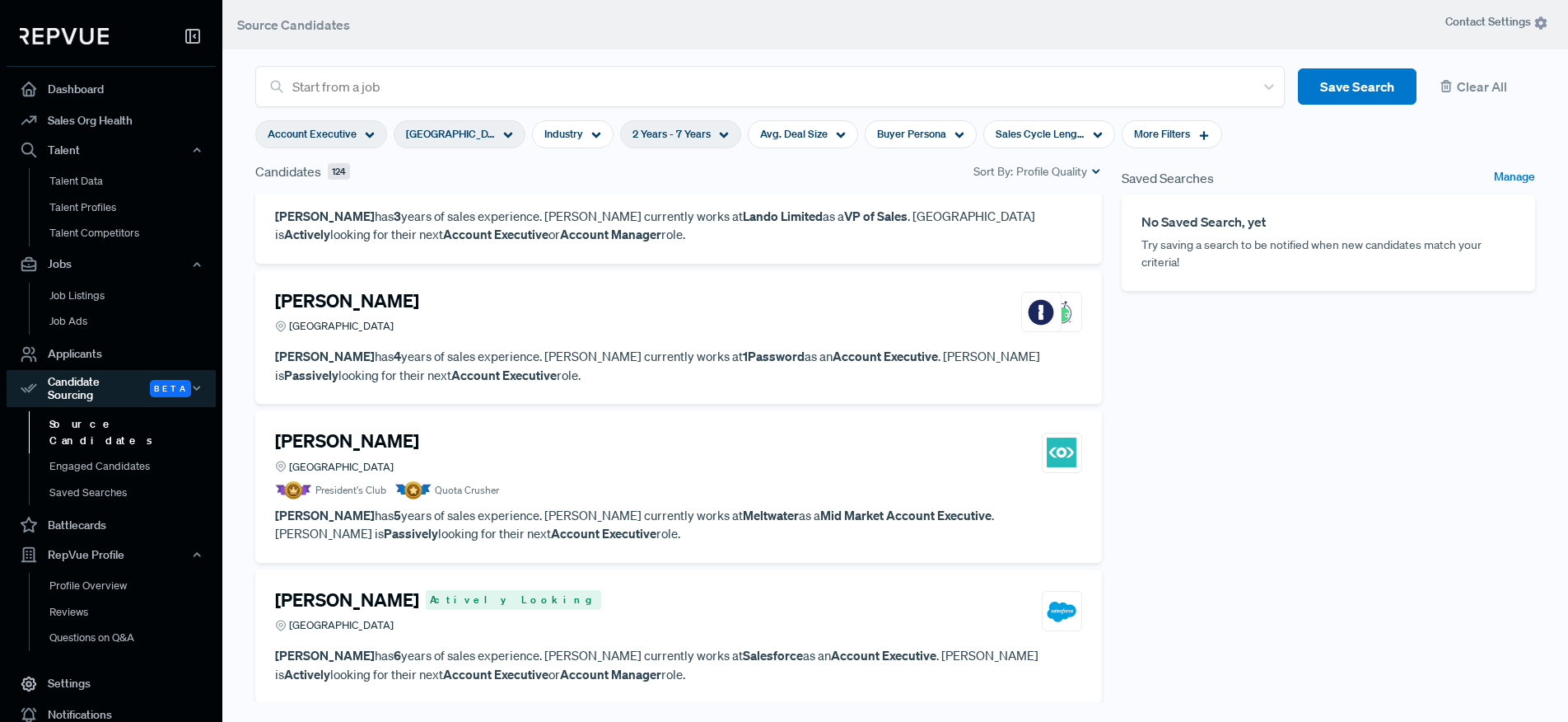
click at [344, 448] on h4 "[PERSON_NAME]" at bounding box center [347, 441] width 144 height 22
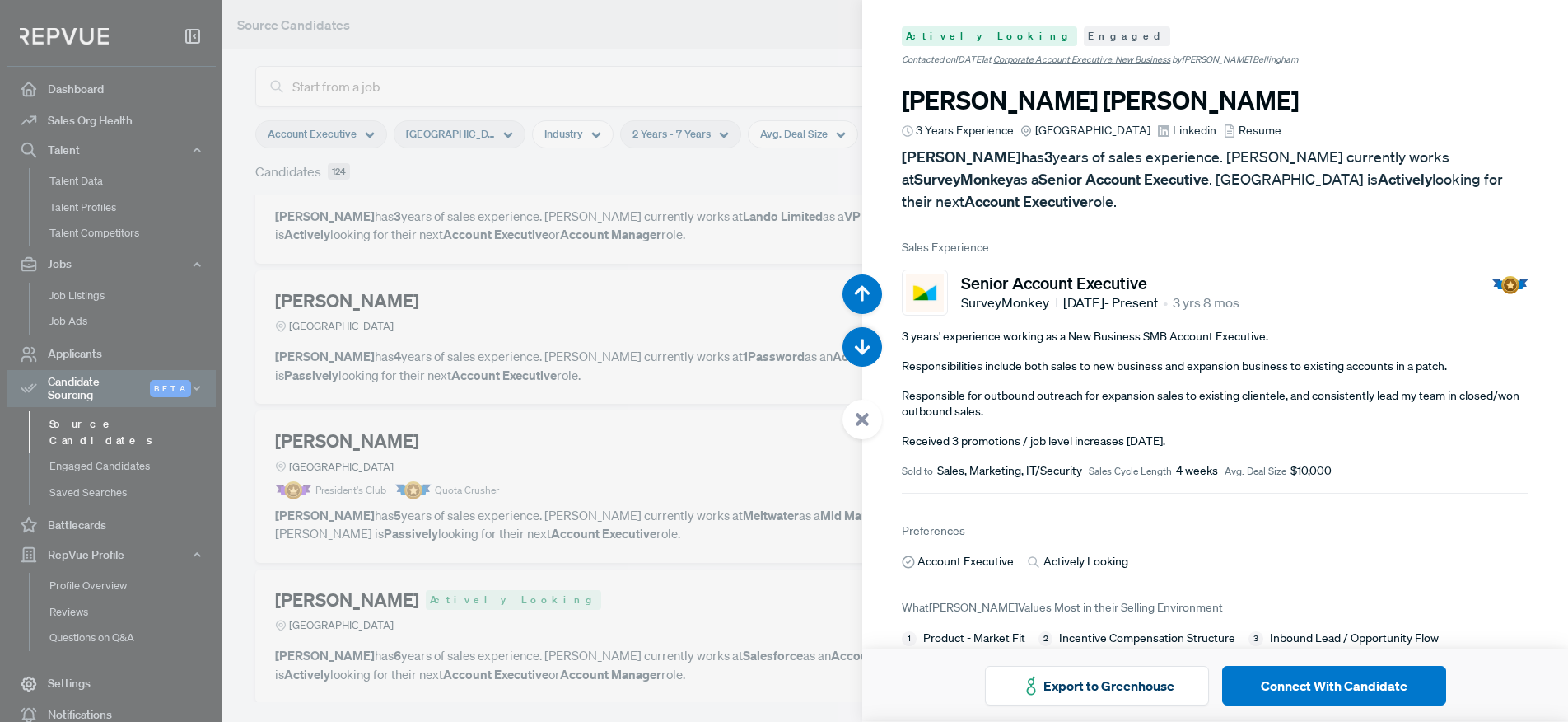
scroll to position [2888, 0]
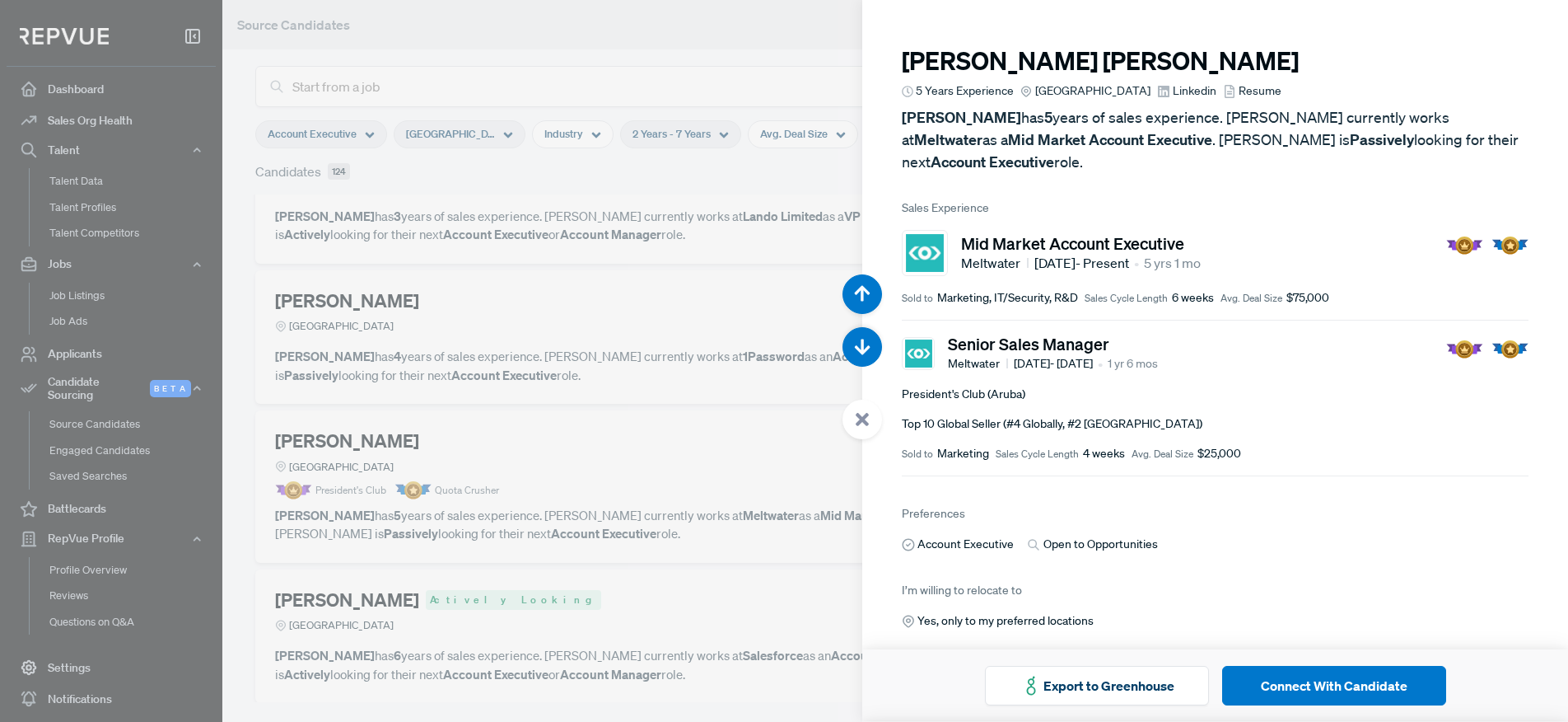
click at [1180, 97] on span "Linkedin" at bounding box center [1194, 91] width 44 height 17
click at [611, 450] on div at bounding box center [784, 361] width 1568 height 722
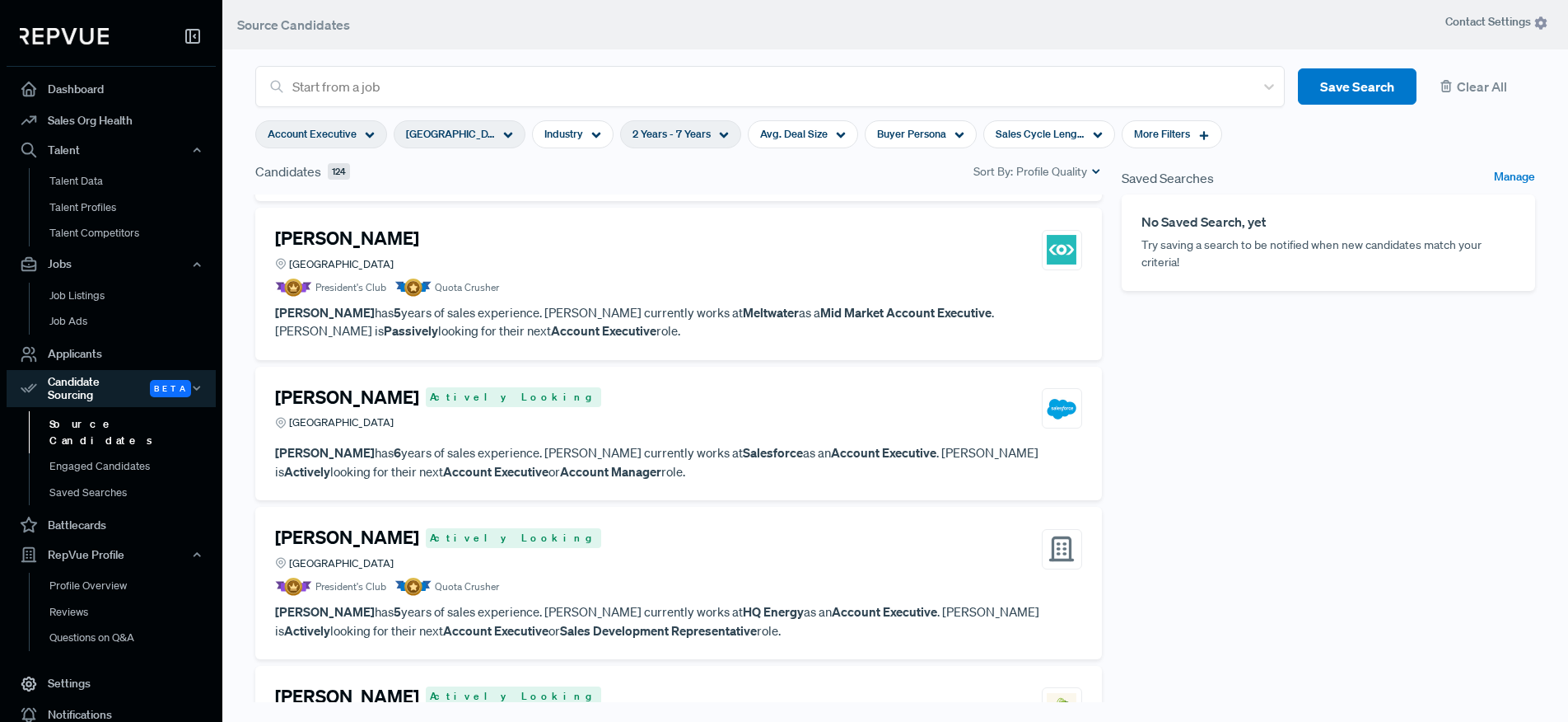
scroll to position [566, 0]
click at [586, 409] on div "[PERSON_NAME] Actively Looking [GEOGRAPHIC_DATA]" at bounding box center [678, 410] width 807 height 45
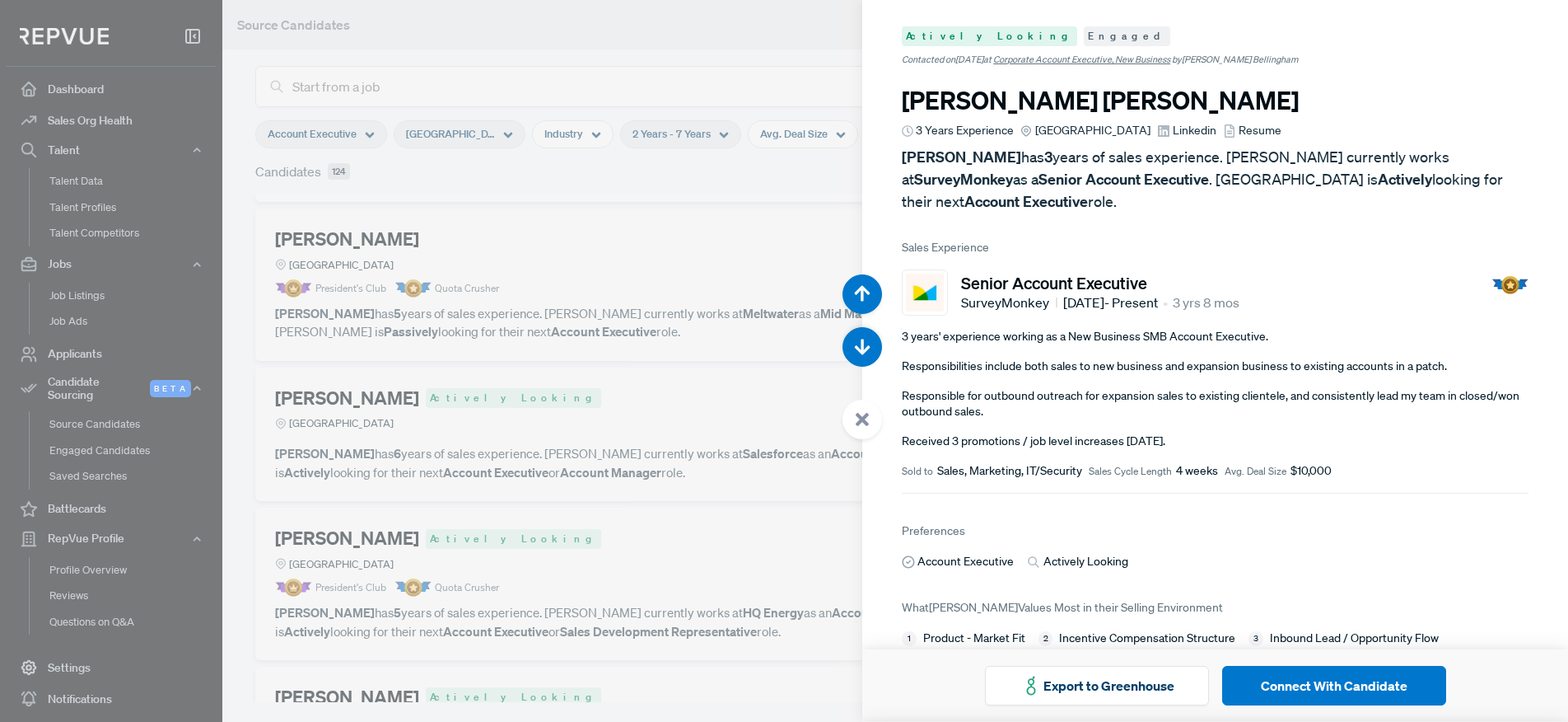
scroll to position [3610, 0]
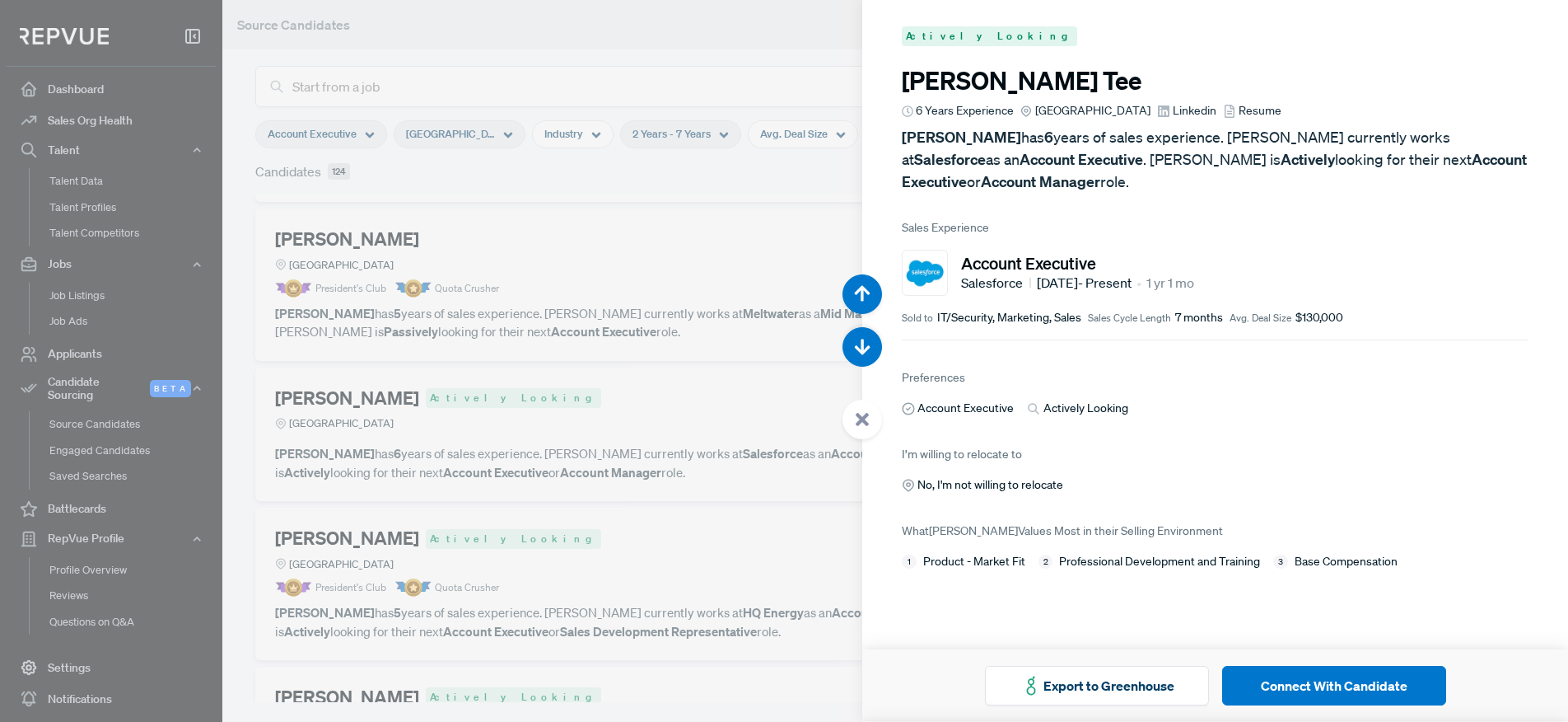
click at [1183, 110] on span "Linkedin" at bounding box center [1194, 110] width 44 height 17
click at [686, 411] on div at bounding box center [784, 361] width 1568 height 722
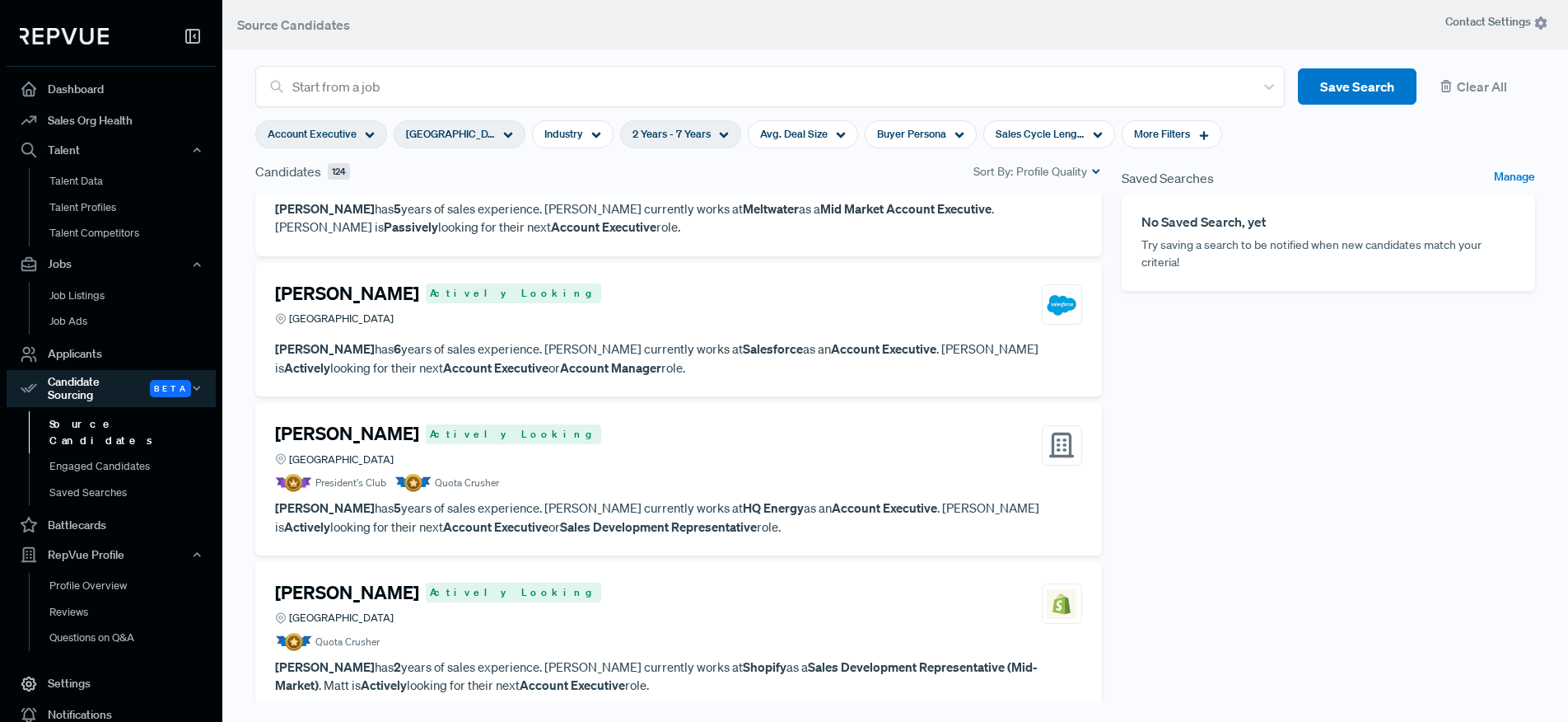
scroll to position [676, 0]
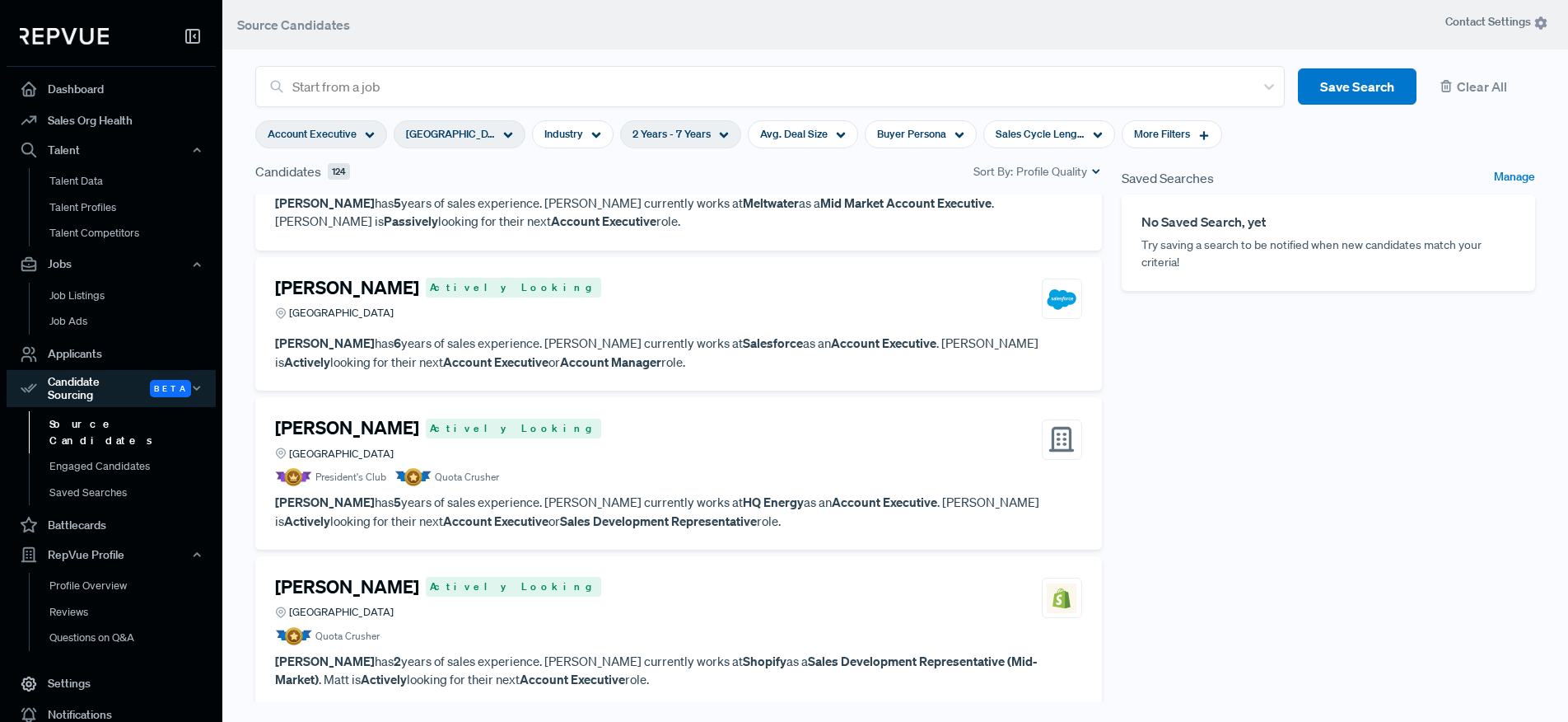
click at [356, 420] on h4 "[PERSON_NAME]" at bounding box center [347, 427] width 144 height 22
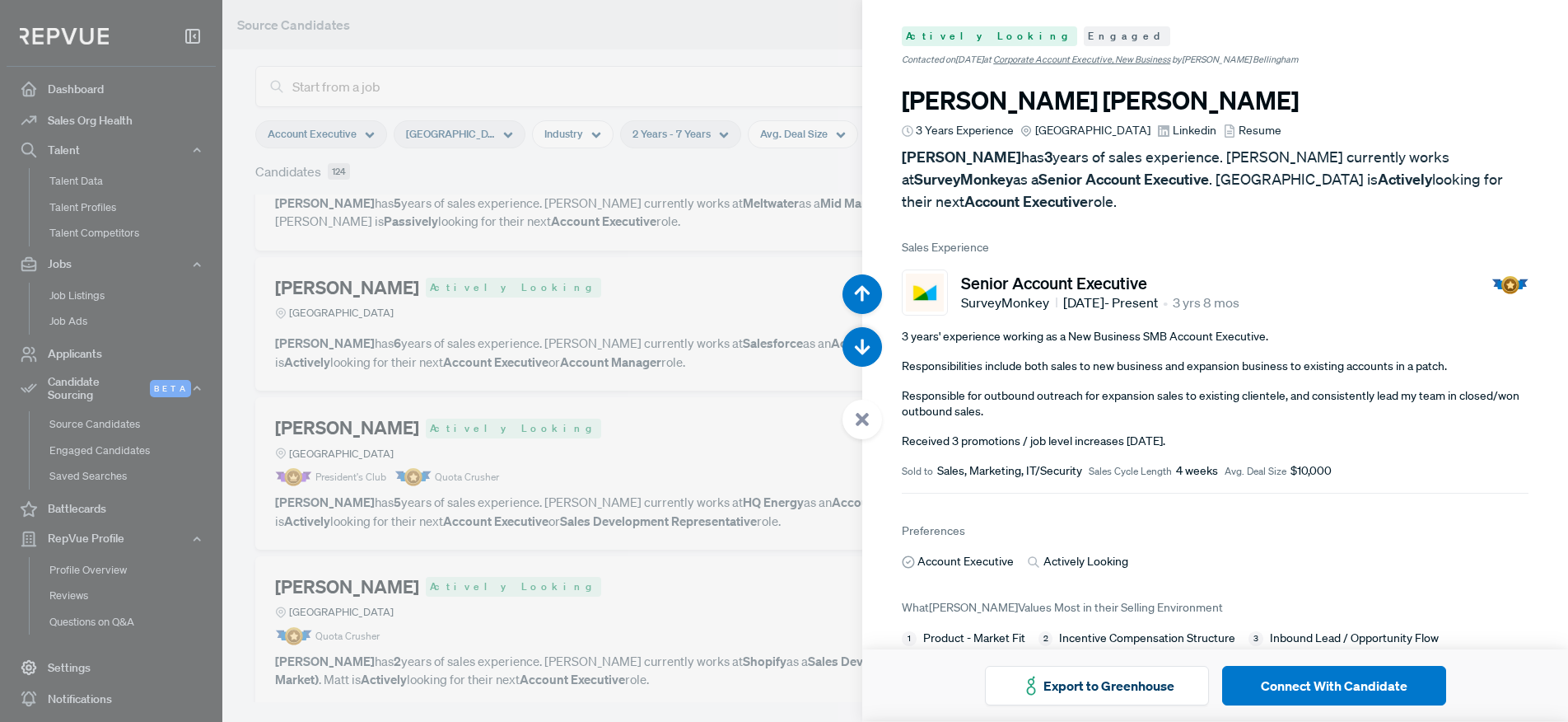
scroll to position [4332, 0]
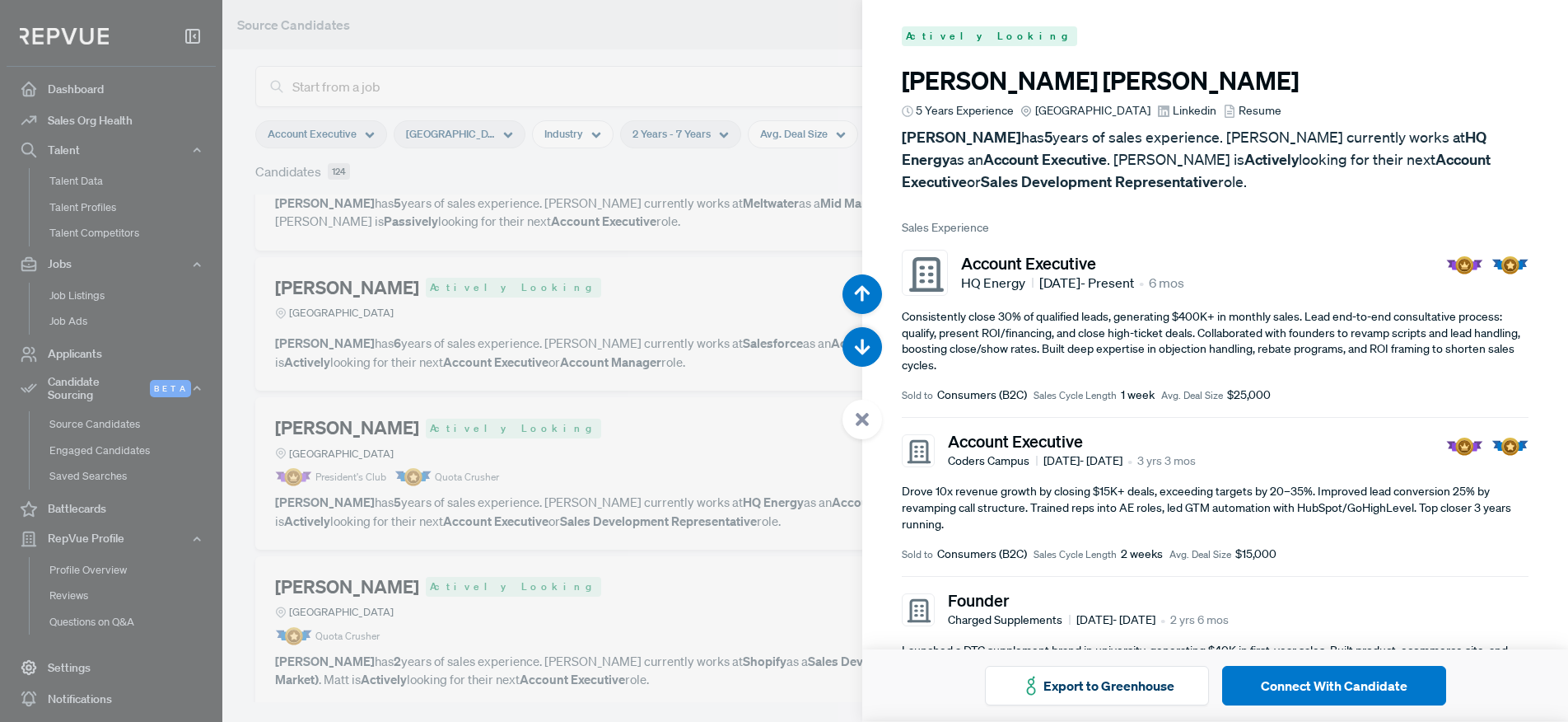
click at [1179, 112] on span "Linkedin" at bounding box center [1194, 110] width 44 height 17
click at [667, 450] on div at bounding box center [784, 361] width 1568 height 722
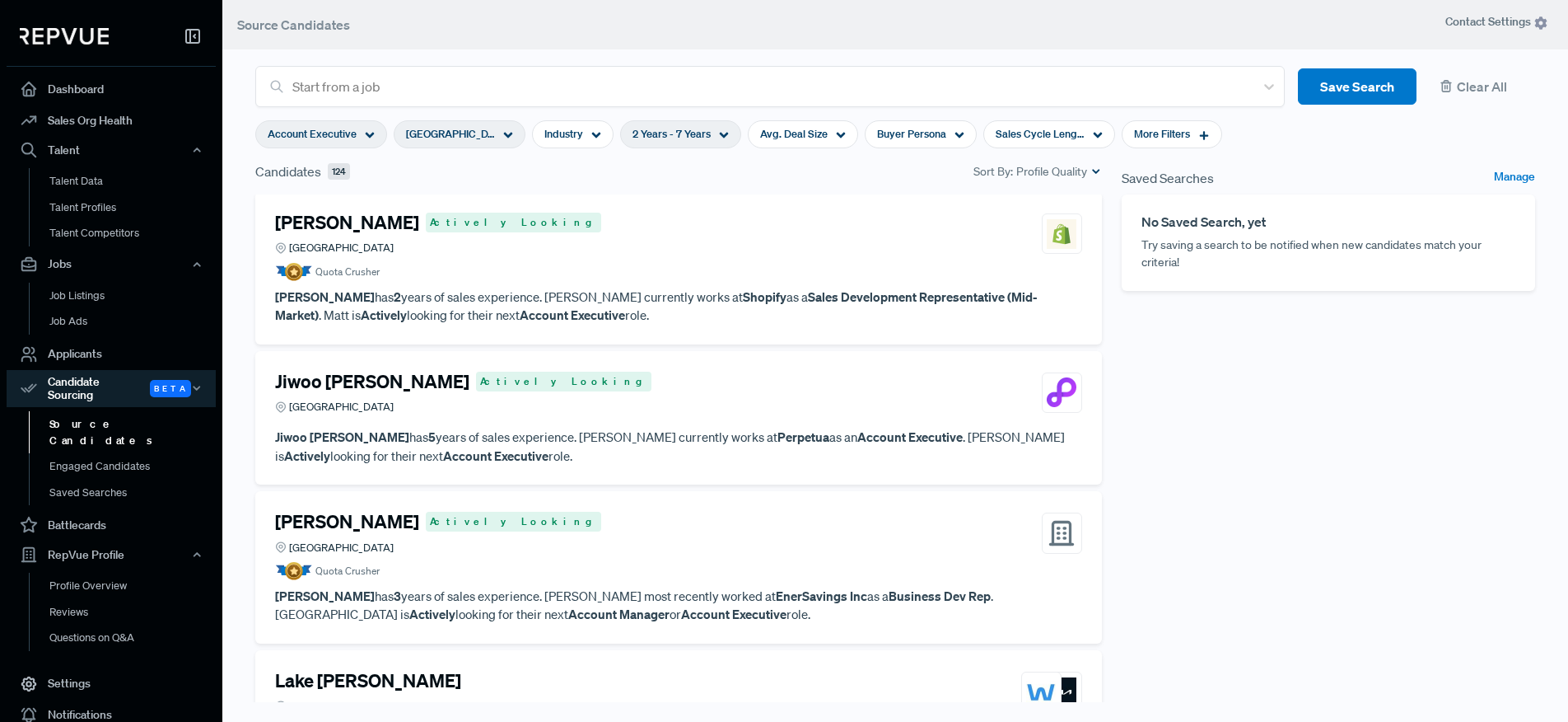
scroll to position [1044, 0]
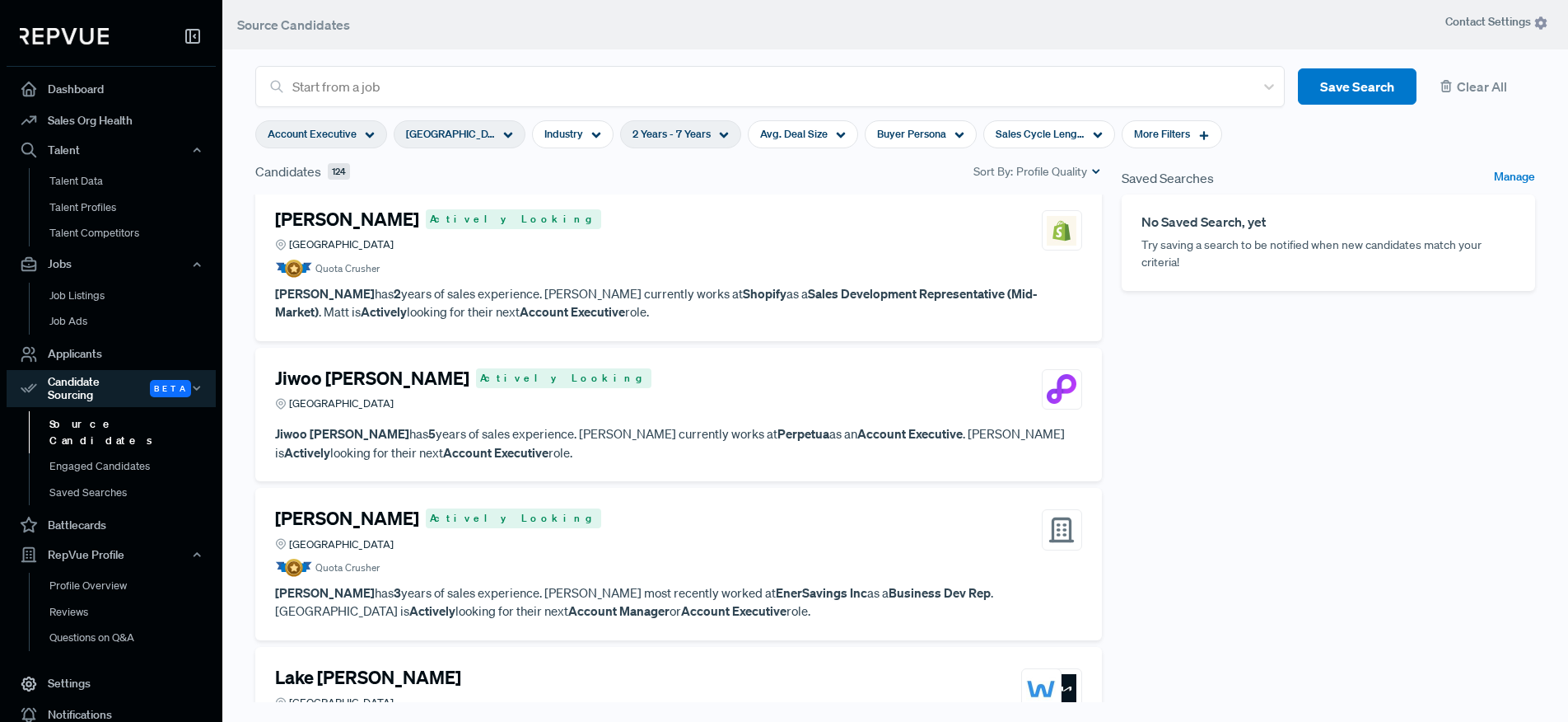
click at [337, 375] on h4 "Jiwoo [PERSON_NAME]" at bounding box center [372, 378] width 194 height 22
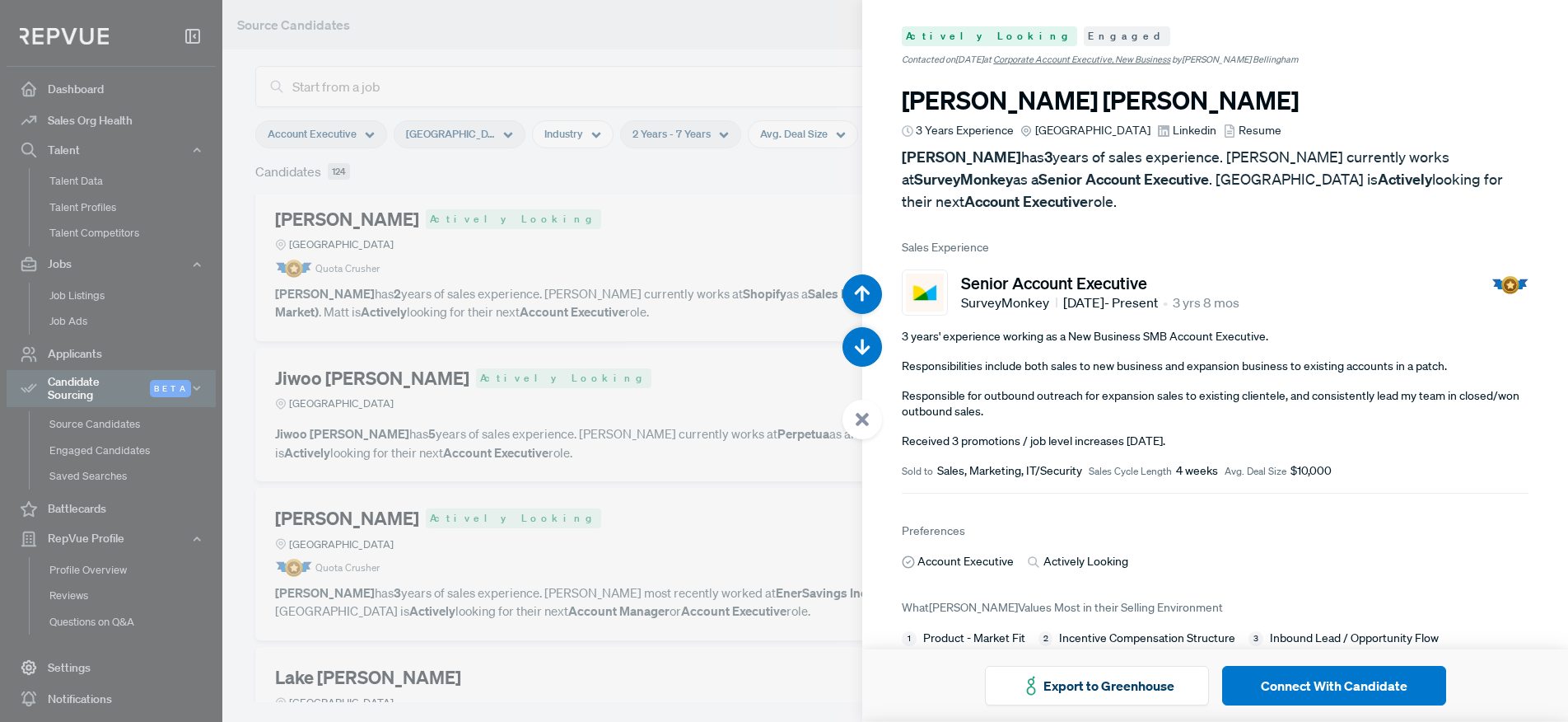
scroll to position [5775, 0]
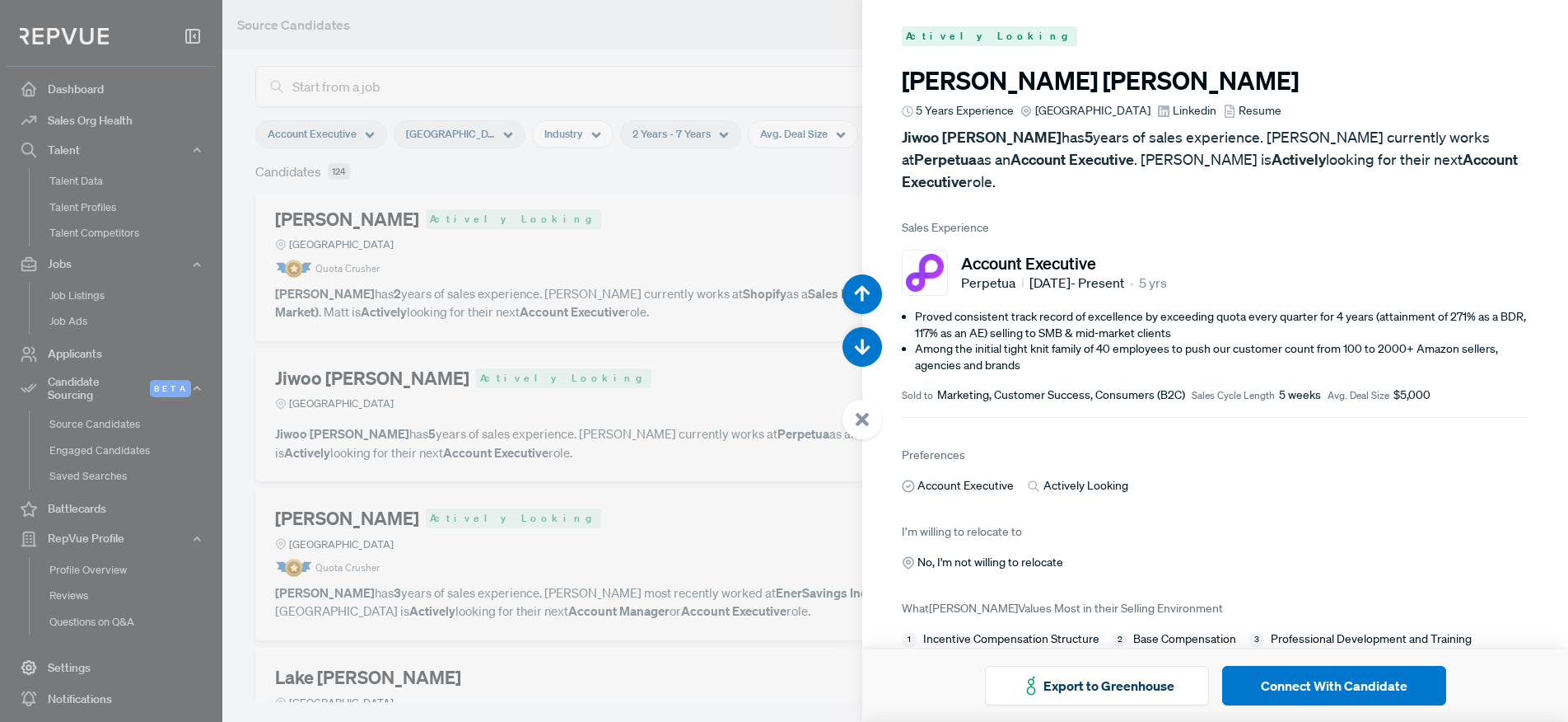
click at [1172, 103] on span "Linkedin" at bounding box center [1194, 110] width 44 height 17
click at [672, 524] on div at bounding box center [784, 361] width 1568 height 722
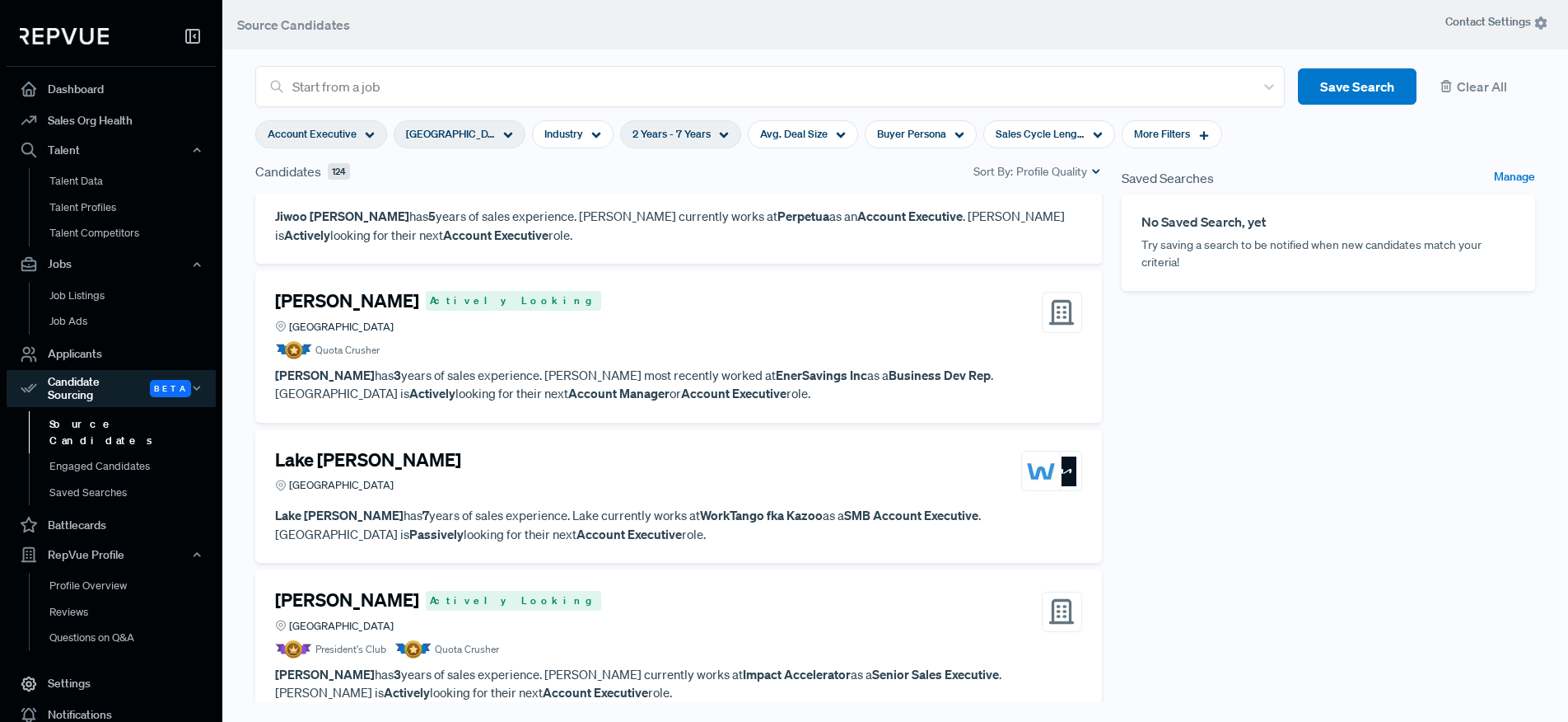
scroll to position [1265, 0]
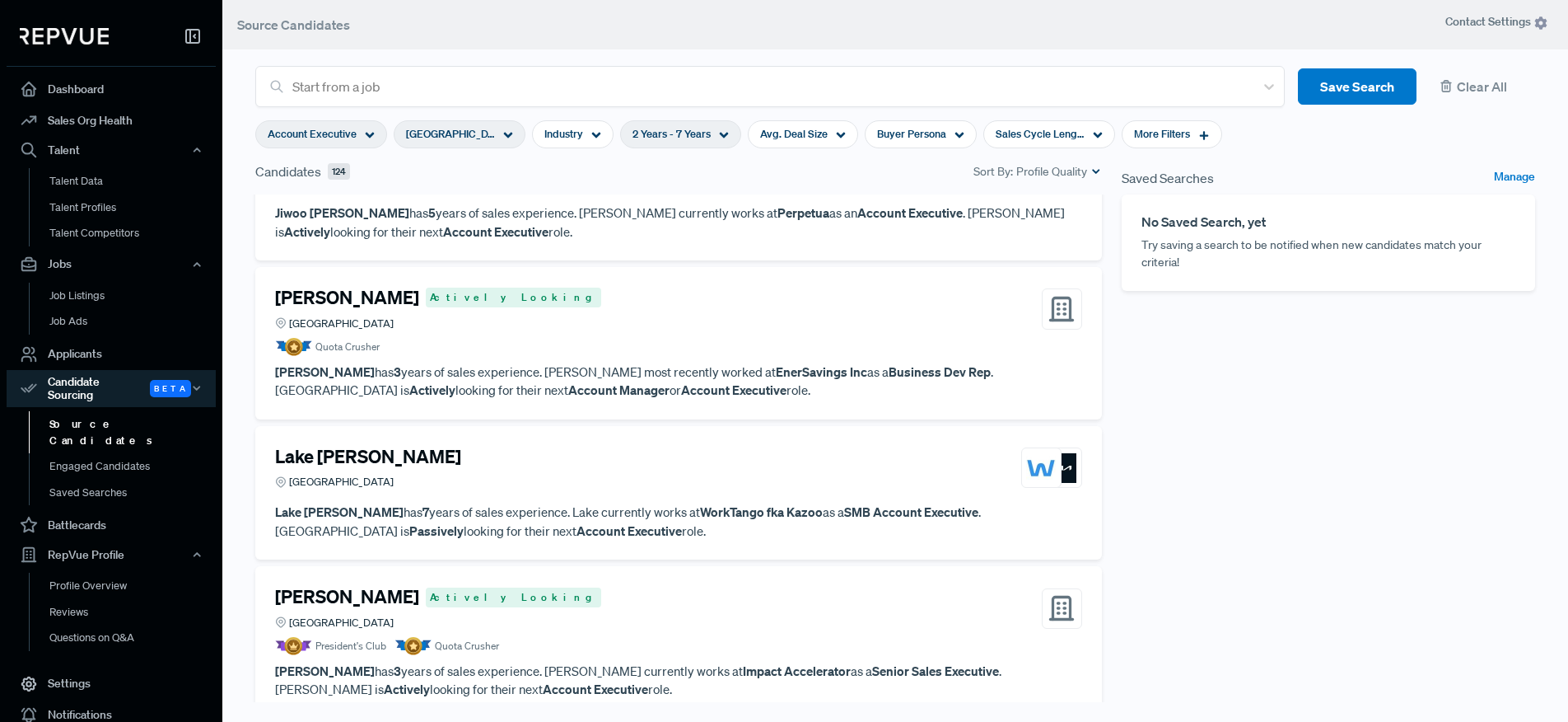
click at [334, 448] on h4 "Lake [PERSON_NAME]" at bounding box center [368, 456] width 186 height 22
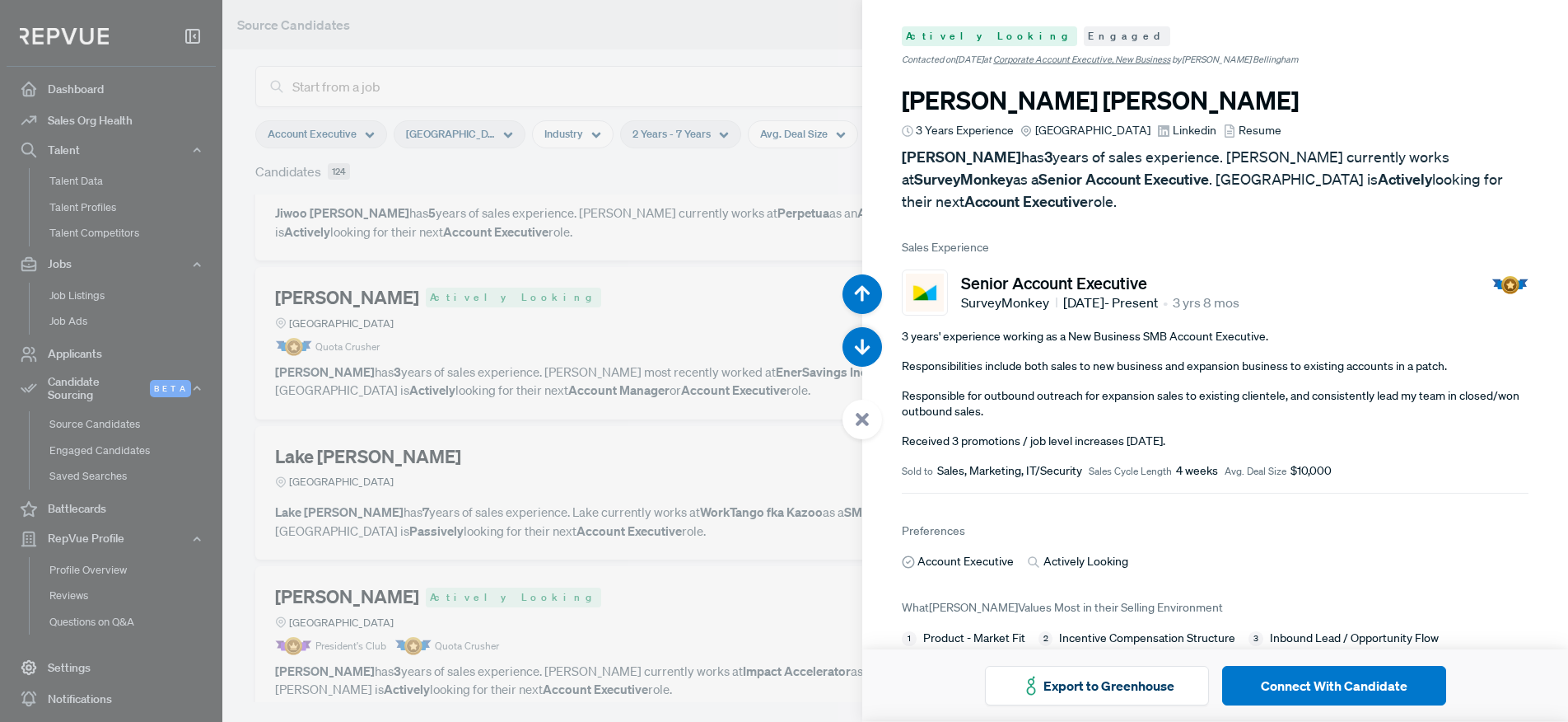
scroll to position [7219, 0]
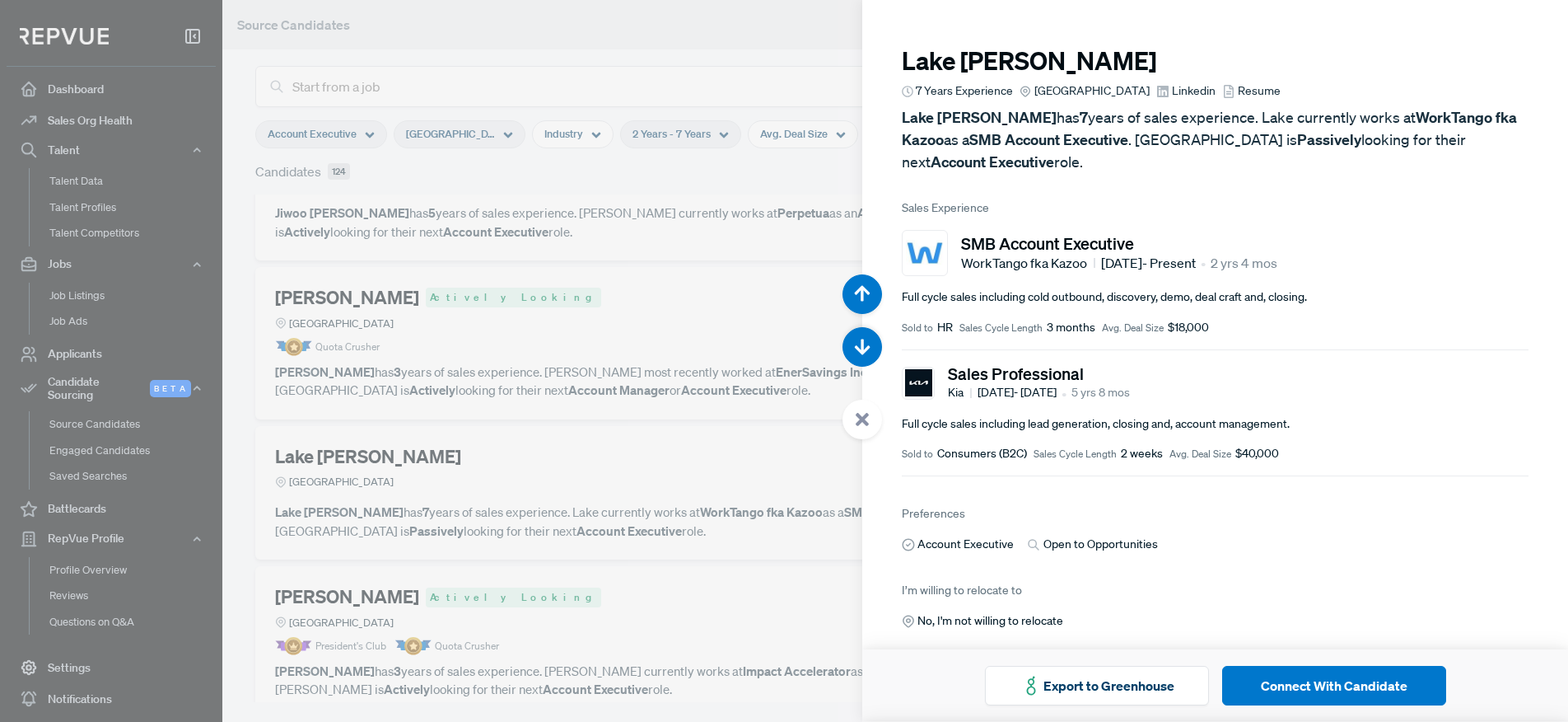
click at [1176, 94] on span "Linkedin" at bounding box center [1194, 91] width 44 height 17
click at [689, 538] on div at bounding box center [784, 361] width 1568 height 722
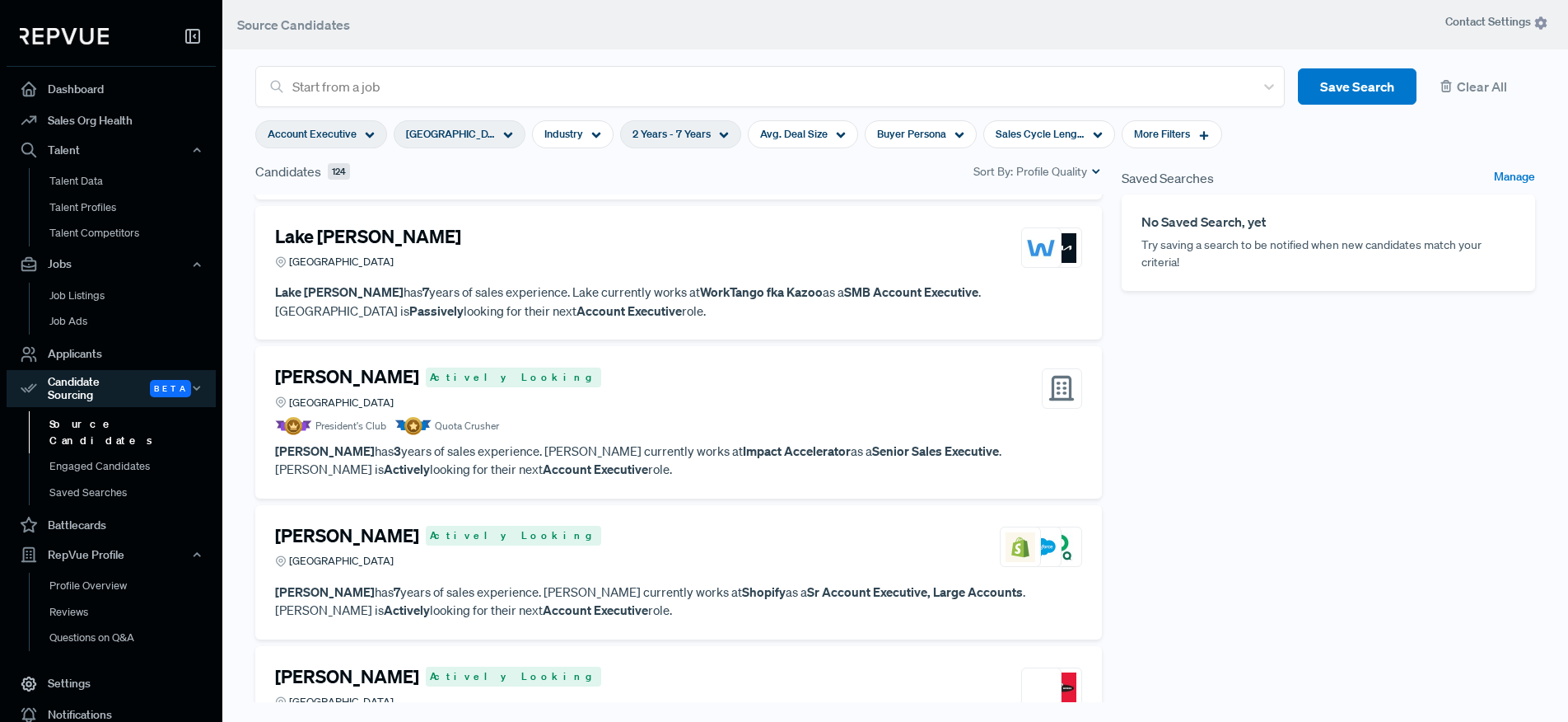
scroll to position [1487, 0]
click at [332, 372] on h4 "[PERSON_NAME]" at bounding box center [347, 374] width 144 height 22
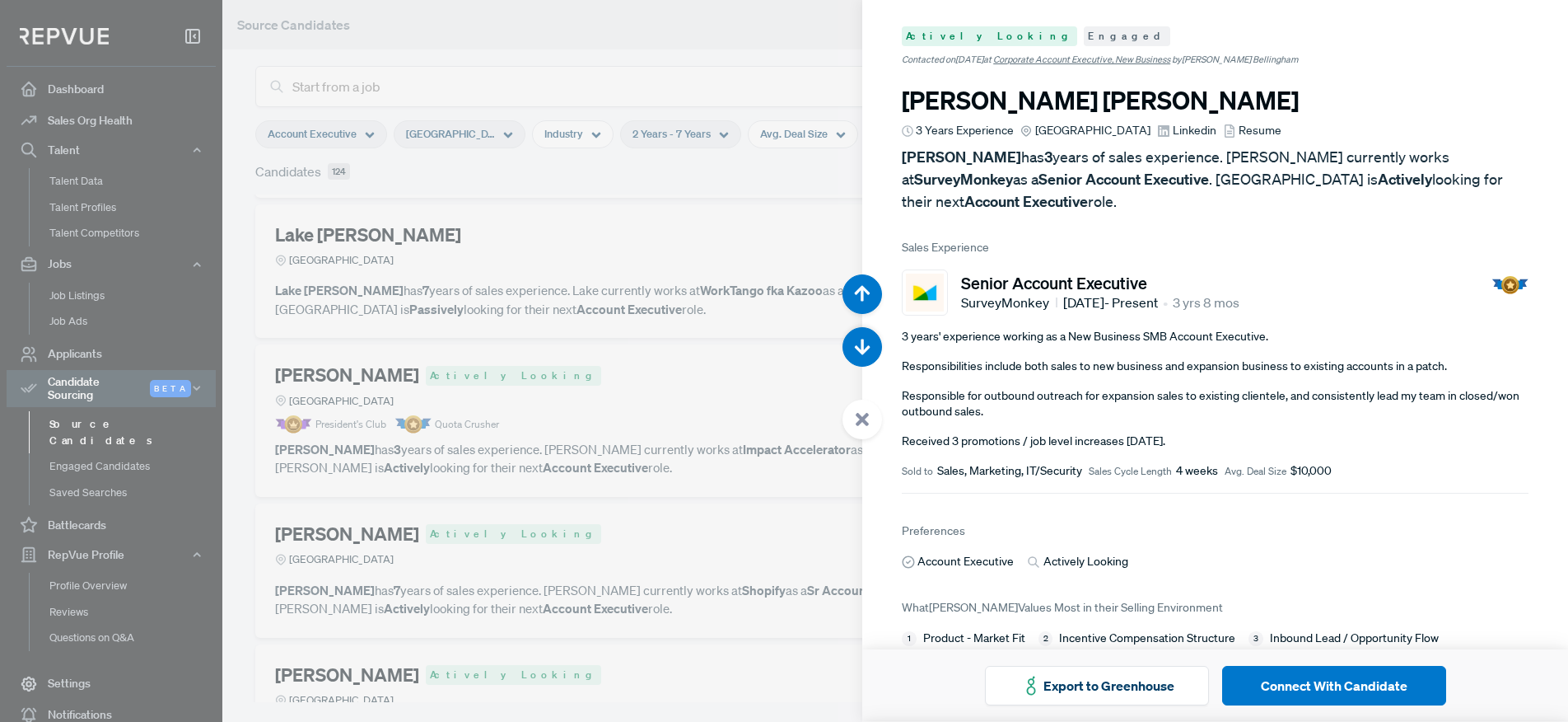
scroll to position [7941, 0]
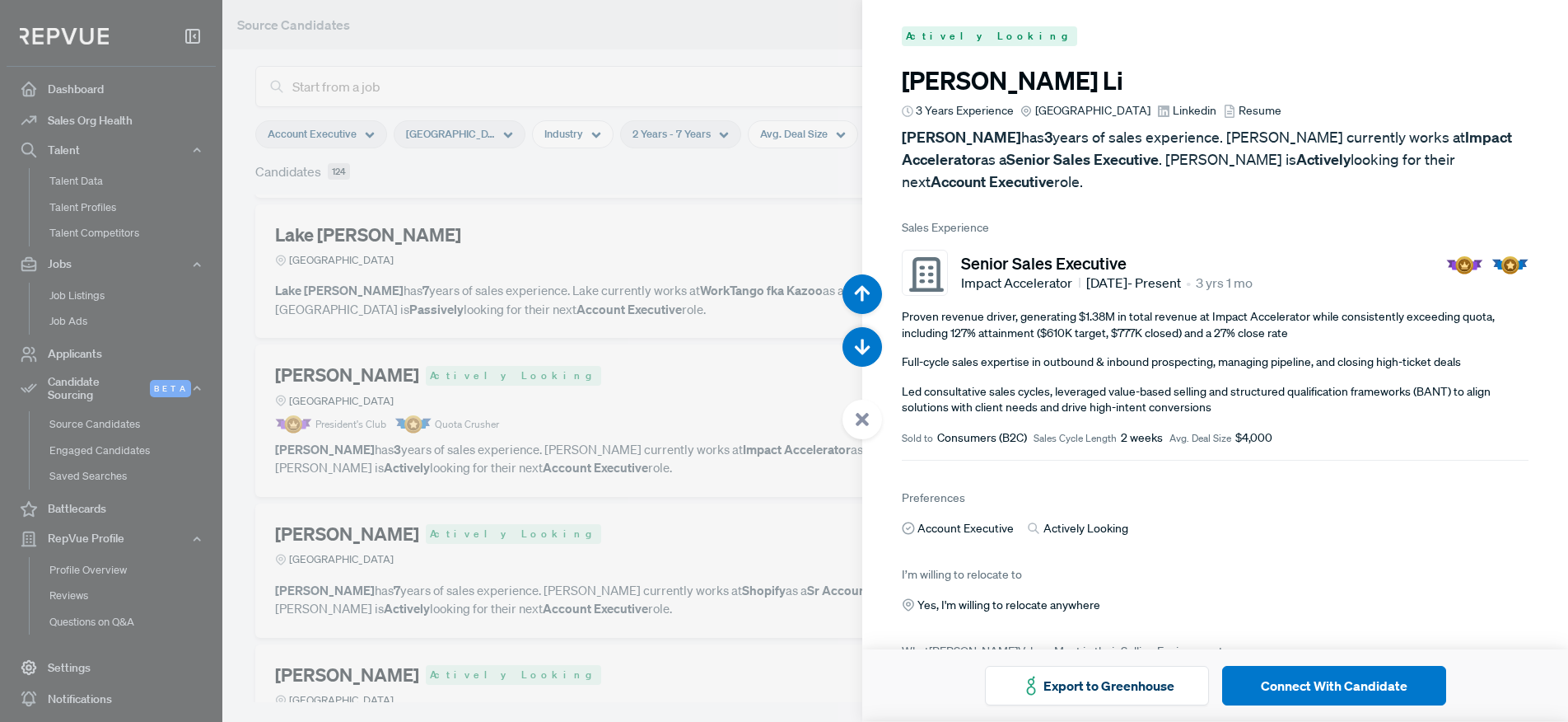
click at [1183, 109] on span "Linkedin" at bounding box center [1194, 110] width 44 height 17
click at [618, 477] on div at bounding box center [784, 361] width 1568 height 722
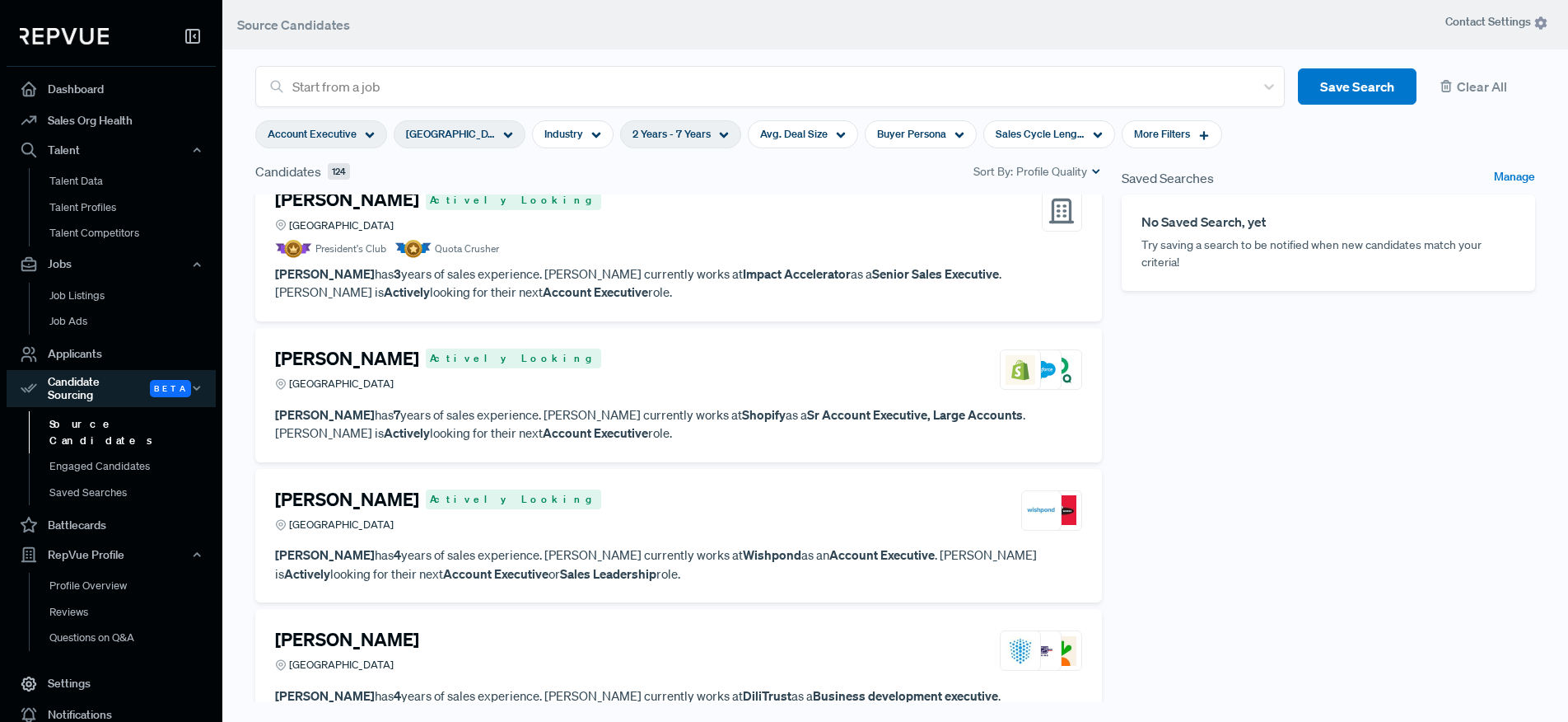
scroll to position [1698, 0]
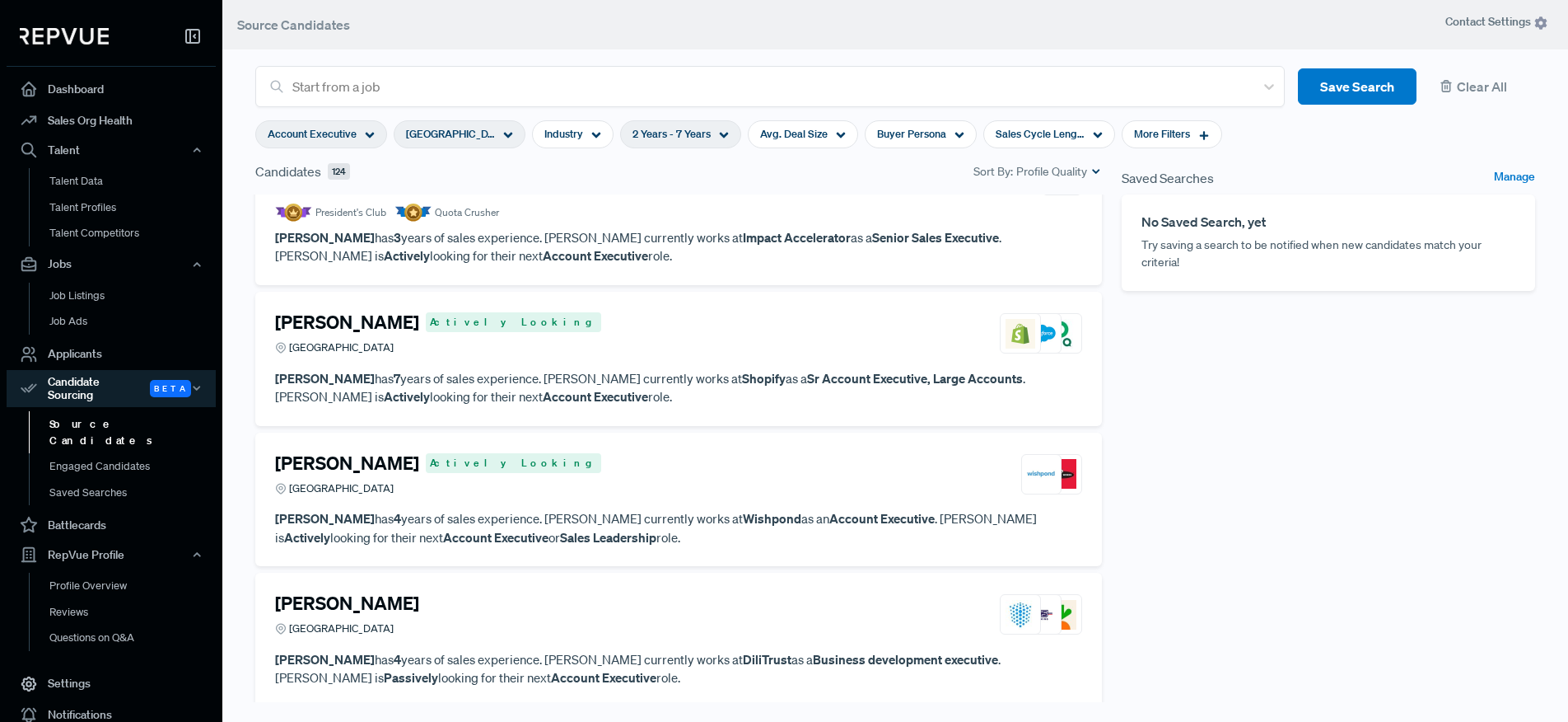
click at [372, 323] on h4 "[PERSON_NAME]" at bounding box center [347, 322] width 144 height 22
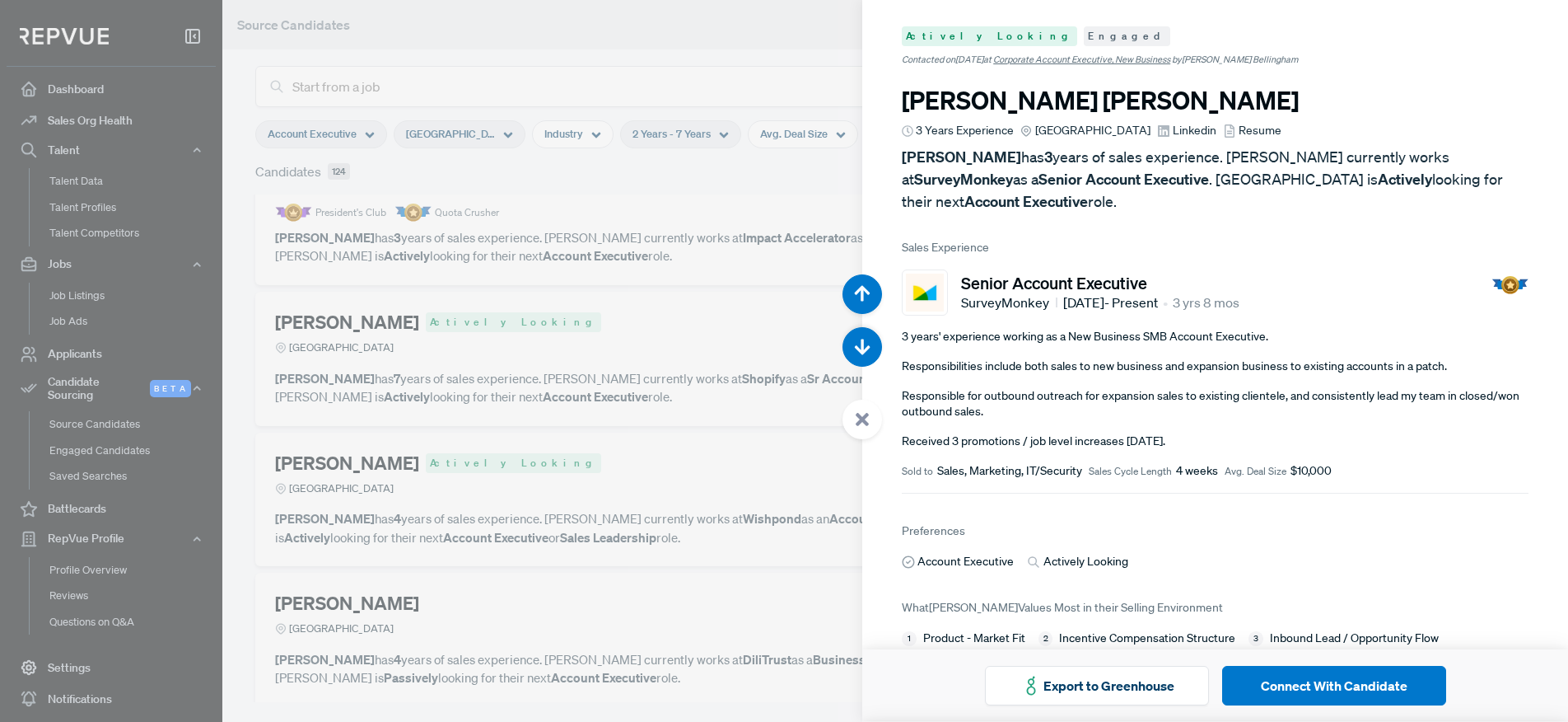
scroll to position [8663, 0]
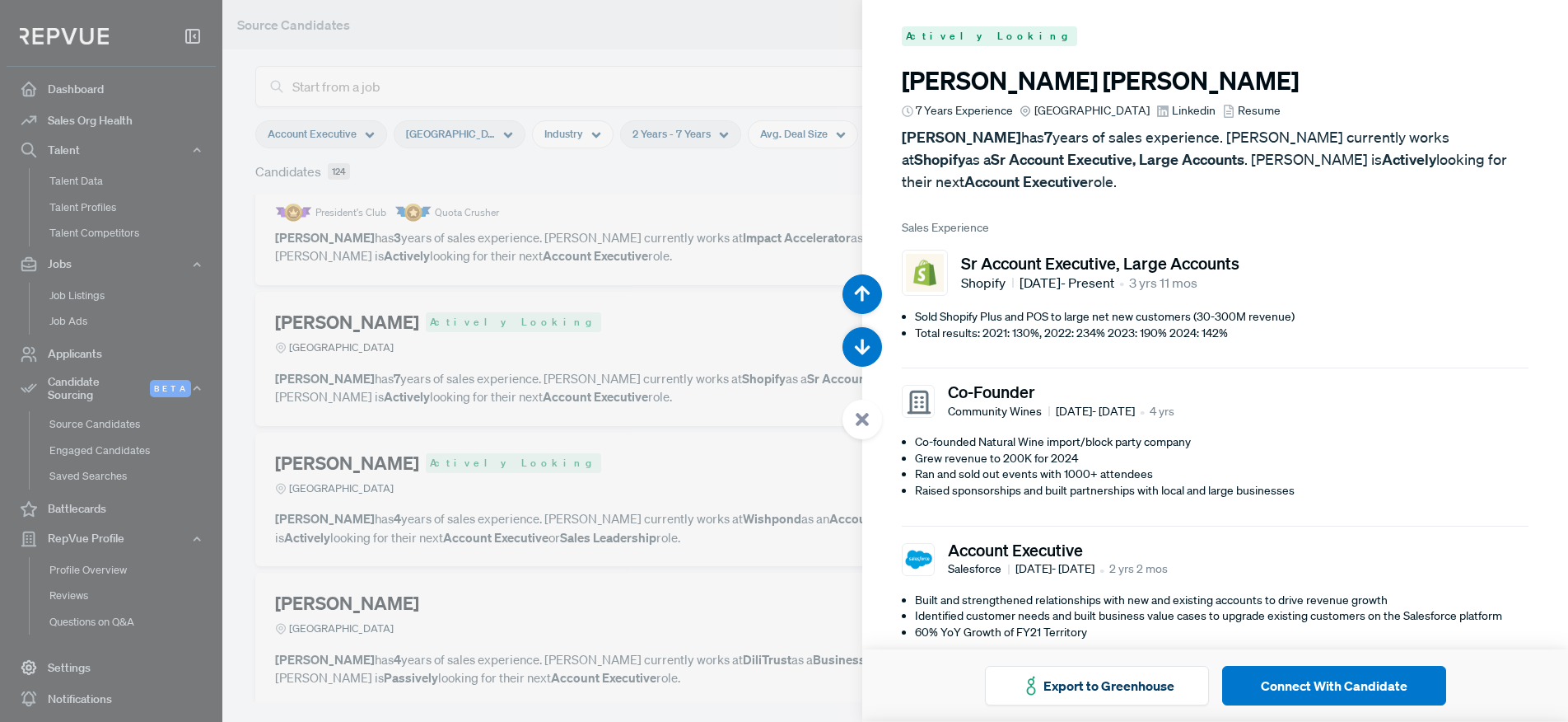
click at [1176, 120] on article "[PERSON_NAME] 7 Years Experience Greater [GEOGRAPHIC_DATA] Area Linkedin Resume…" at bounding box center [1215, 129] width 627 height 127
click at [1176, 113] on span "Linkedin" at bounding box center [1194, 110] width 44 height 17
click at [536, 431] on div at bounding box center [784, 361] width 1568 height 722
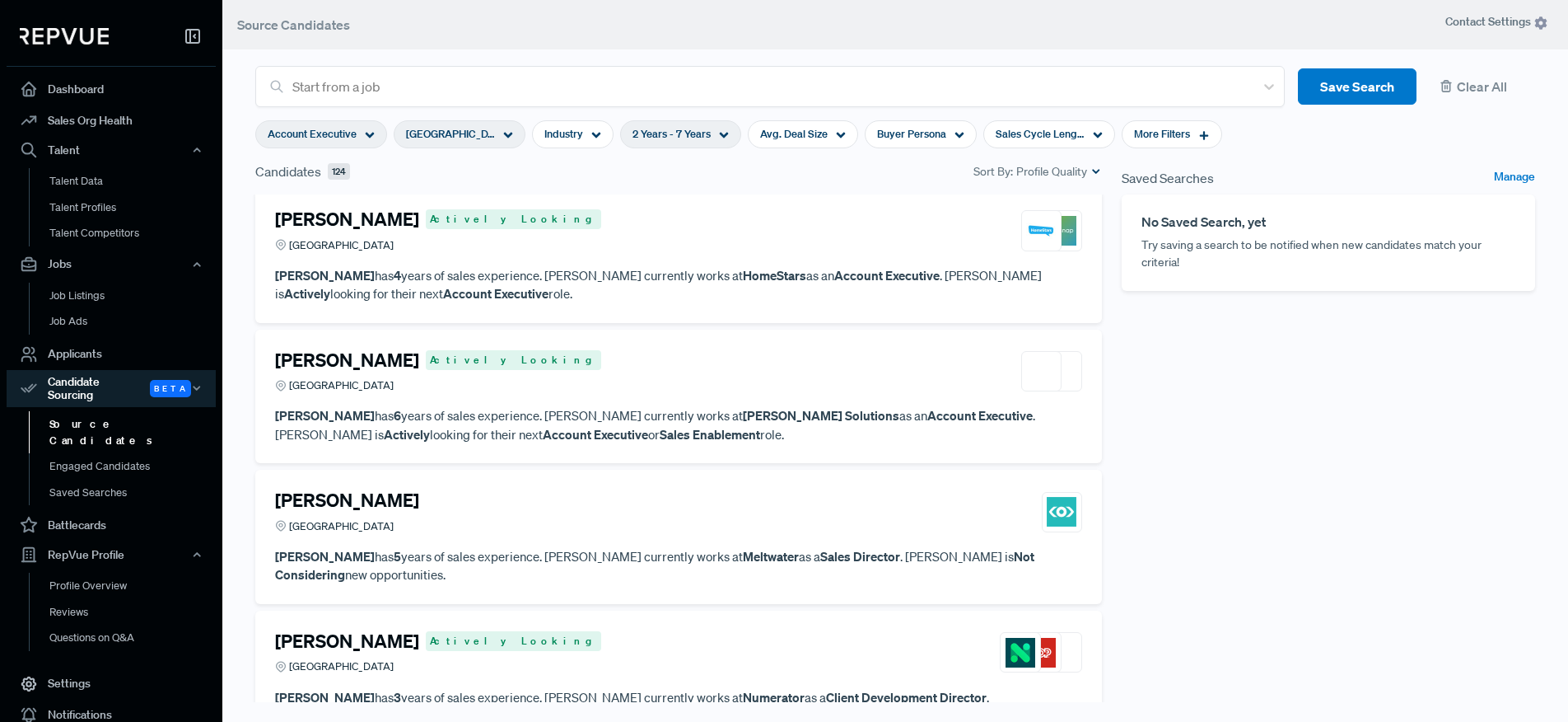
scroll to position [2364, 0]
click at [390, 355] on h4 "[PERSON_NAME]" at bounding box center [347, 359] width 144 height 22
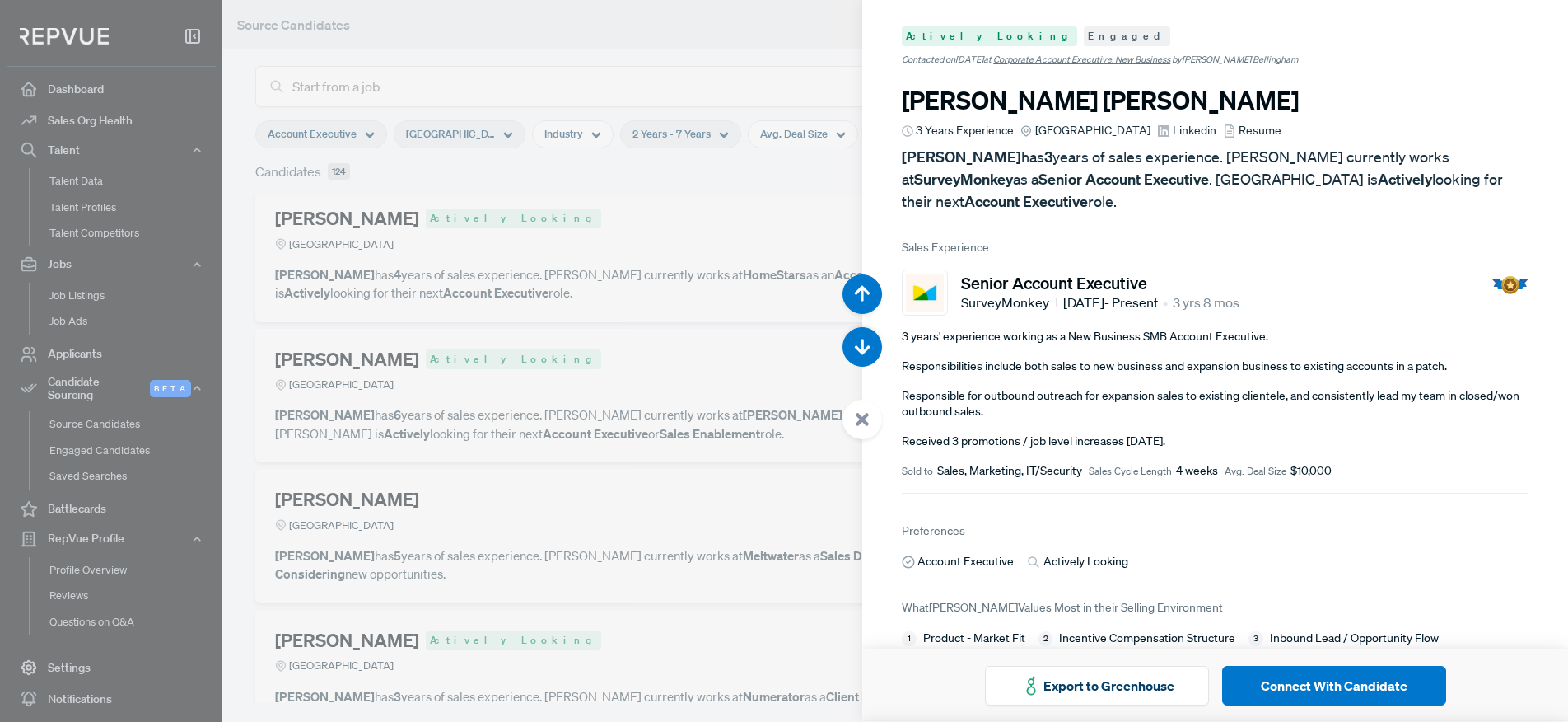
scroll to position [12273, 0]
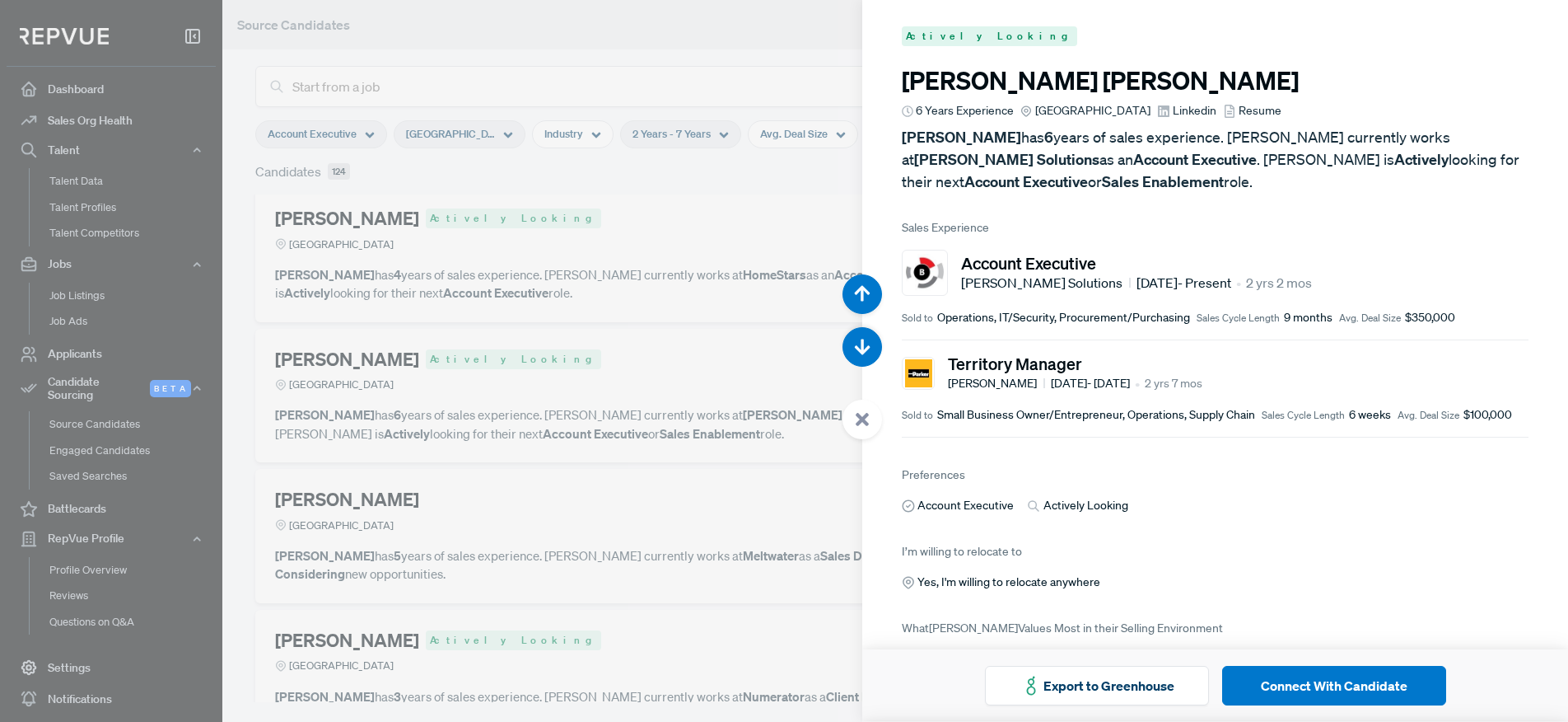
click at [467, 458] on div at bounding box center [784, 361] width 1568 height 722
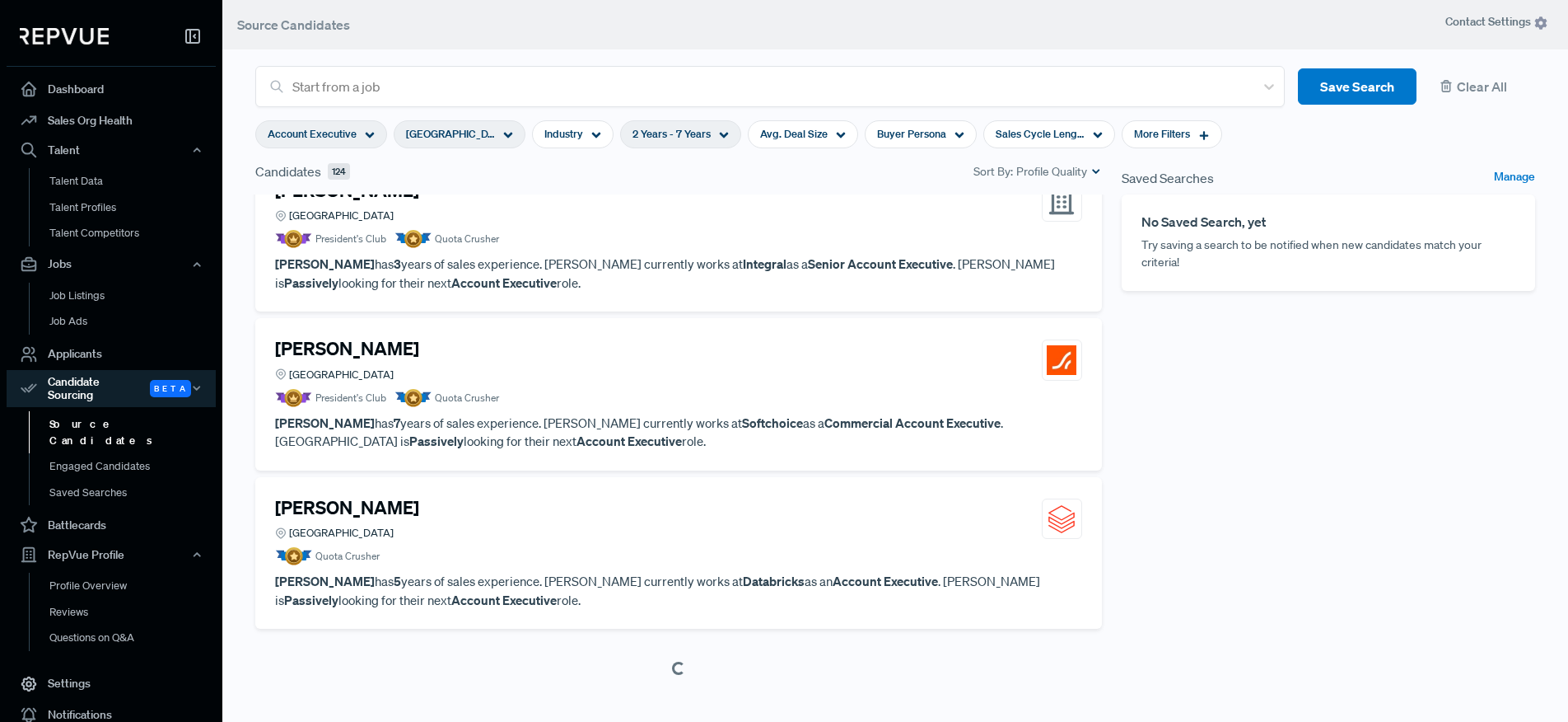
scroll to position [59, 0]
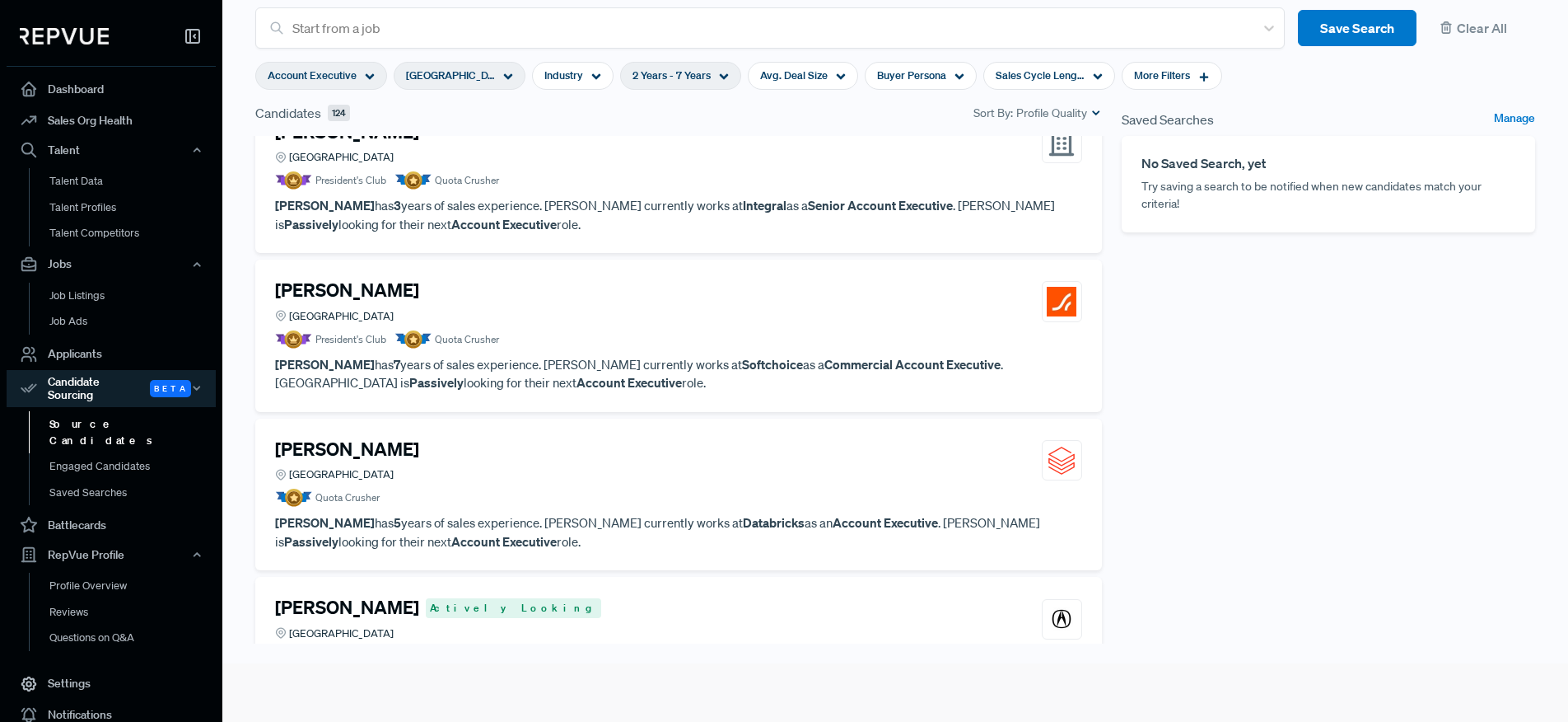
click at [298, 459] on h4 "[PERSON_NAME]" at bounding box center [347, 449] width 144 height 22
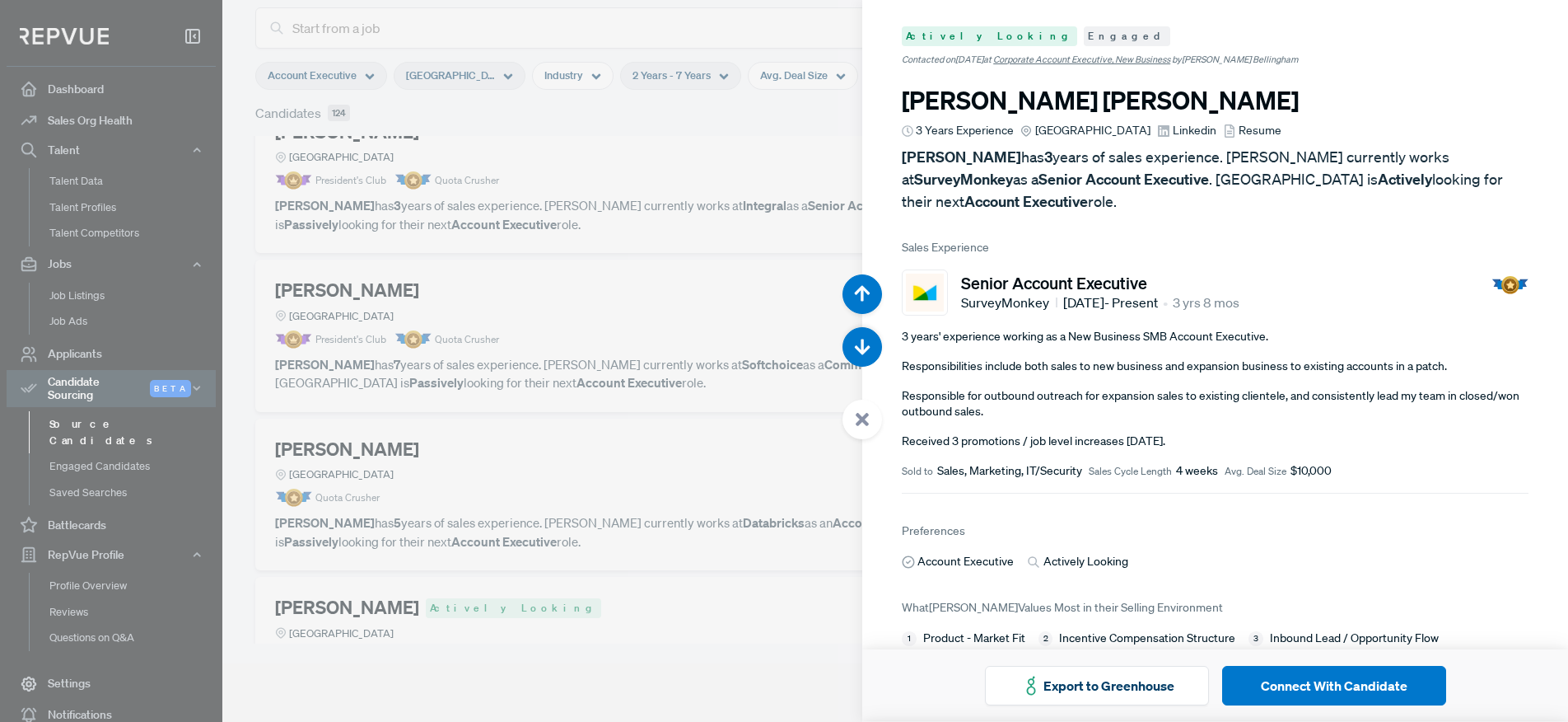
scroll to position [17326, 0]
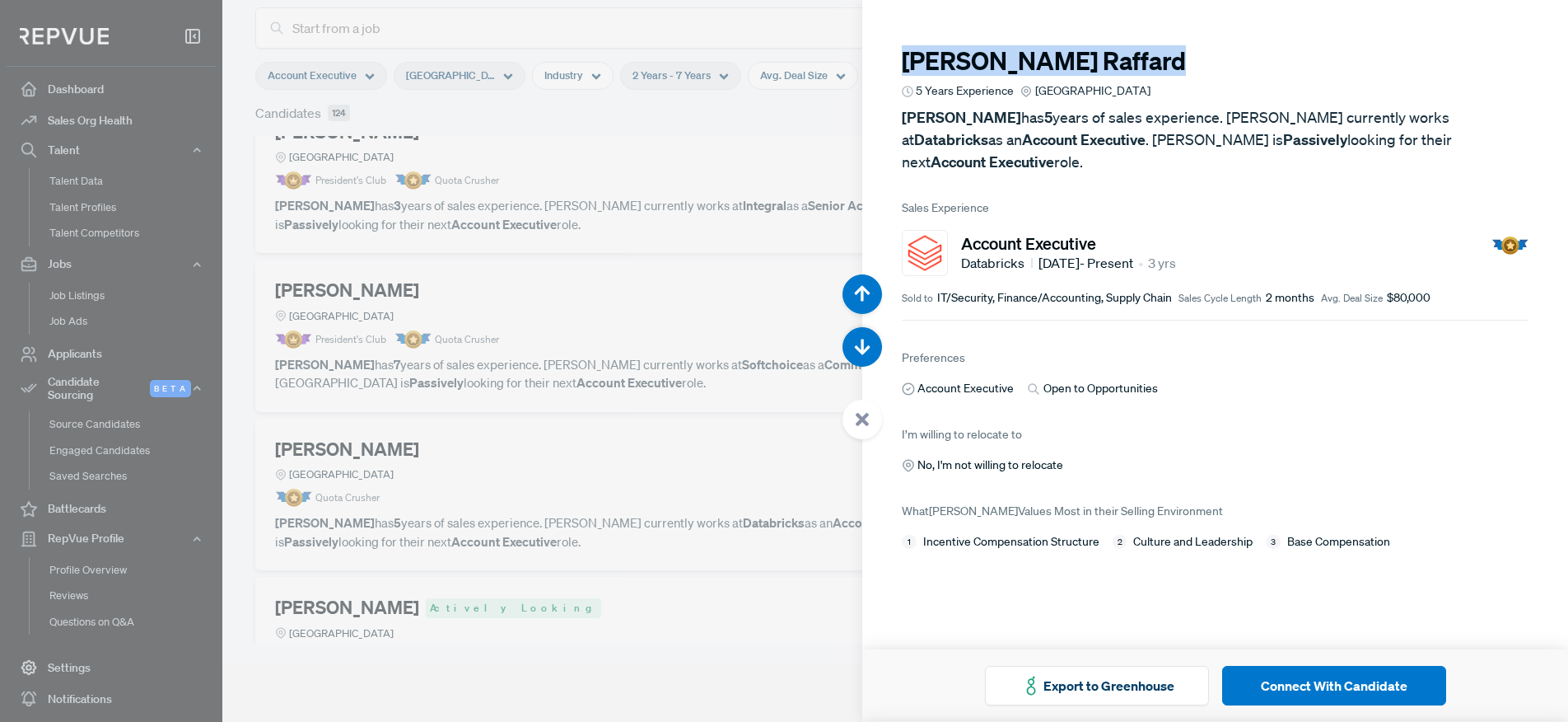
drag, startPoint x: 1080, startPoint y: 56, endPoint x: 890, endPoint y: 55, distance: 190.0
click at [890, 55] on article "[PERSON_NAME] 5 Years Experience Greater [GEOGRAPHIC_DATA] Area [PERSON_NAME] h…" at bounding box center [1215, 288] width 706 height 577
copy h3 "[PERSON_NAME]"
